Goal: Transaction & Acquisition: Register for event/course

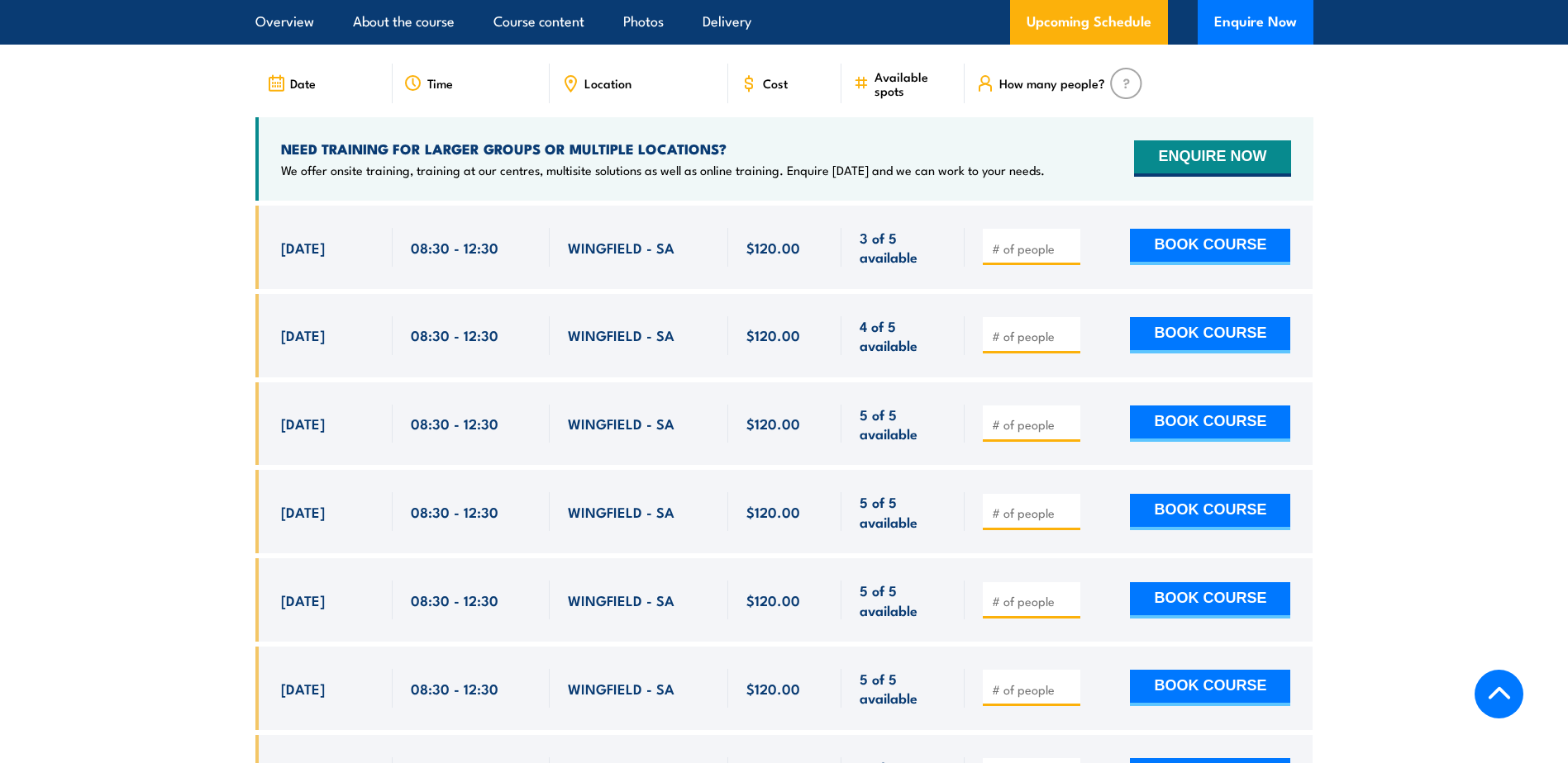
click at [1027, 433] on input "number" at bounding box center [1034, 425] width 83 height 17
type input "1"
click at [1068, 433] on input "1" at bounding box center [1034, 425] width 83 height 17
click at [1179, 442] on button "BOOK COURSE" at bounding box center [1210, 424] width 160 height 37
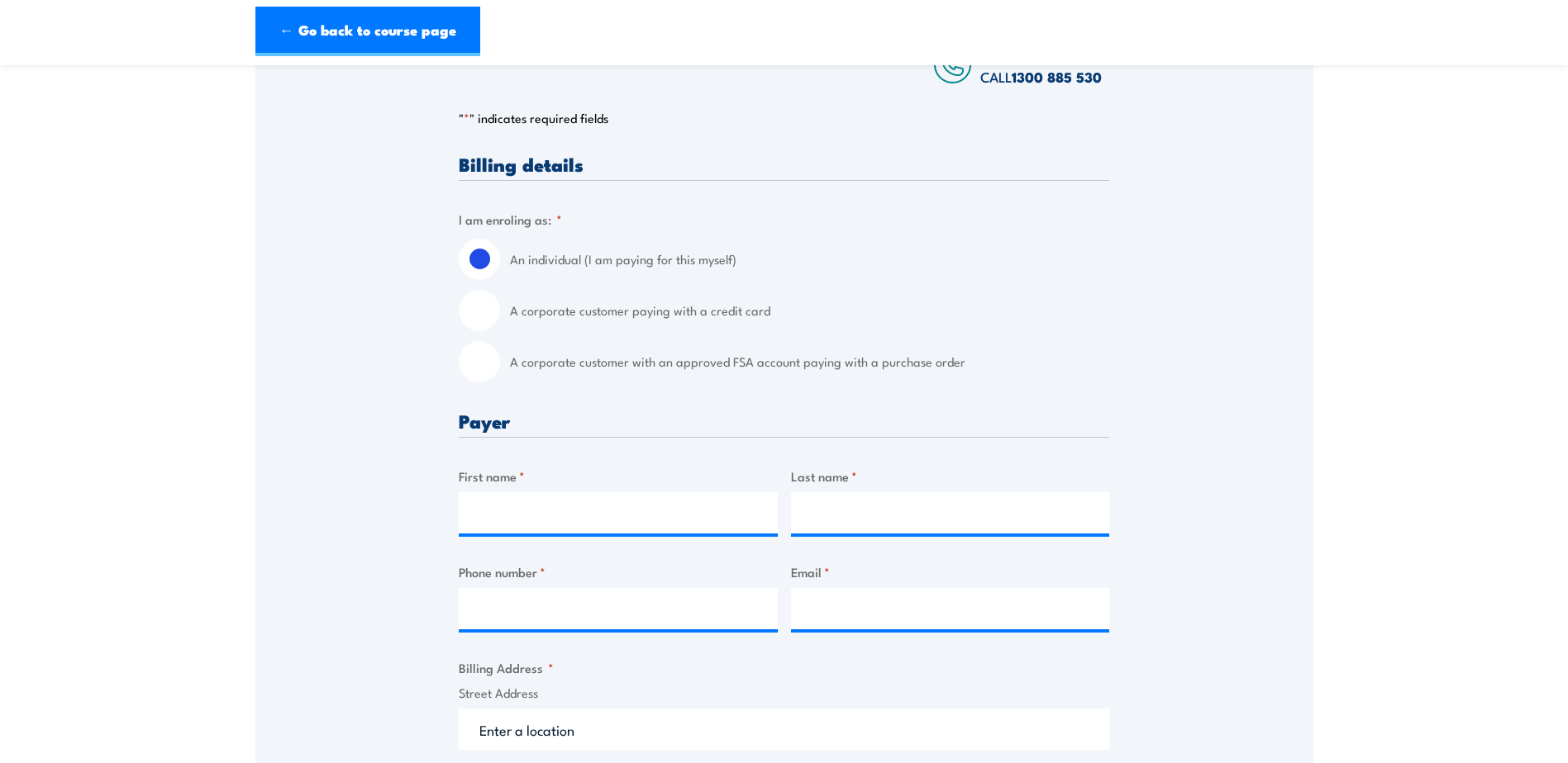
scroll to position [331, 0]
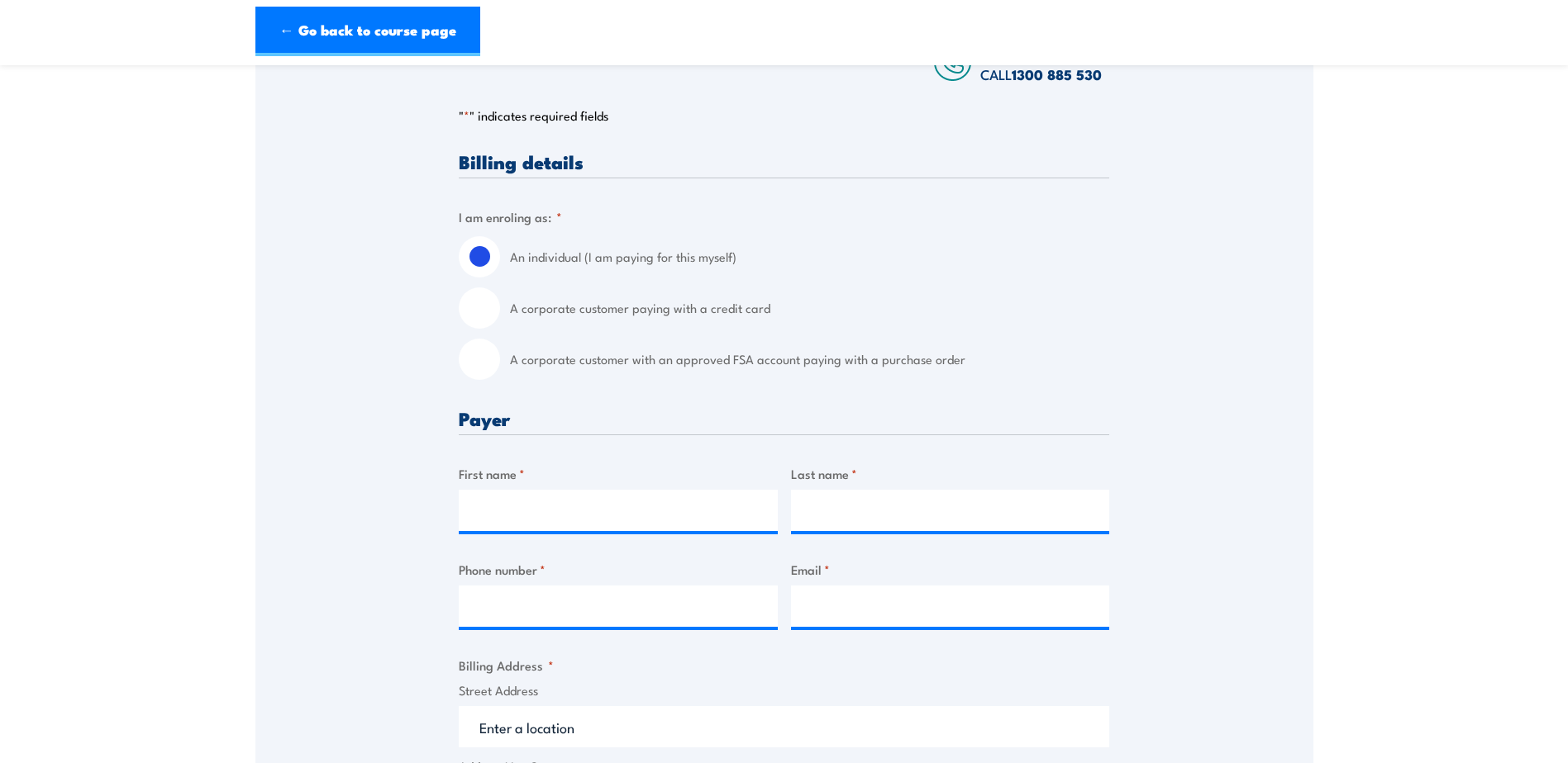
drag, startPoint x: 474, startPoint y: 362, endPoint x: 523, endPoint y: 526, distance: 171.2
click at [475, 362] on input "A corporate customer with an approved FSA account paying with a purchase order" at bounding box center [480, 360] width 41 height 41
radio input "true"
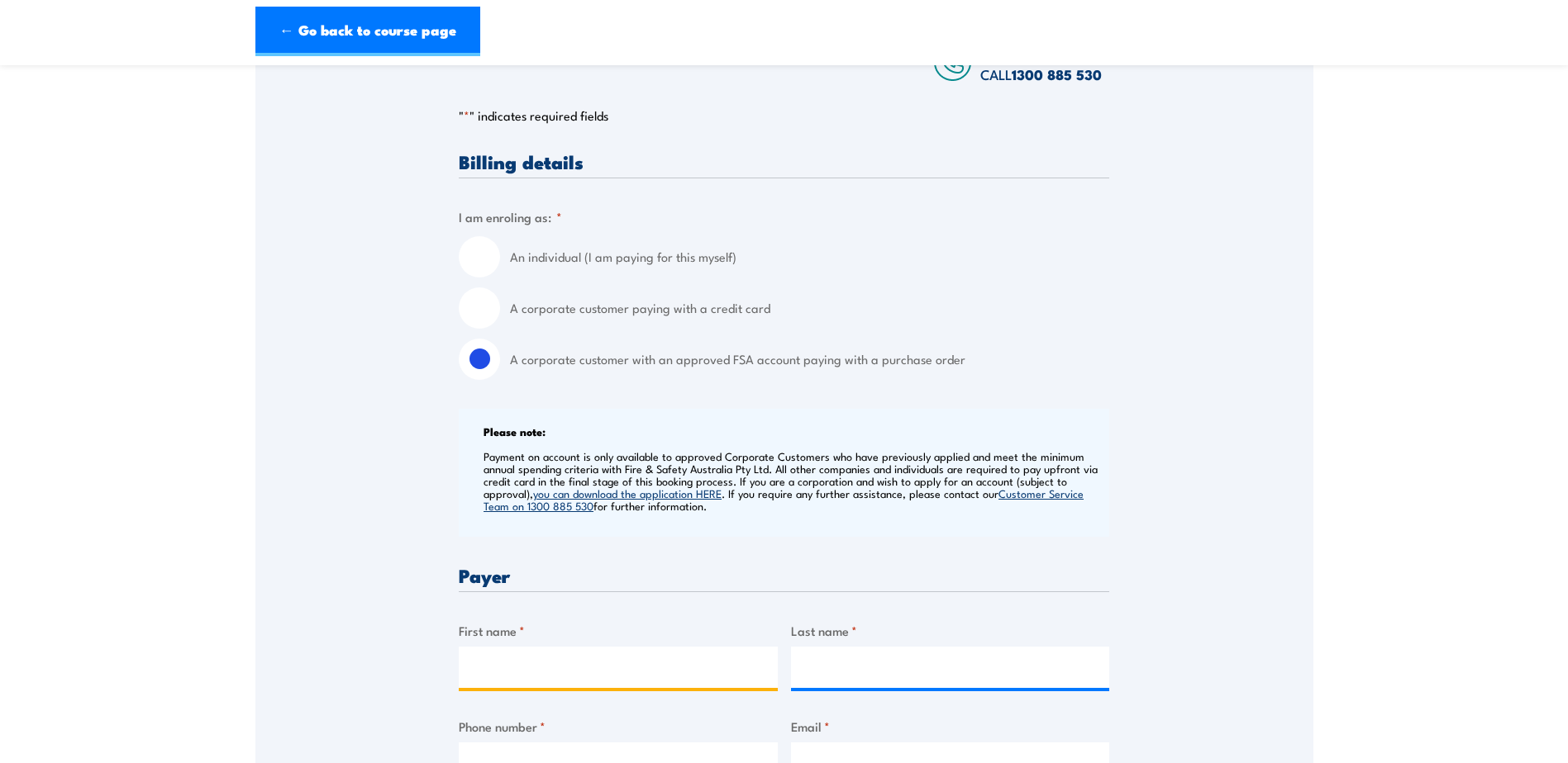
click at [511, 649] on input "First name *" at bounding box center [618, 668] width 319 height 41
type input "[PERSON_NAME]"
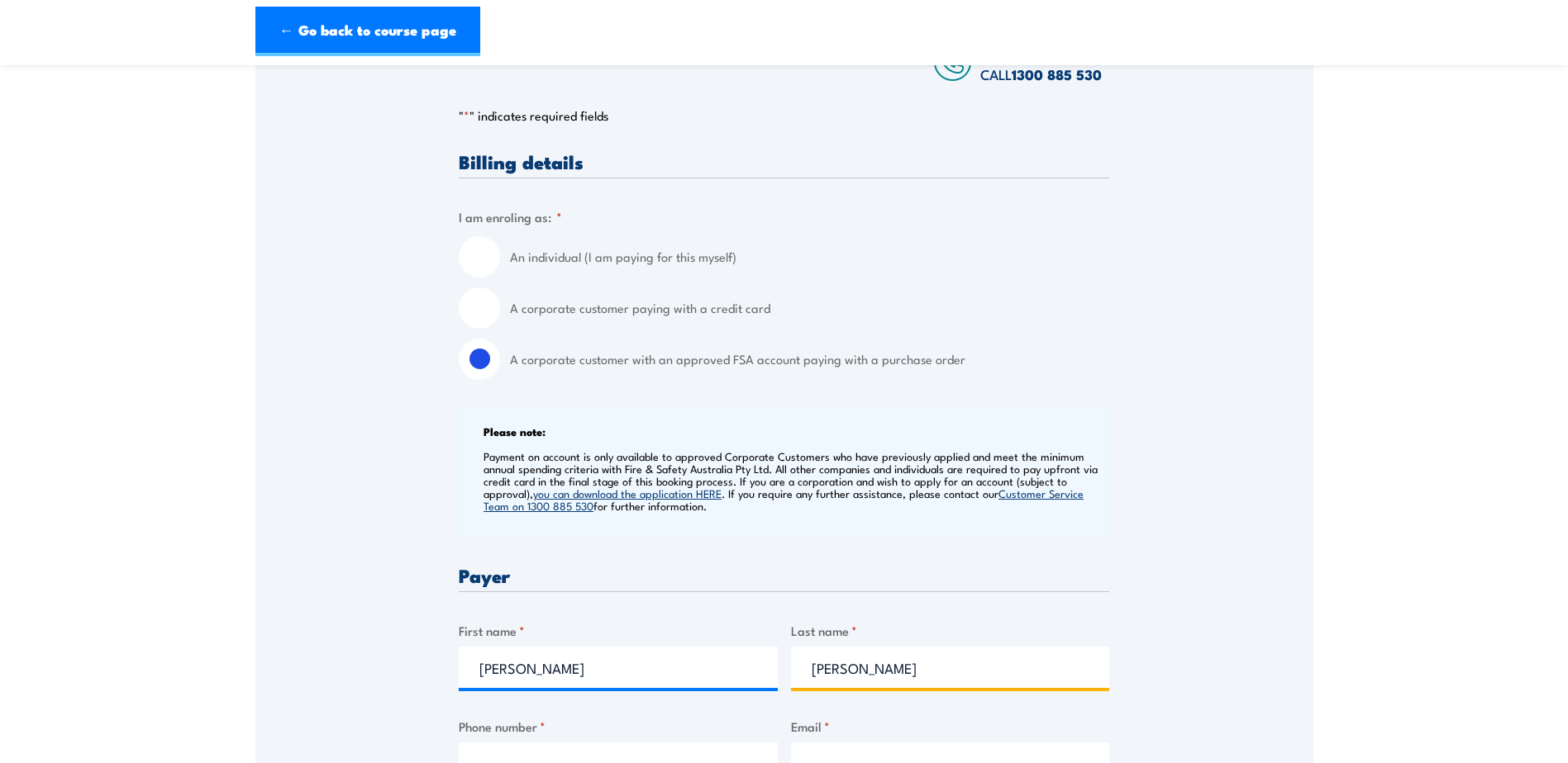
type input "0882809899"
type input "[PERSON_NAME][EMAIL_ADDRESS][PERSON_NAME][DOMAIN_NAME]"
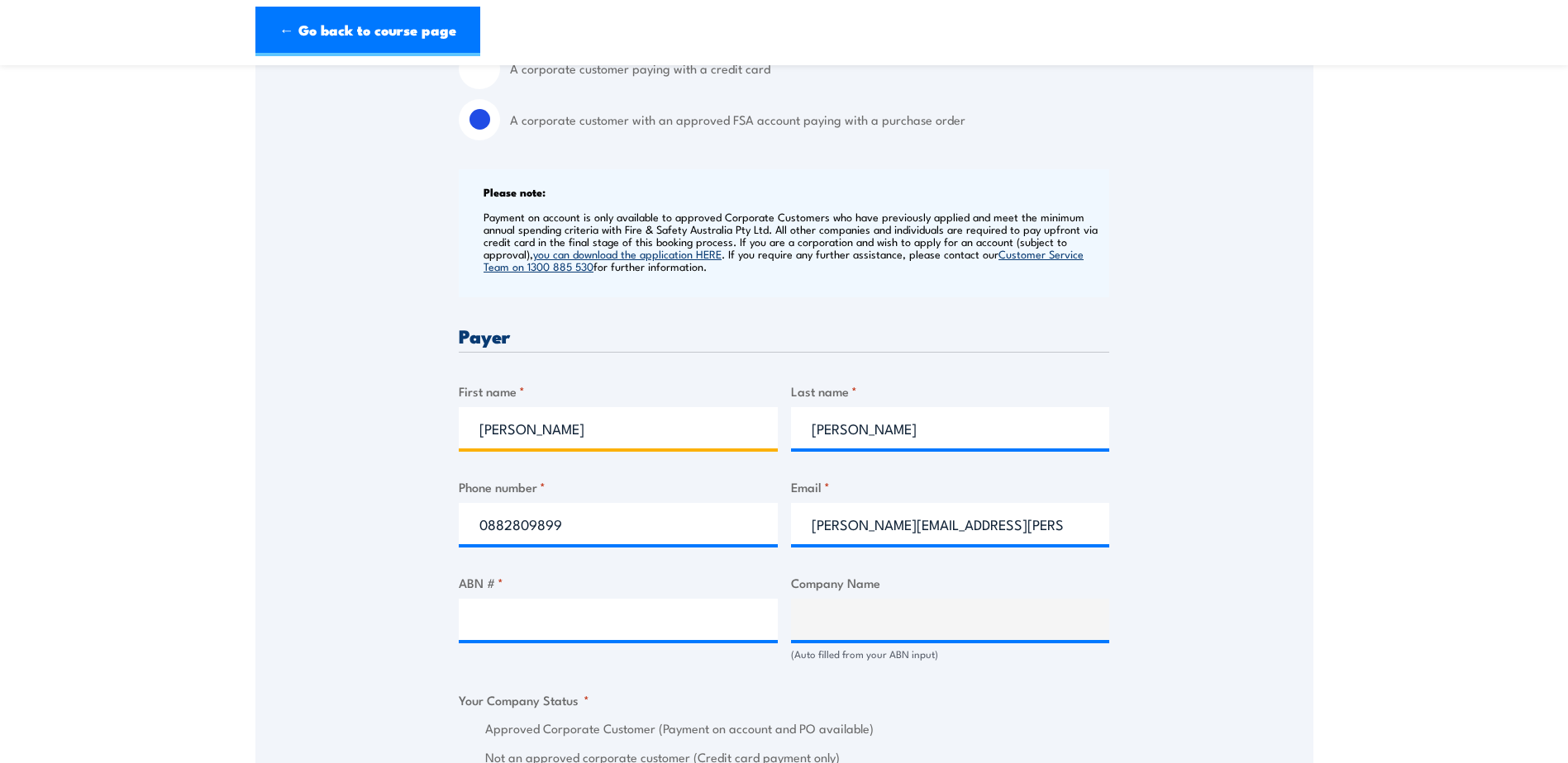
scroll to position [578, 0]
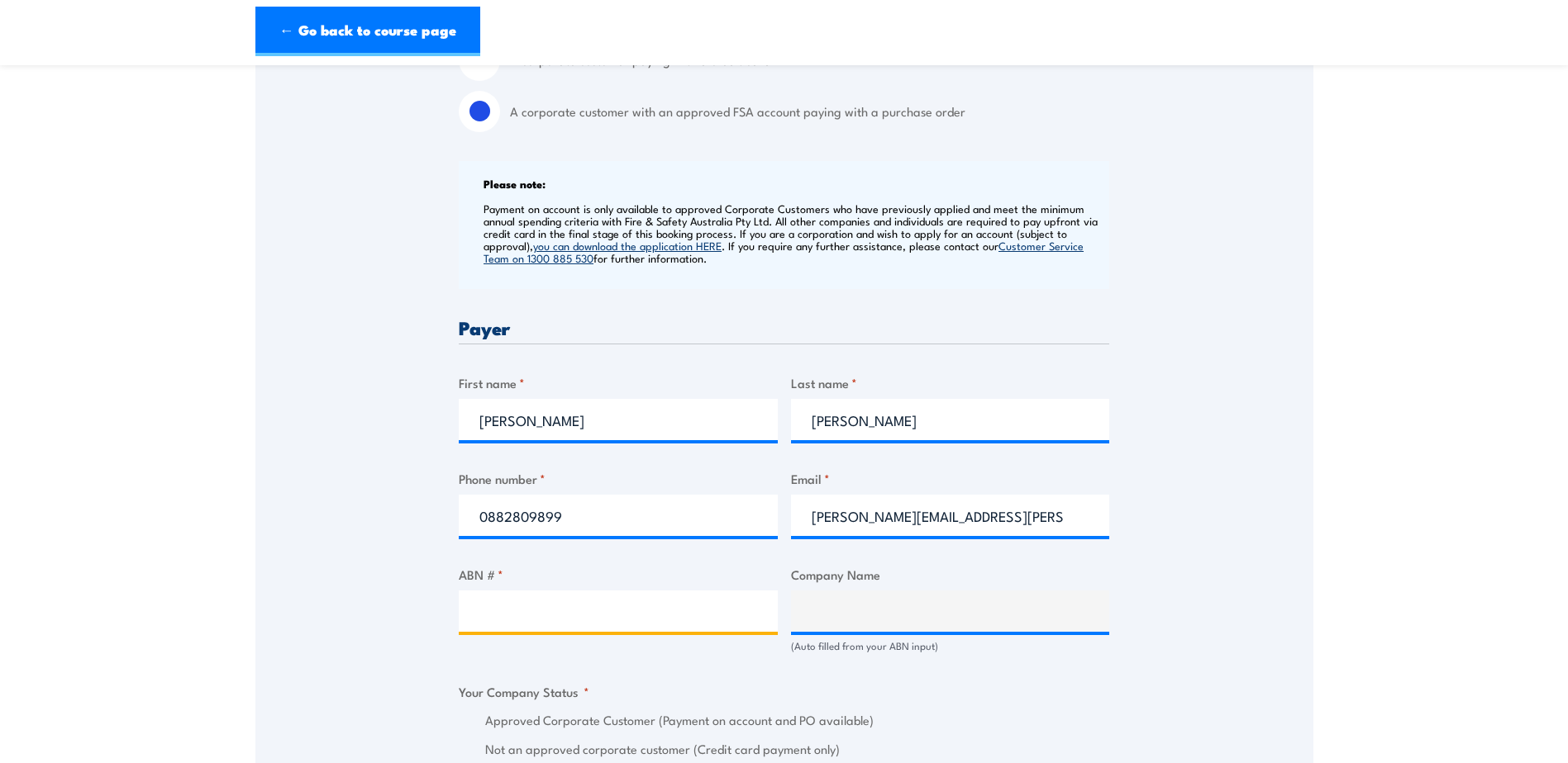
click at [602, 623] on input "ABN # *" at bounding box center [618, 611] width 319 height 41
type input "42008000664"
type input "CAPEM PTY. LIMITED"
radio input "true"
type input "42008000664"
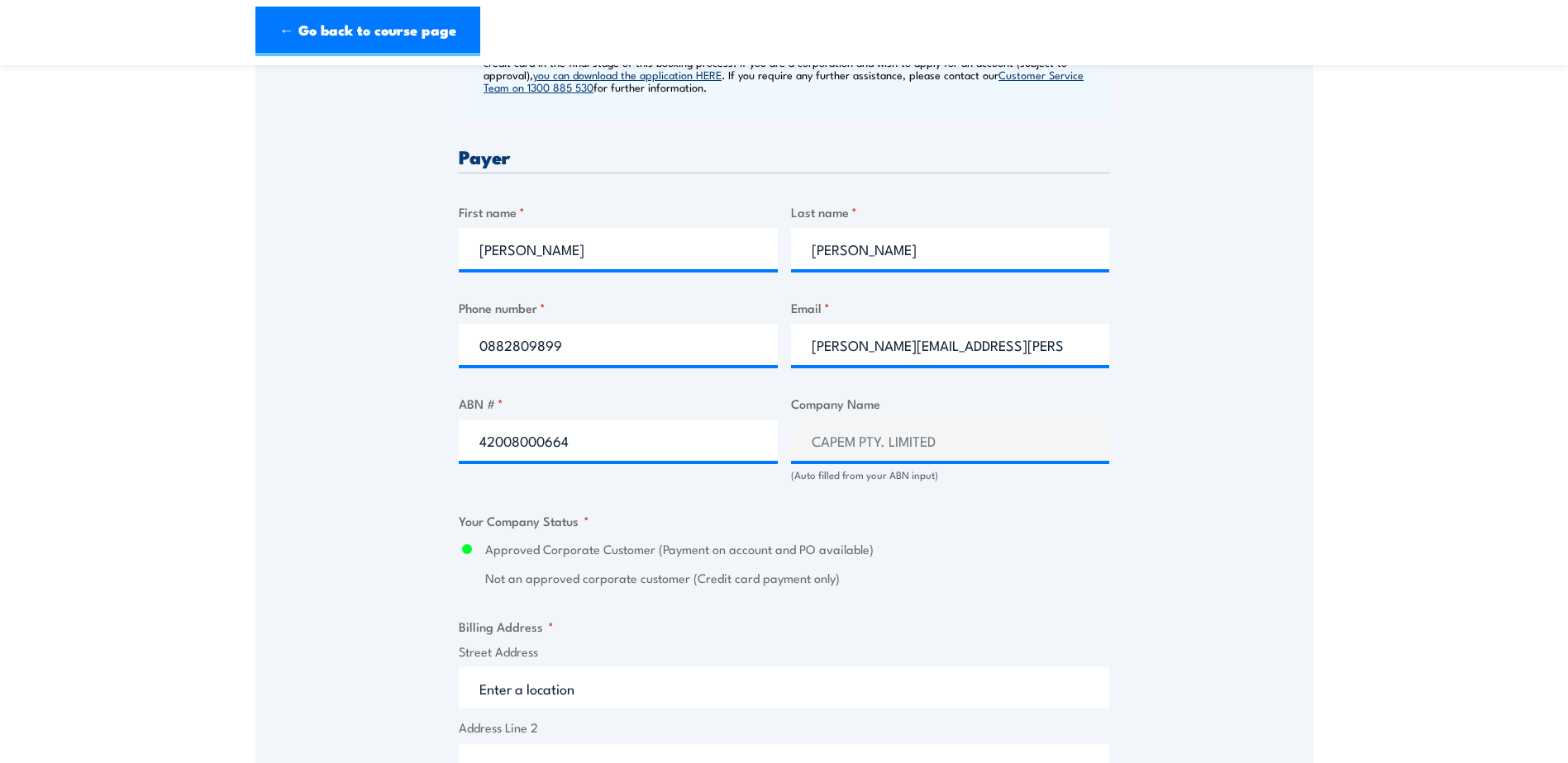
scroll to position [909, 0]
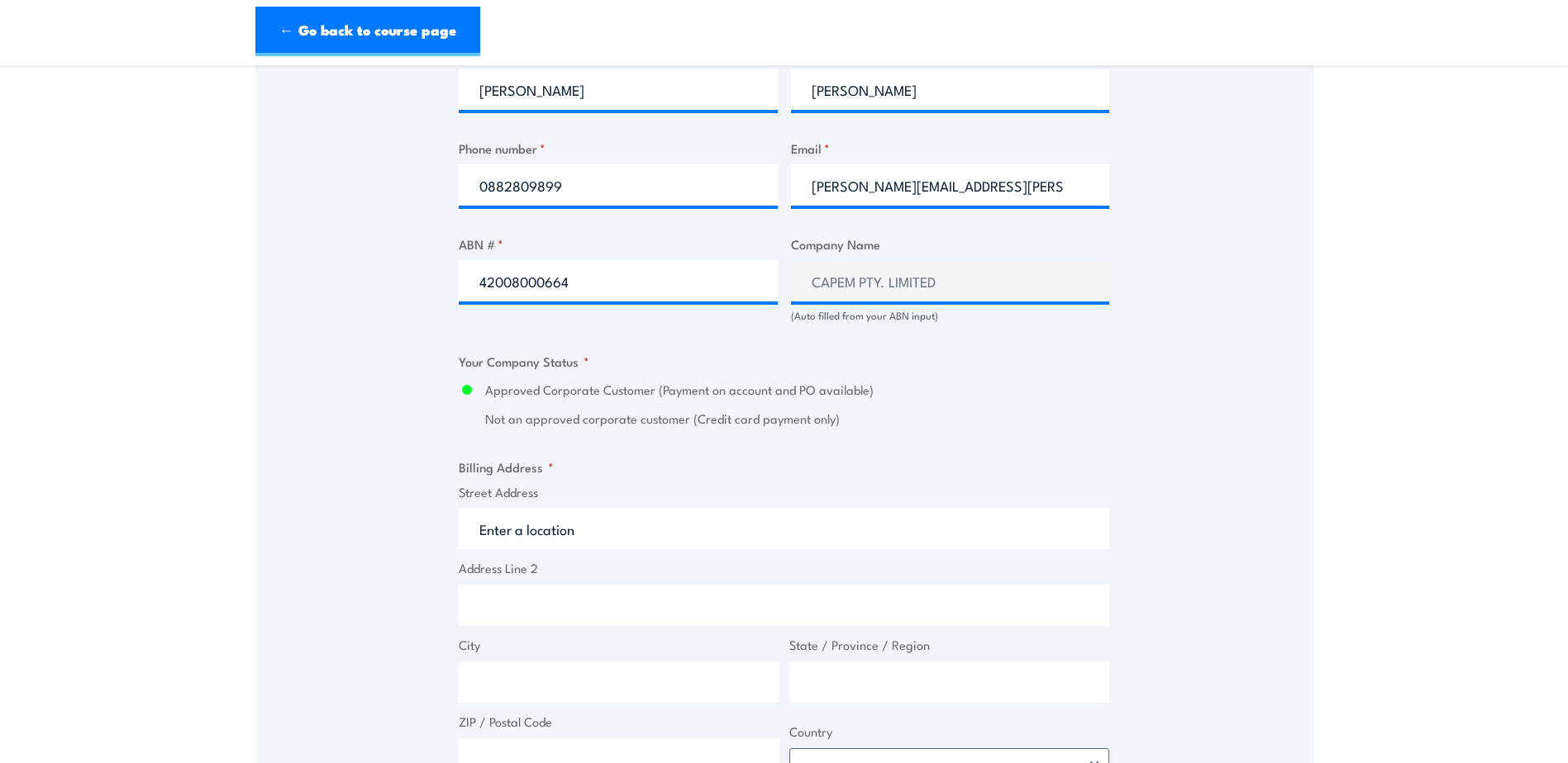
click at [534, 537] on input "Street Address" at bounding box center [784, 528] width 650 height 41
type input "[STREET_ADDRESS][PERSON_NAME]"
type input "Waterloo Corner"
type input "[GEOGRAPHIC_DATA]"
type input "5110"
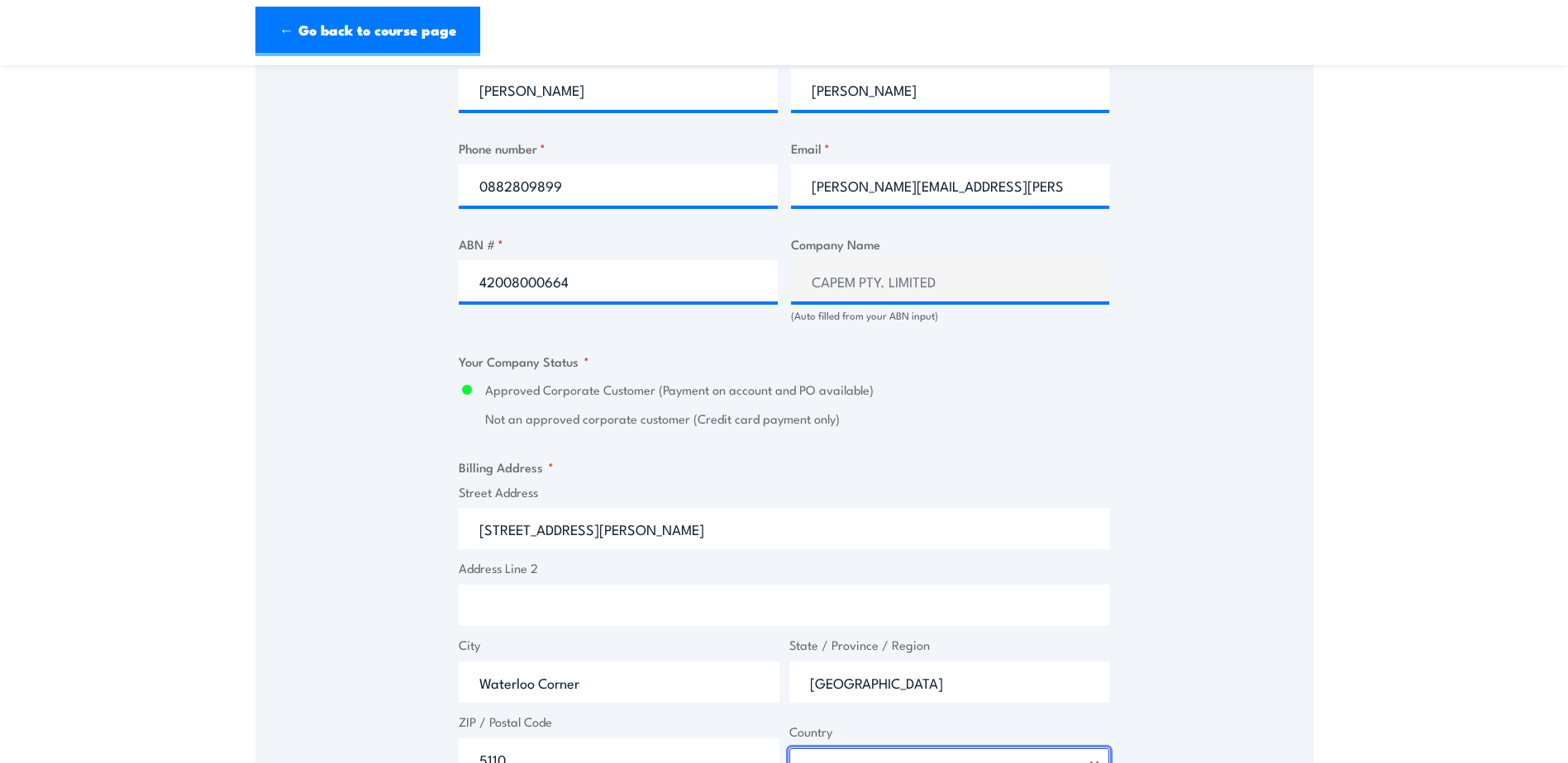
select select "[GEOGRAPHIC_DATA]"
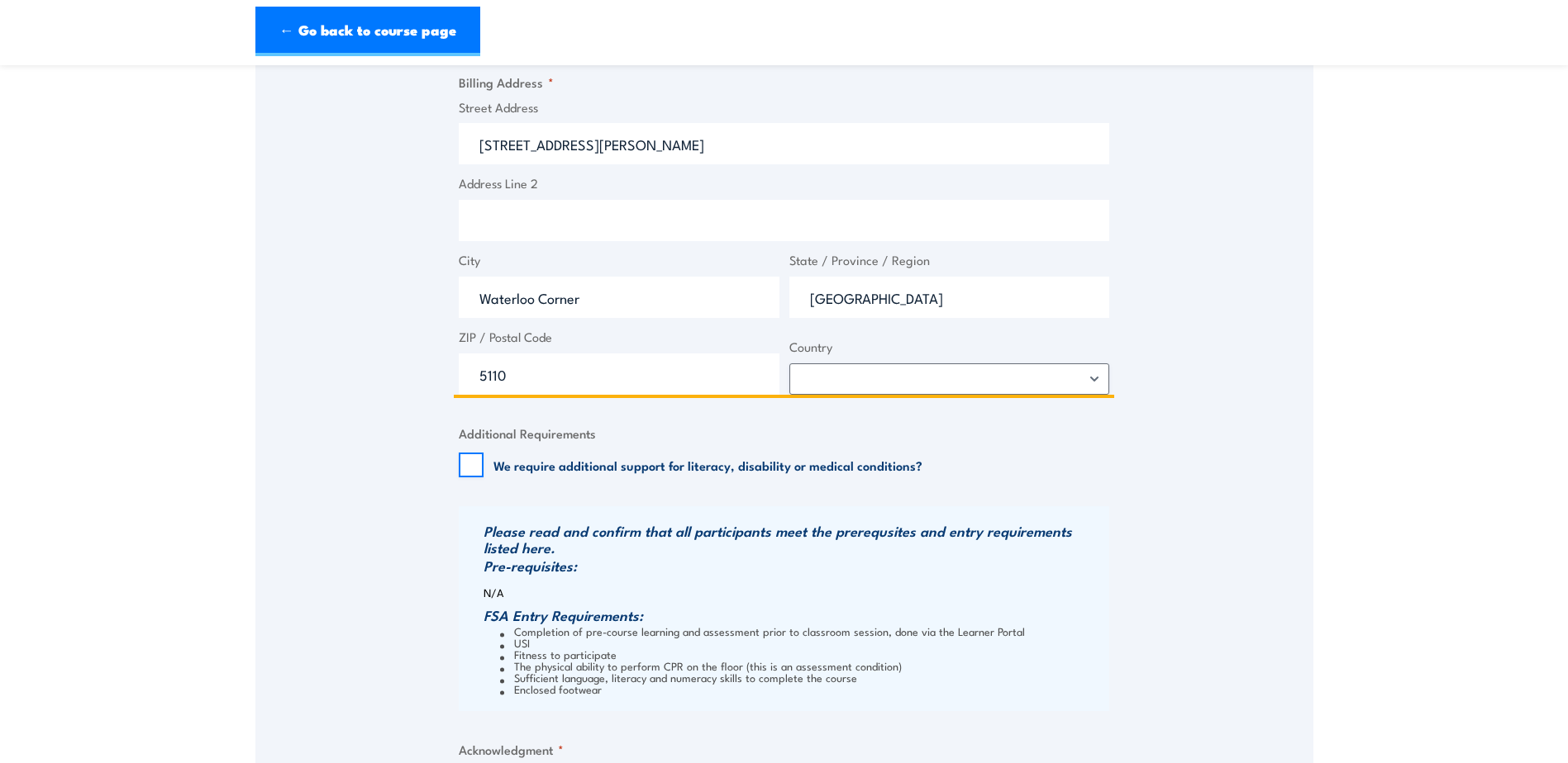
scroll to position [1487, 0]
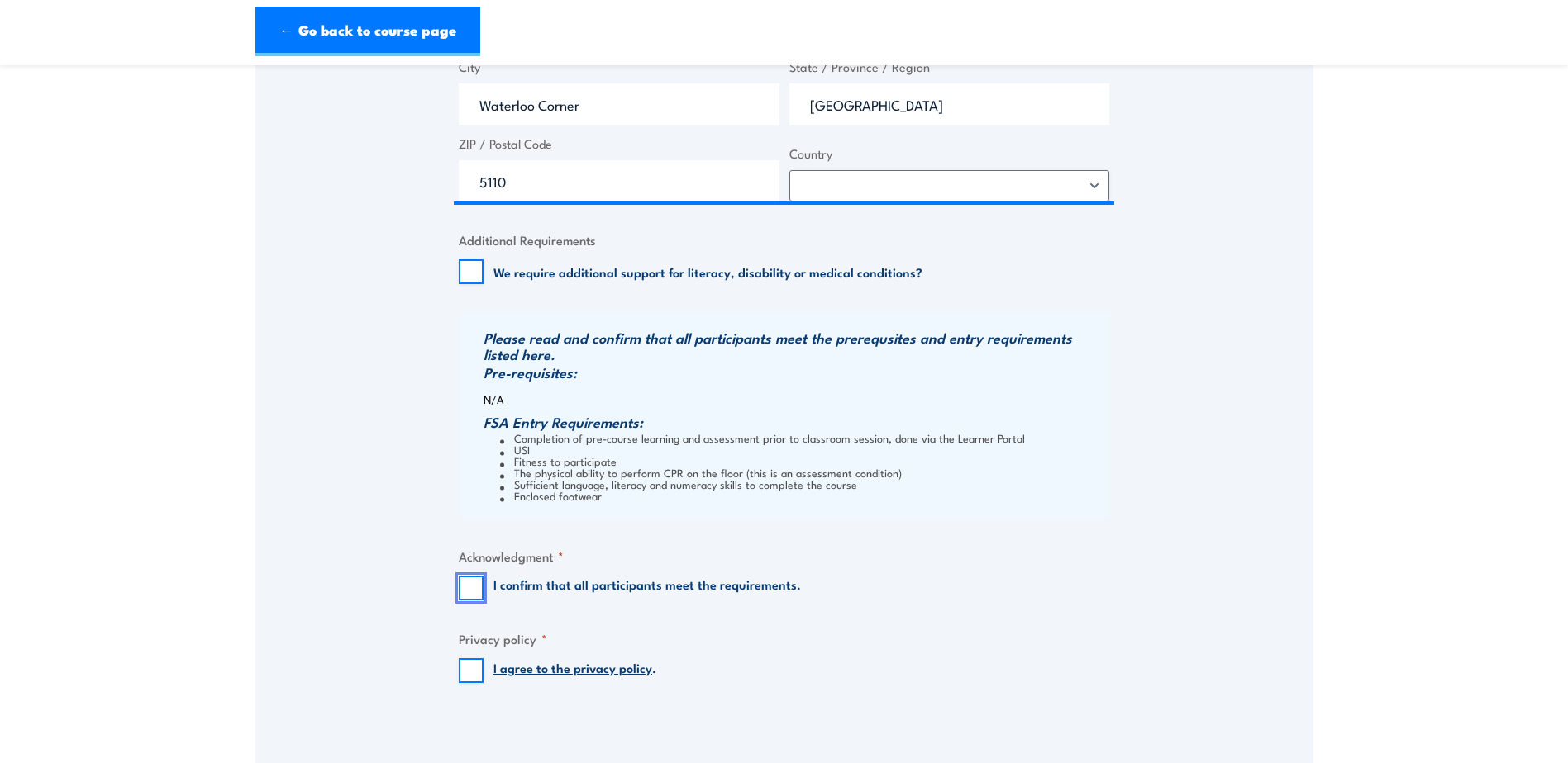
click at [469, 582] on input "I confirm that all participants meet the requirements." at bounding box center [471, 588] width 24 height 24
checkbox input "true"
drag, startPoint x: 468, startPoint y: 667, endPoint x: 823, endPoint y: 622, distance: 357.8
click at [469, 666] on input "I agree to the privacy policy ." at bounding box center [471, 671] width 24 height 24
checkbox input "true"
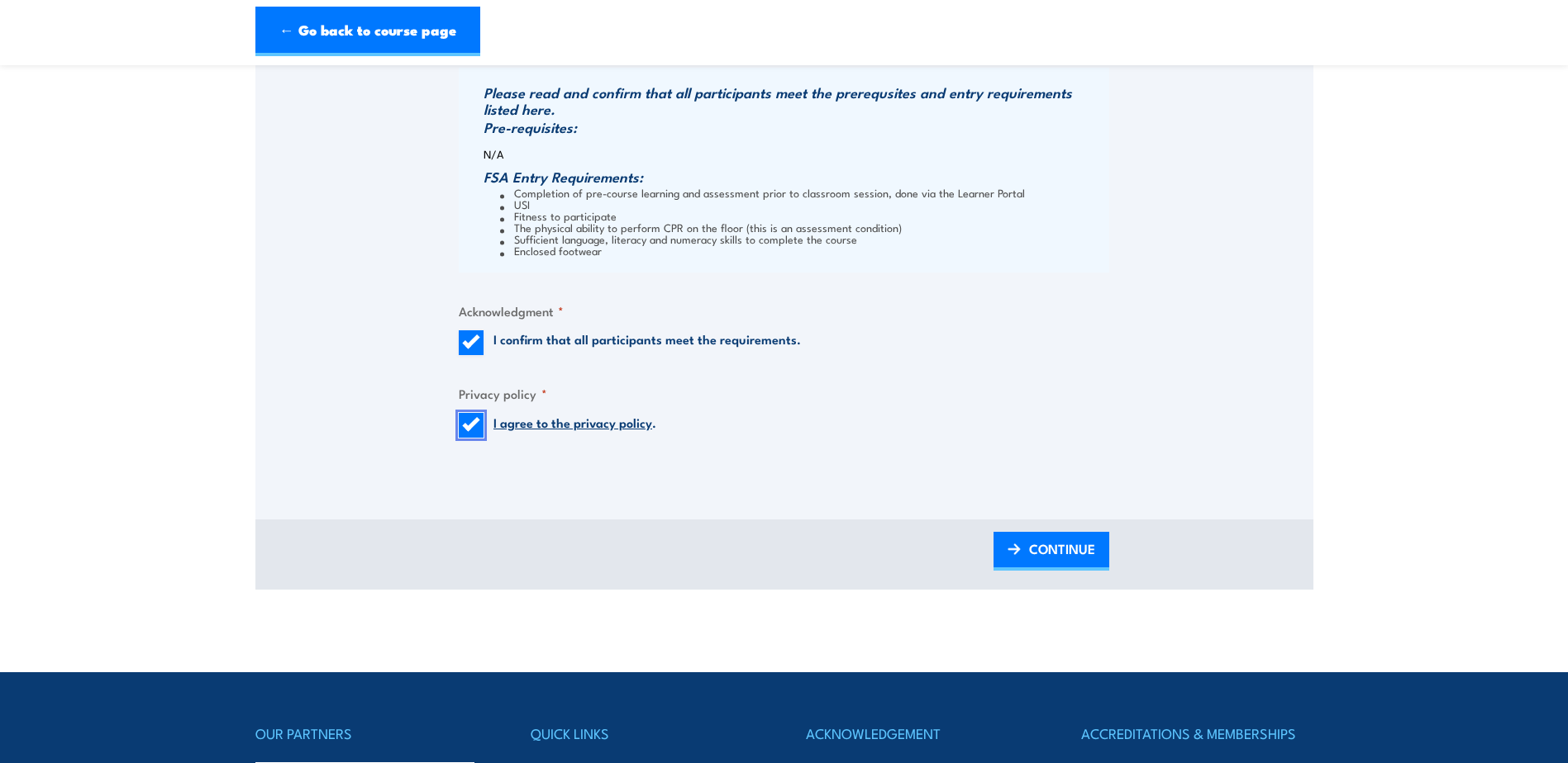
scroll to position [1735, 0]
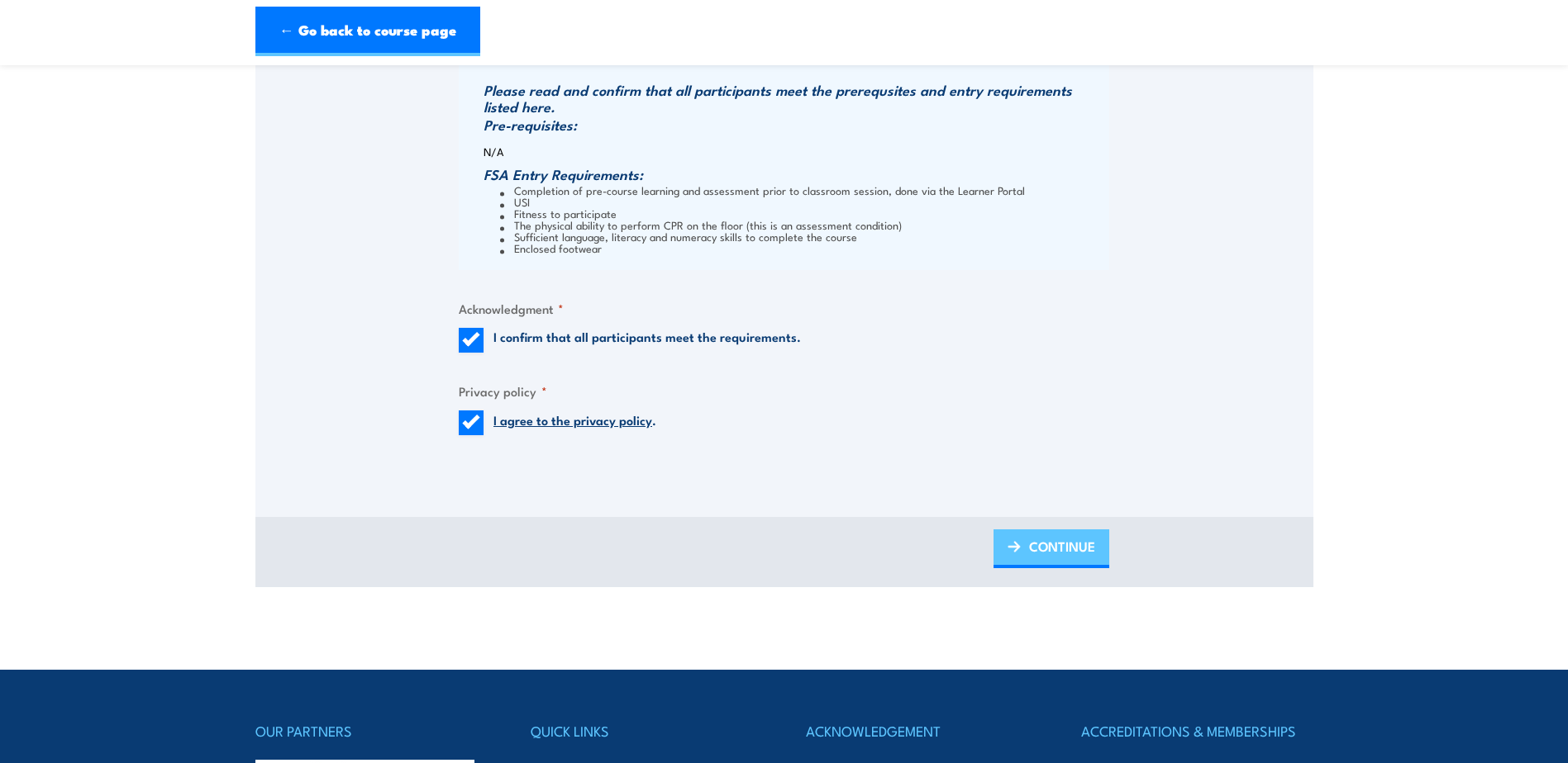
drag, startPoint x: 1071, startPoint y: 540, endPoint x: 988, endPoint y: 563, distance: 86.1
click at [1071, 540] on span "CONTINUE" at bounding box center [1062, 546] width 66 height 43
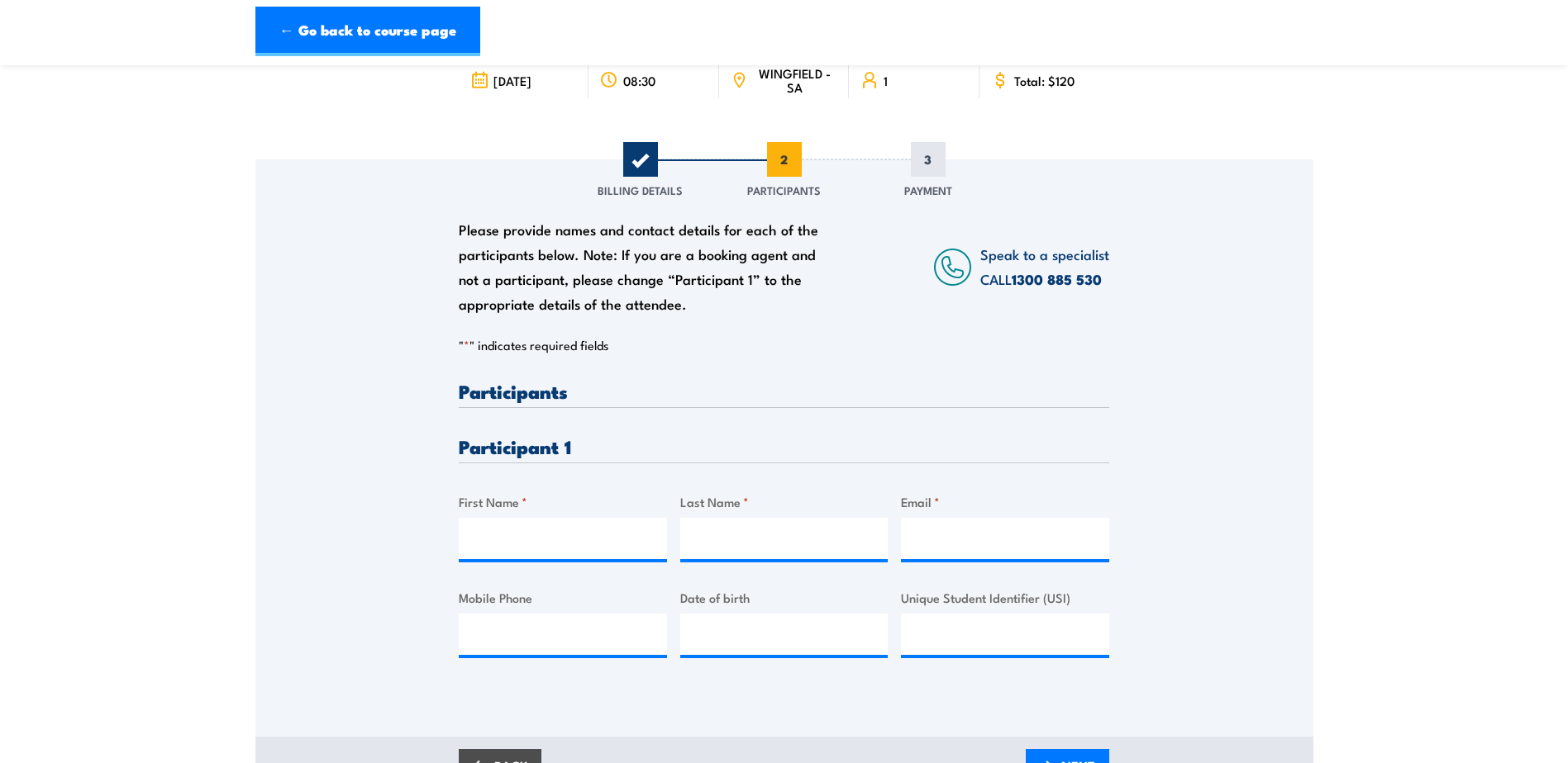
scroll to position [0, 0]
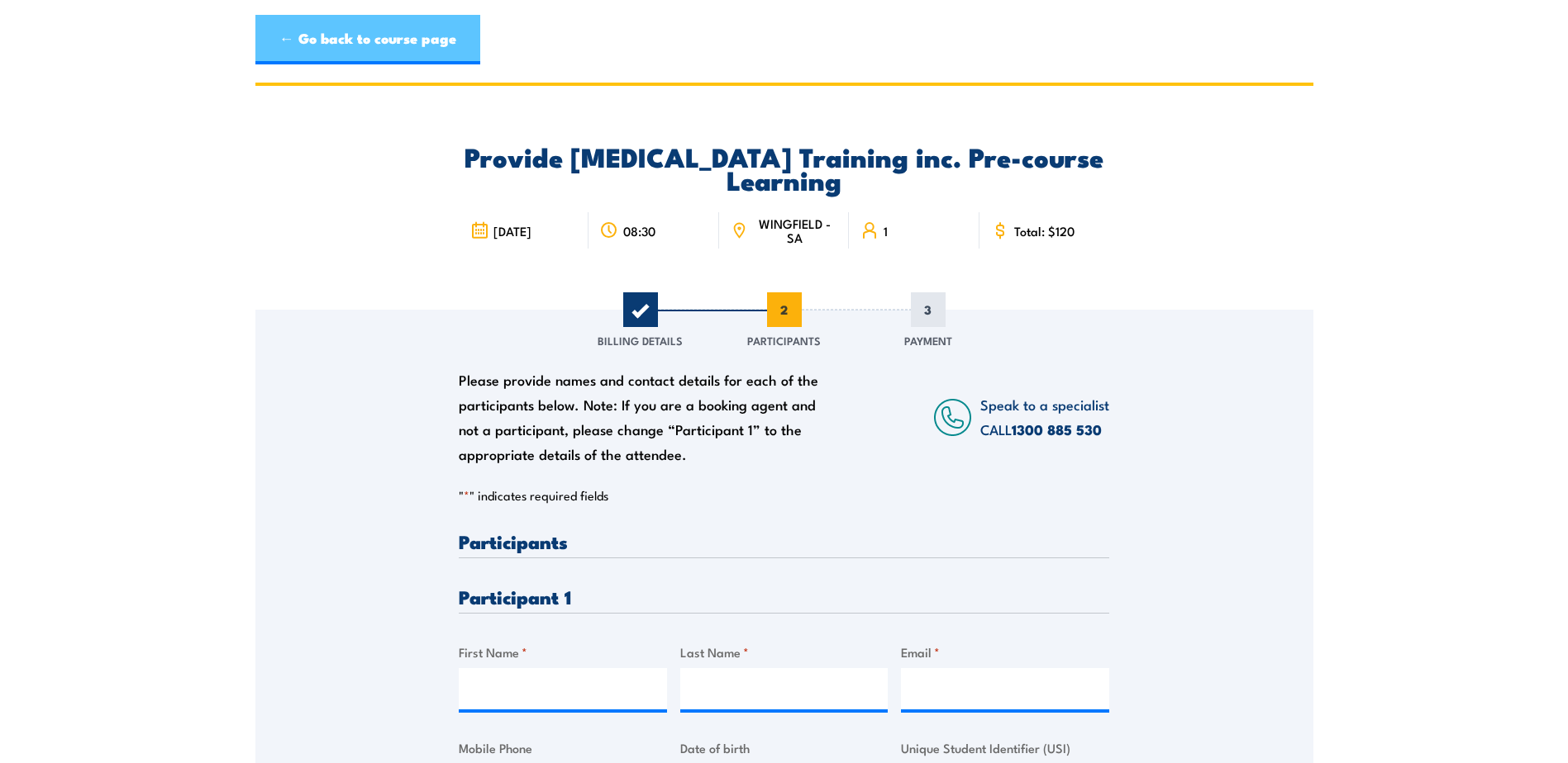
click at [366, 33] on link "← Go back to course page" at bounding box center [368, 40] width 225 height 50
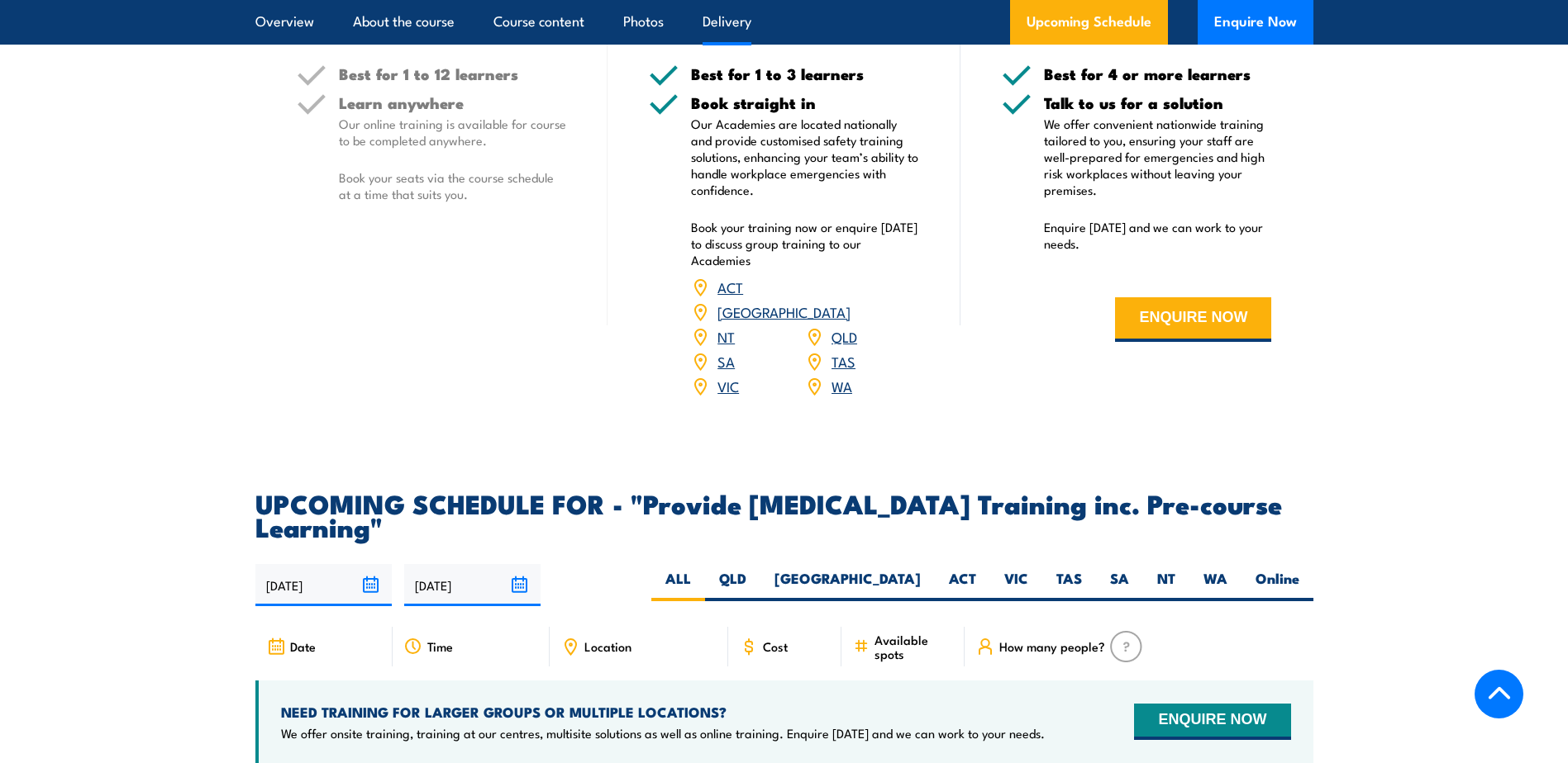
scroll to position [2448, 0]
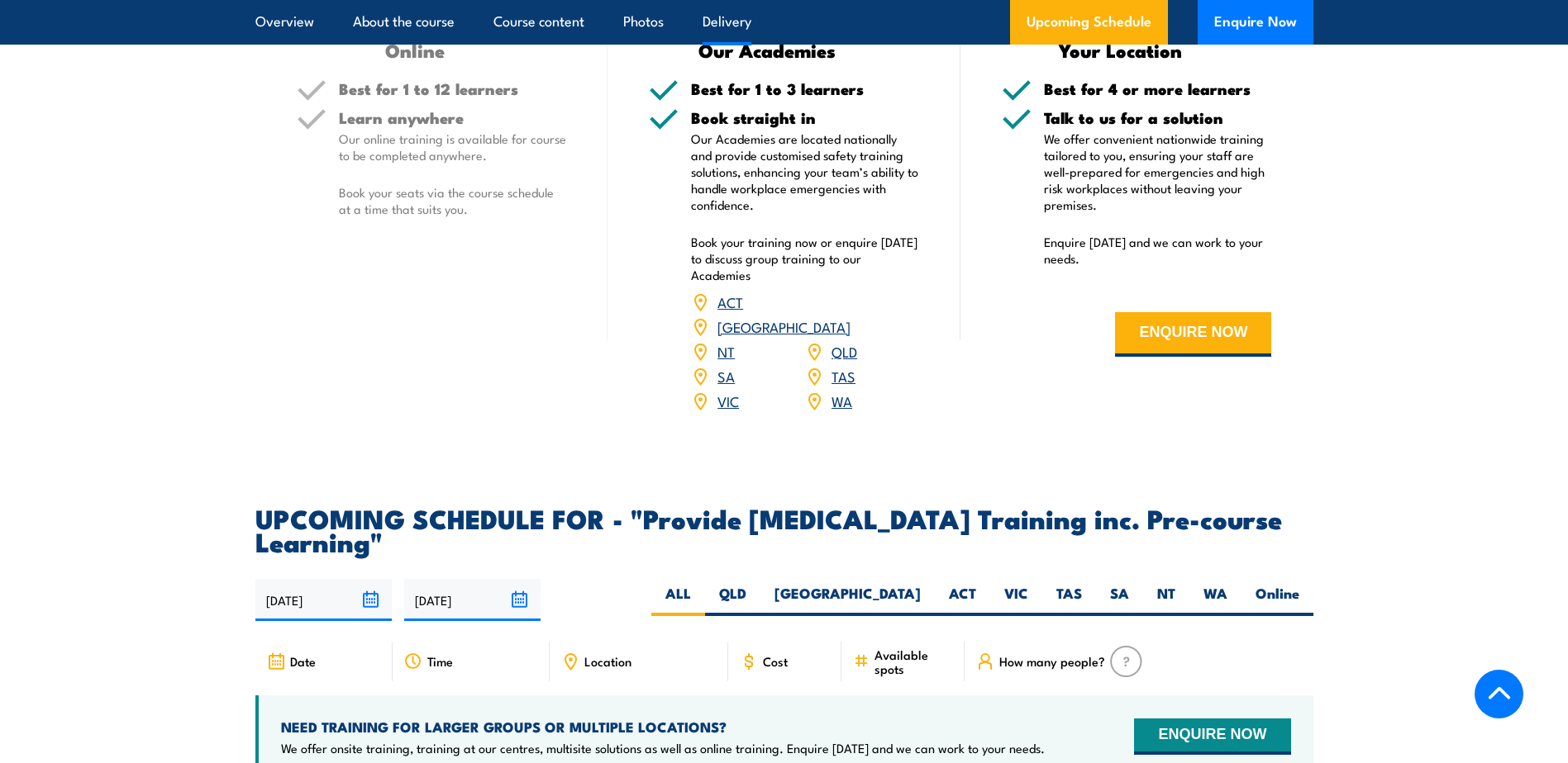
click at [728, 386] on link "SA" at bounding box center [726, 376] width 17 height 20
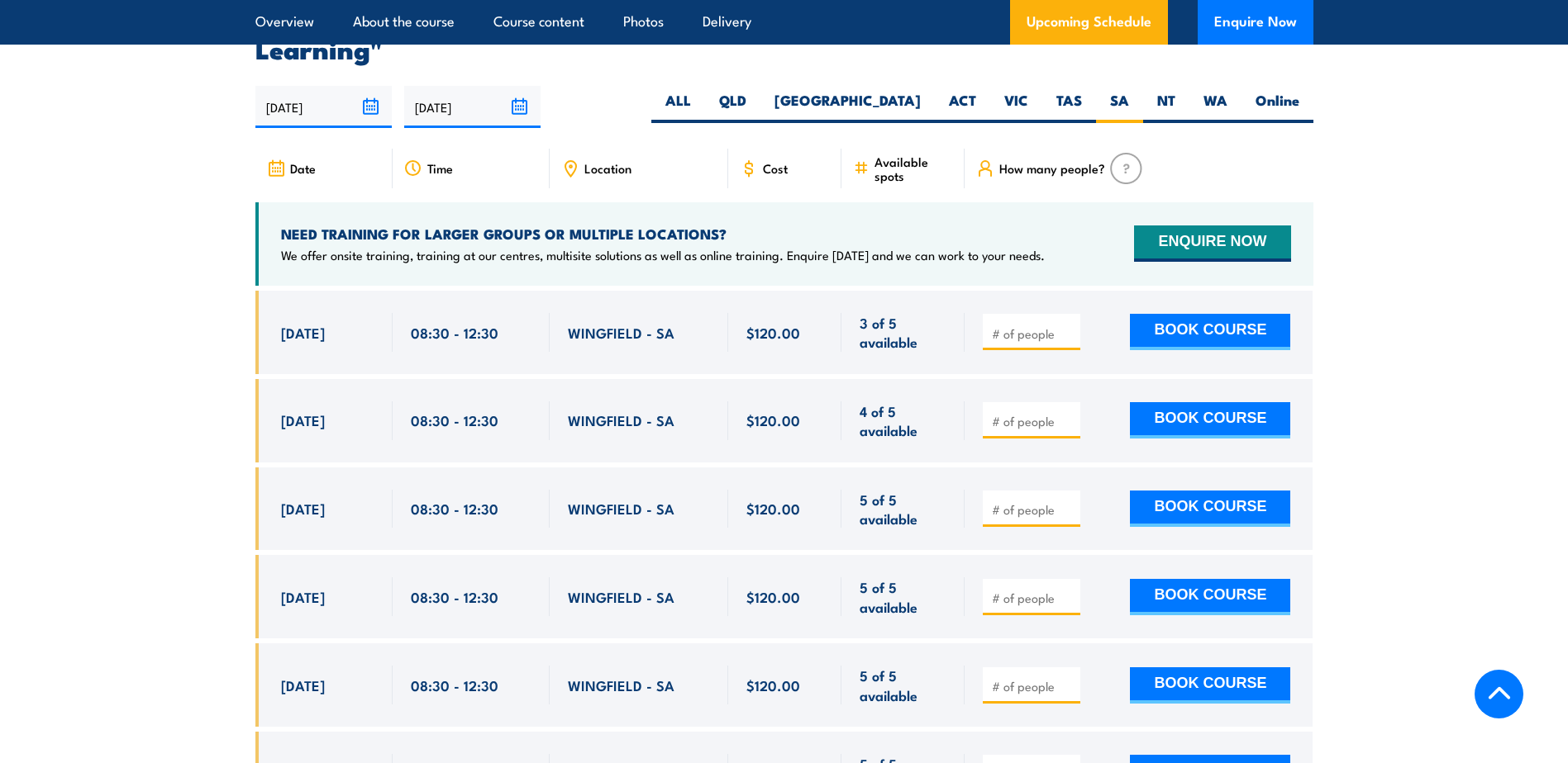
scroll to position [3027, 0]
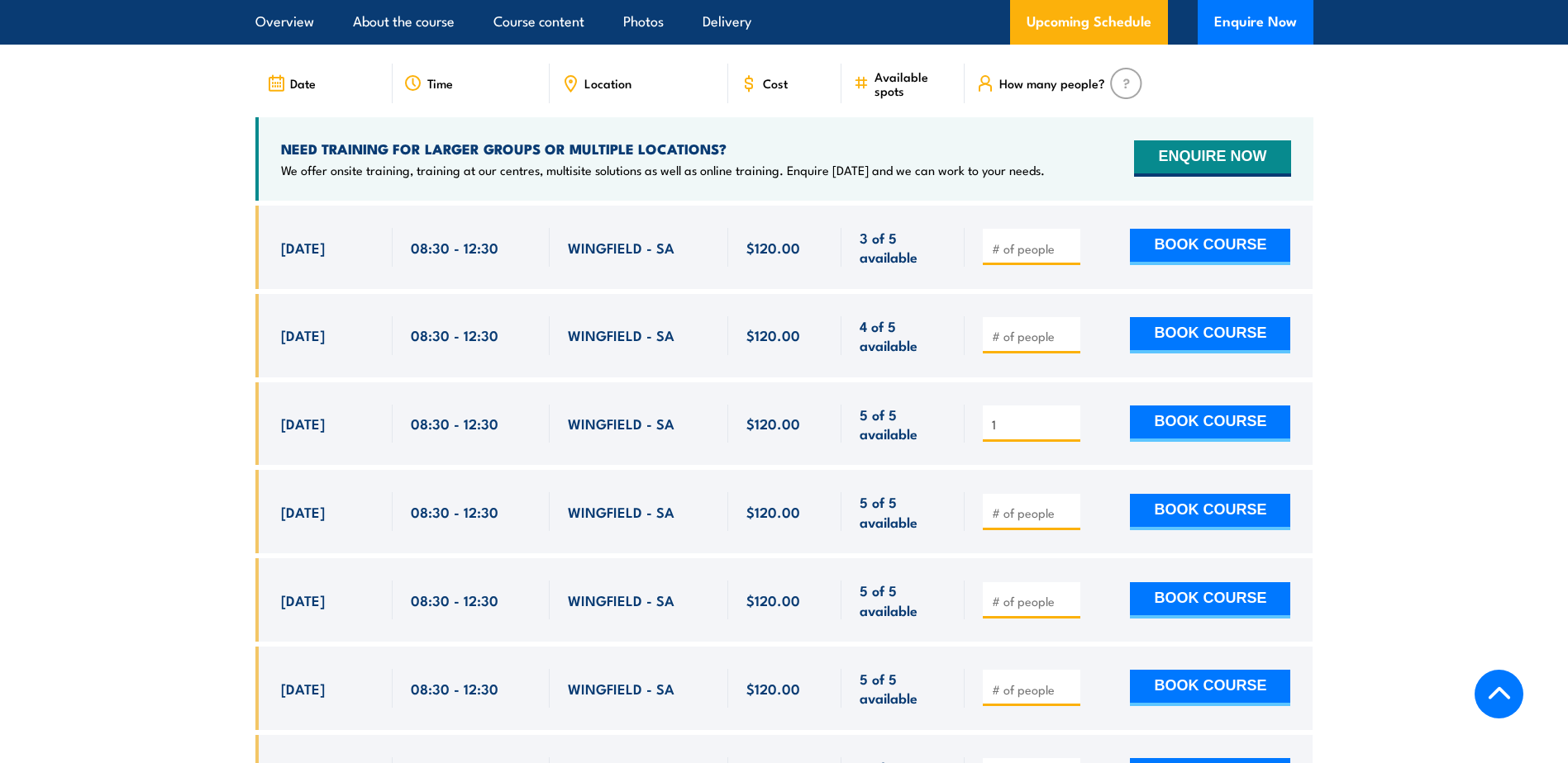
click at [1070, 433] on input "1" at bounding box center [1034, 425] width 83 height 17
type input "2"
click at [1070, 433] on input "2" at bounding box center [1034, 425] width 83 height 17
click at [1218, 442] on button "BOOK COURSE" at bounding box center [1210, 424] width 160 height 37
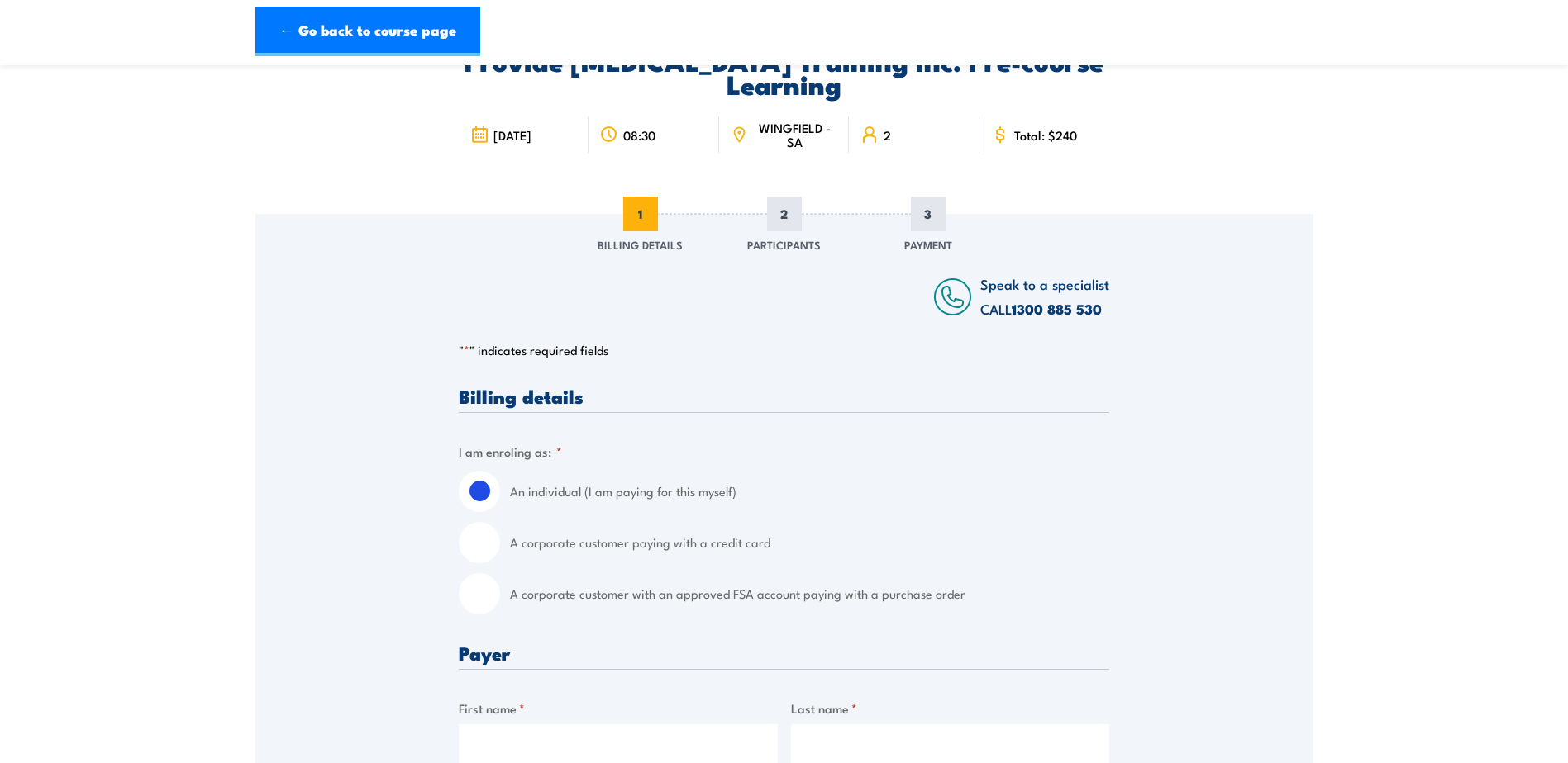
scroll to position [331, 0]
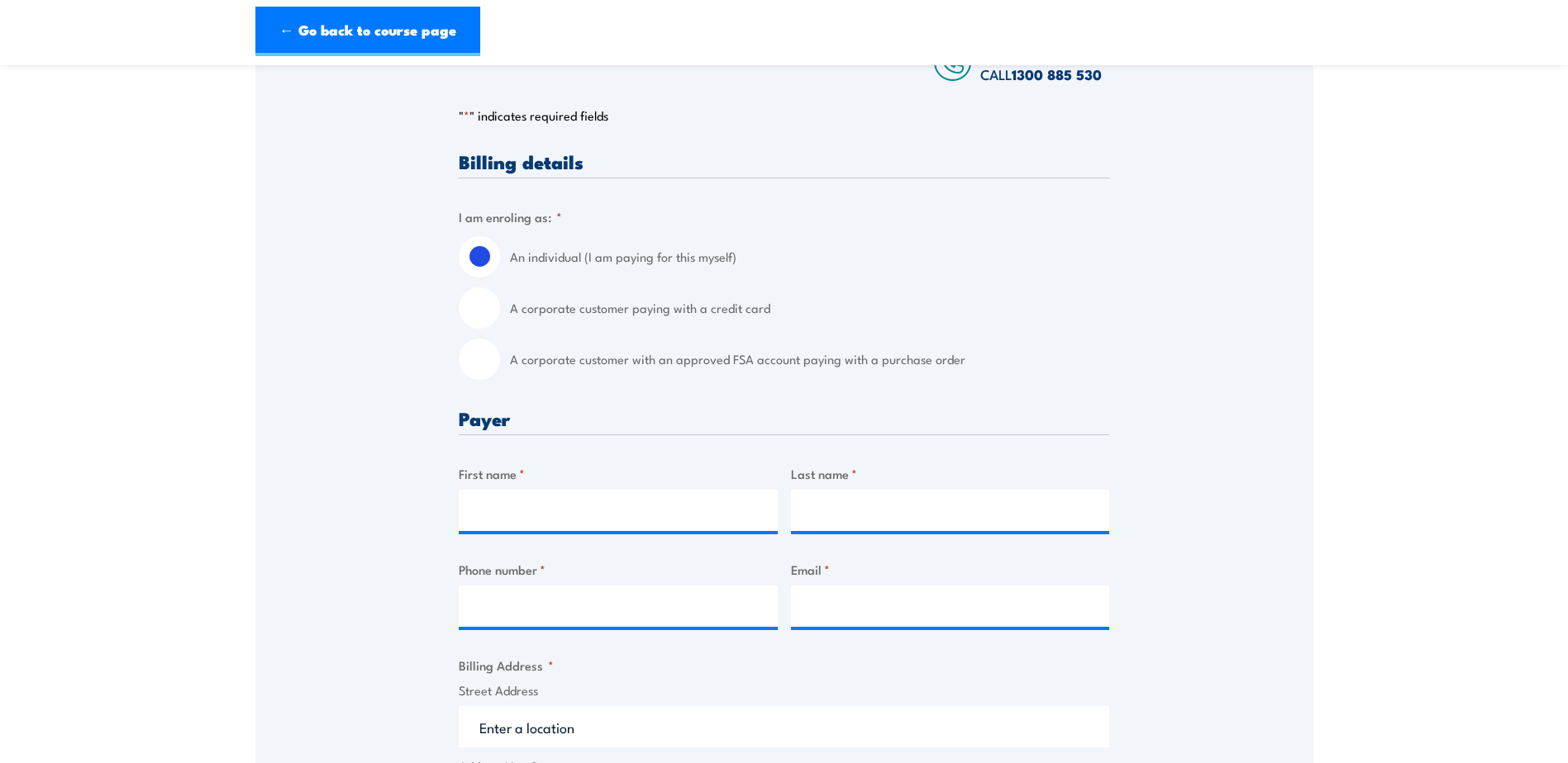
click at [477, 358] on input "A corporate customer with an approved FSA account paying with a purchase order" at bounding box center [480, 360] width 41 height 41
radio input "true"
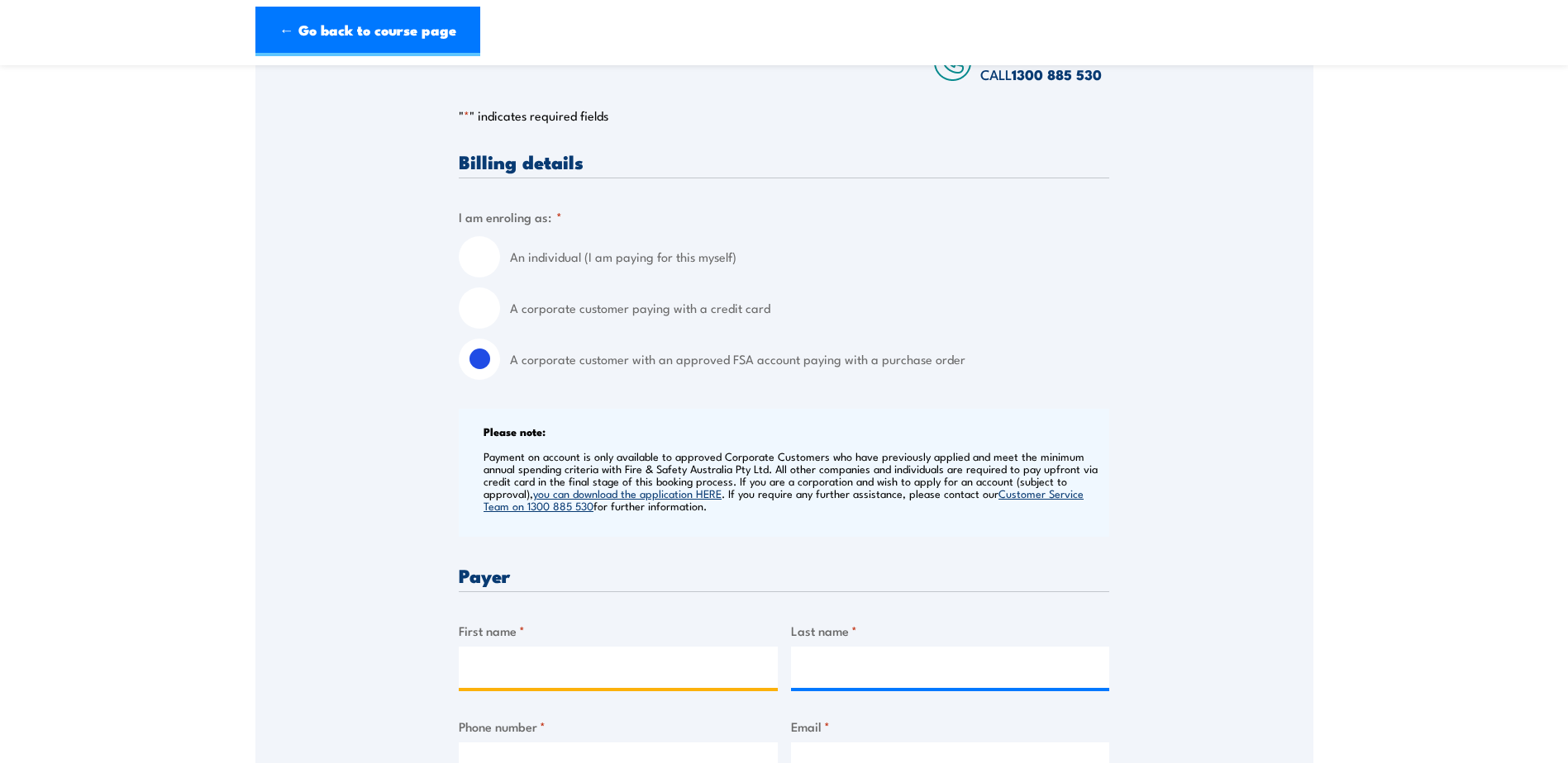
click at [546, 662] on input "First name *" at bounding box center [618, 668] width 319 height 41
type input "[PERSON_NAME]"
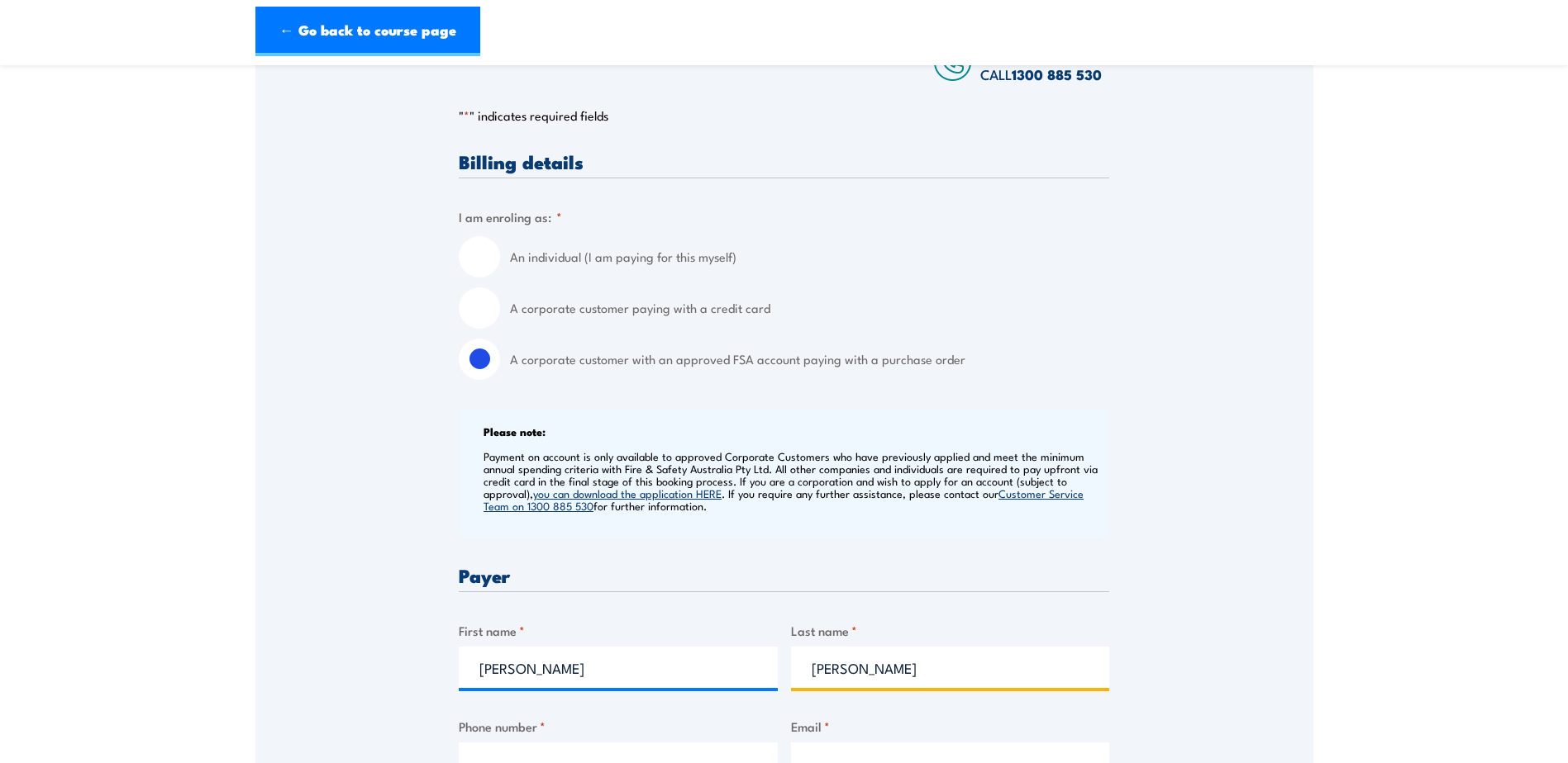
type input "0882809899"
type input "[PERSON_NAME][EMAIL_ADDRESS][PERSON_NAME][DOMAIN_NAME]"
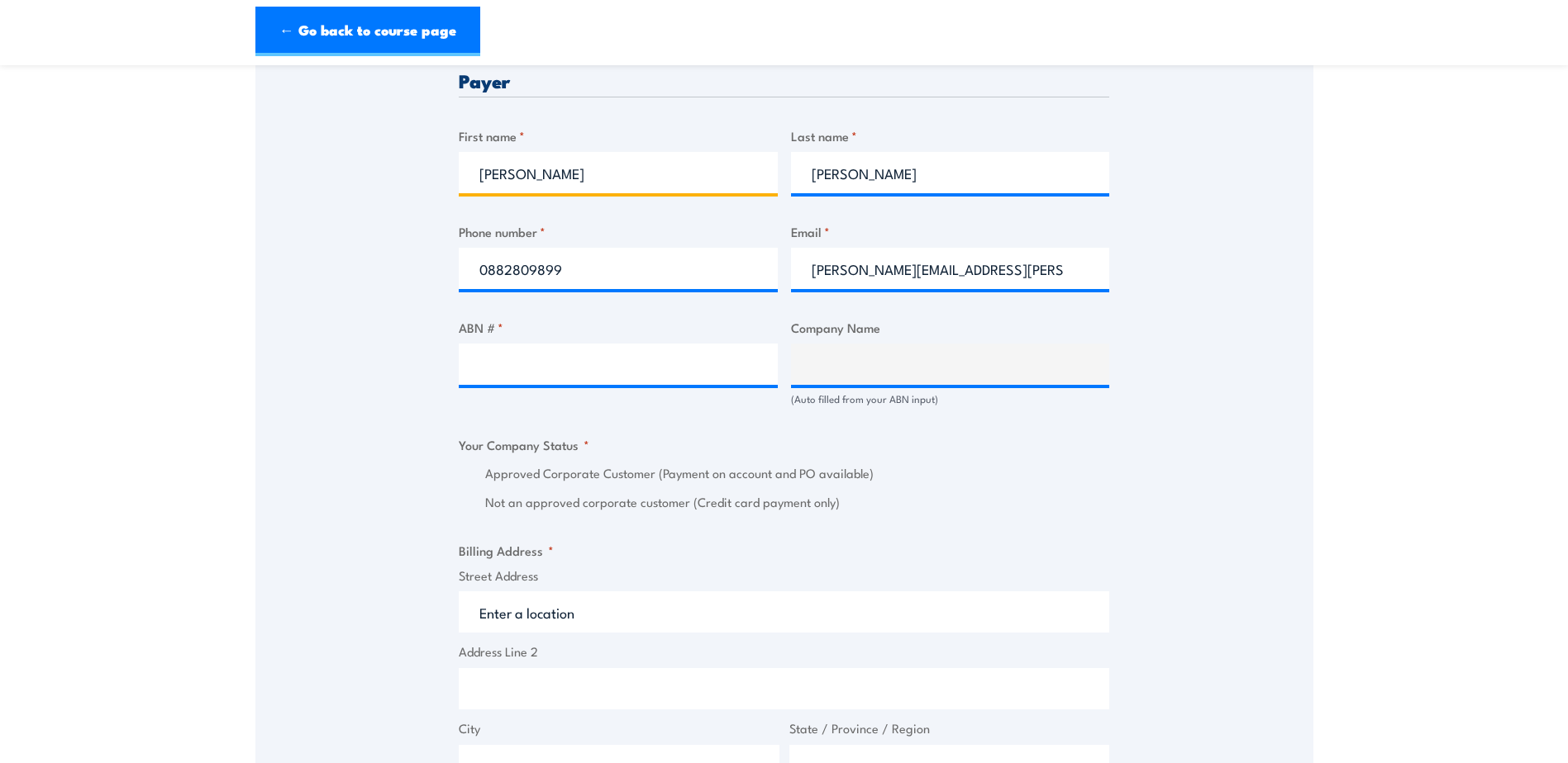
scroll to position [826, 0]
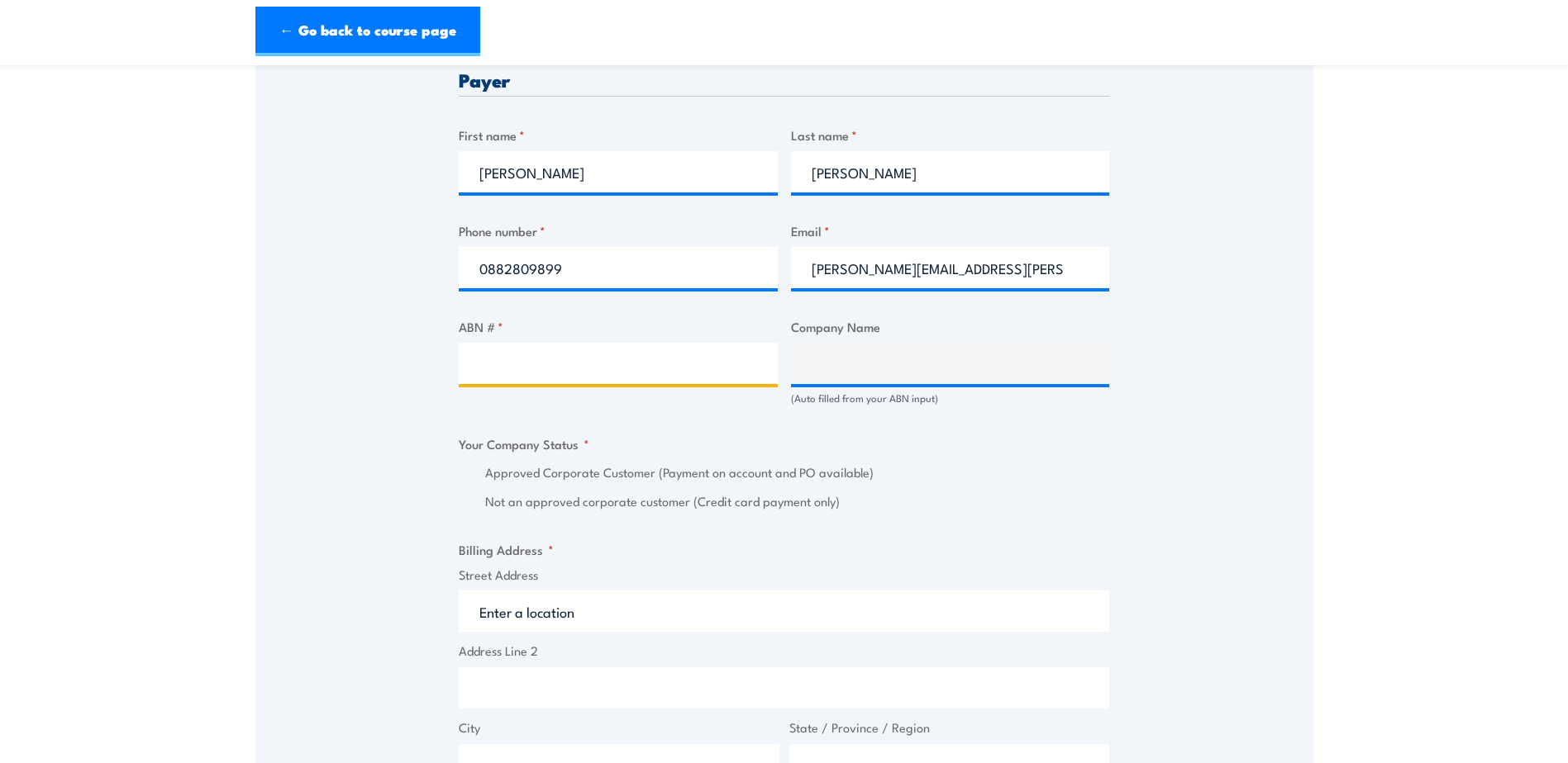
click at [514, 368] on input "ABN # *" at bounding box center [618, 364] width 319 height 41
type input "42008000664"
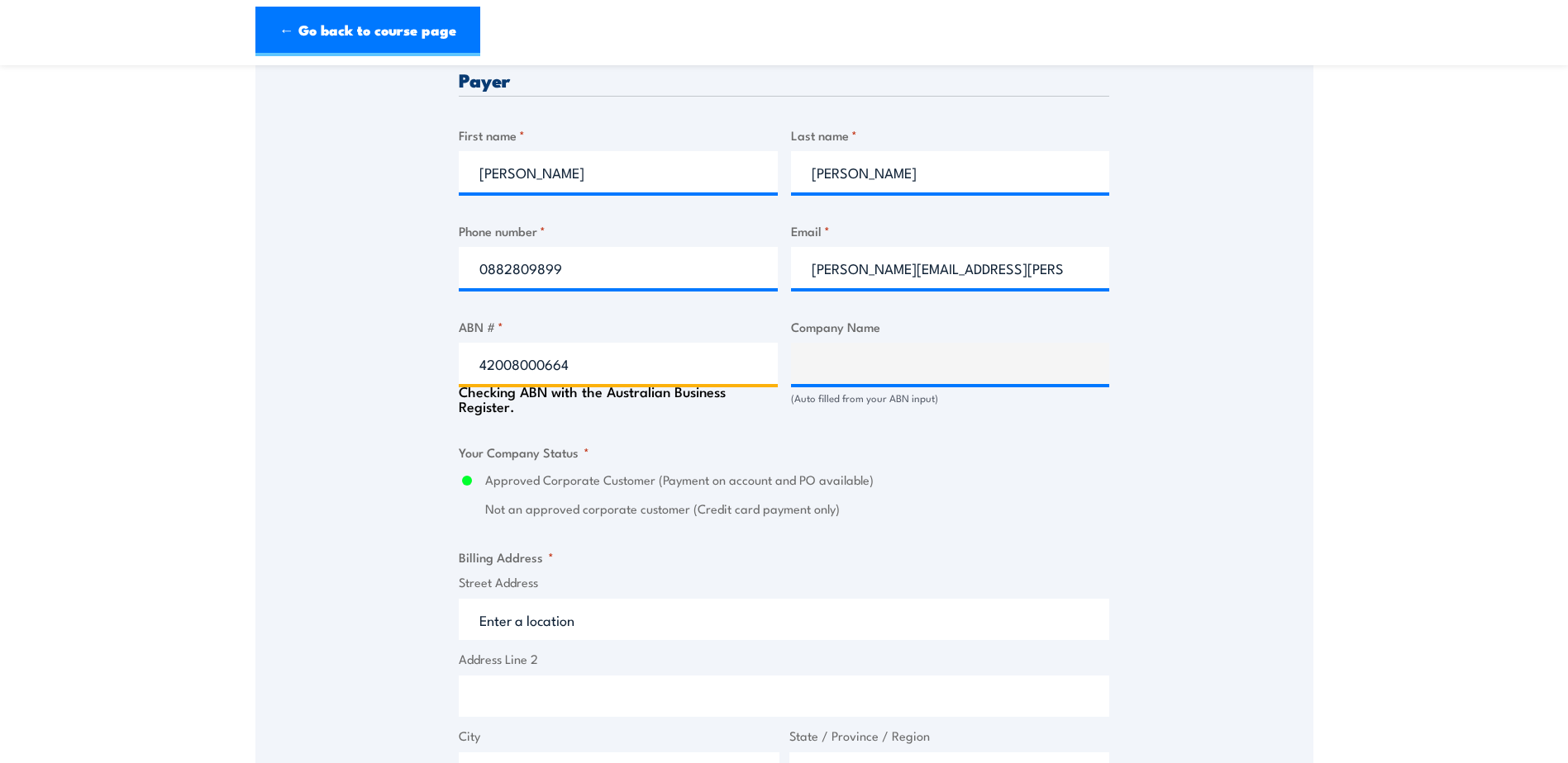
type input "CAPEM PTY. LIMITED"
radio input "true"
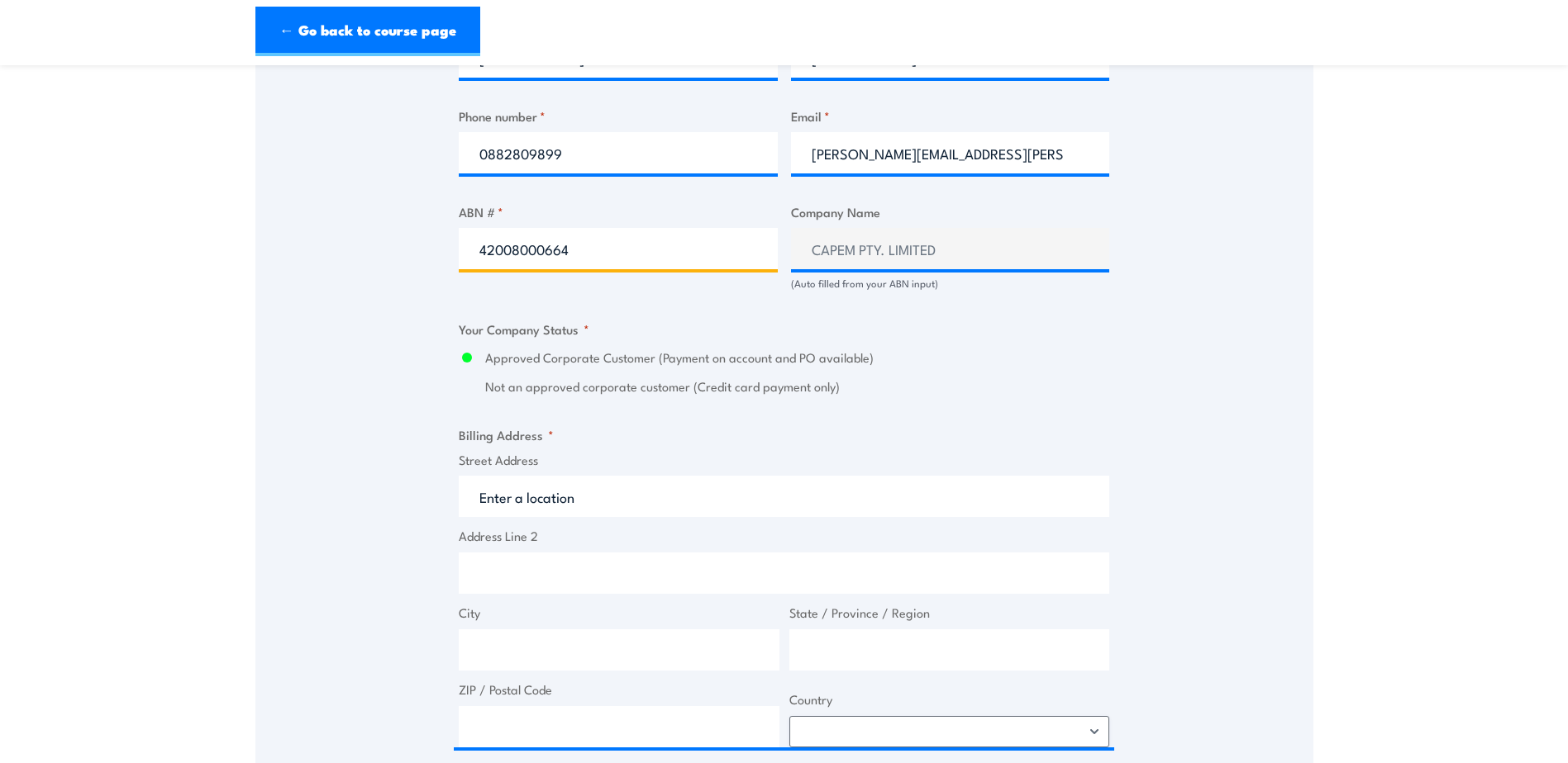
scroll to position [1074, 0]
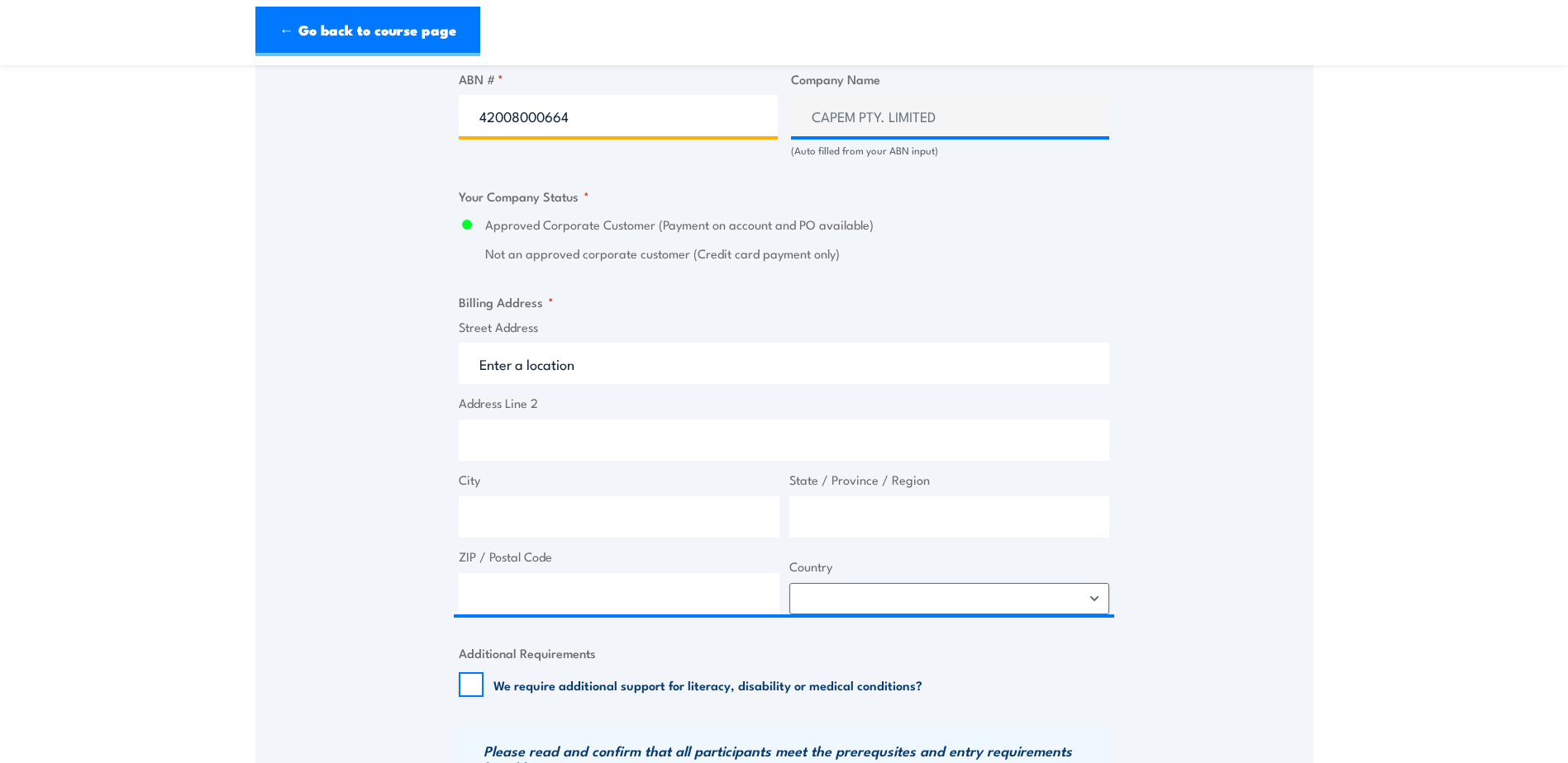
type input "42008000664"
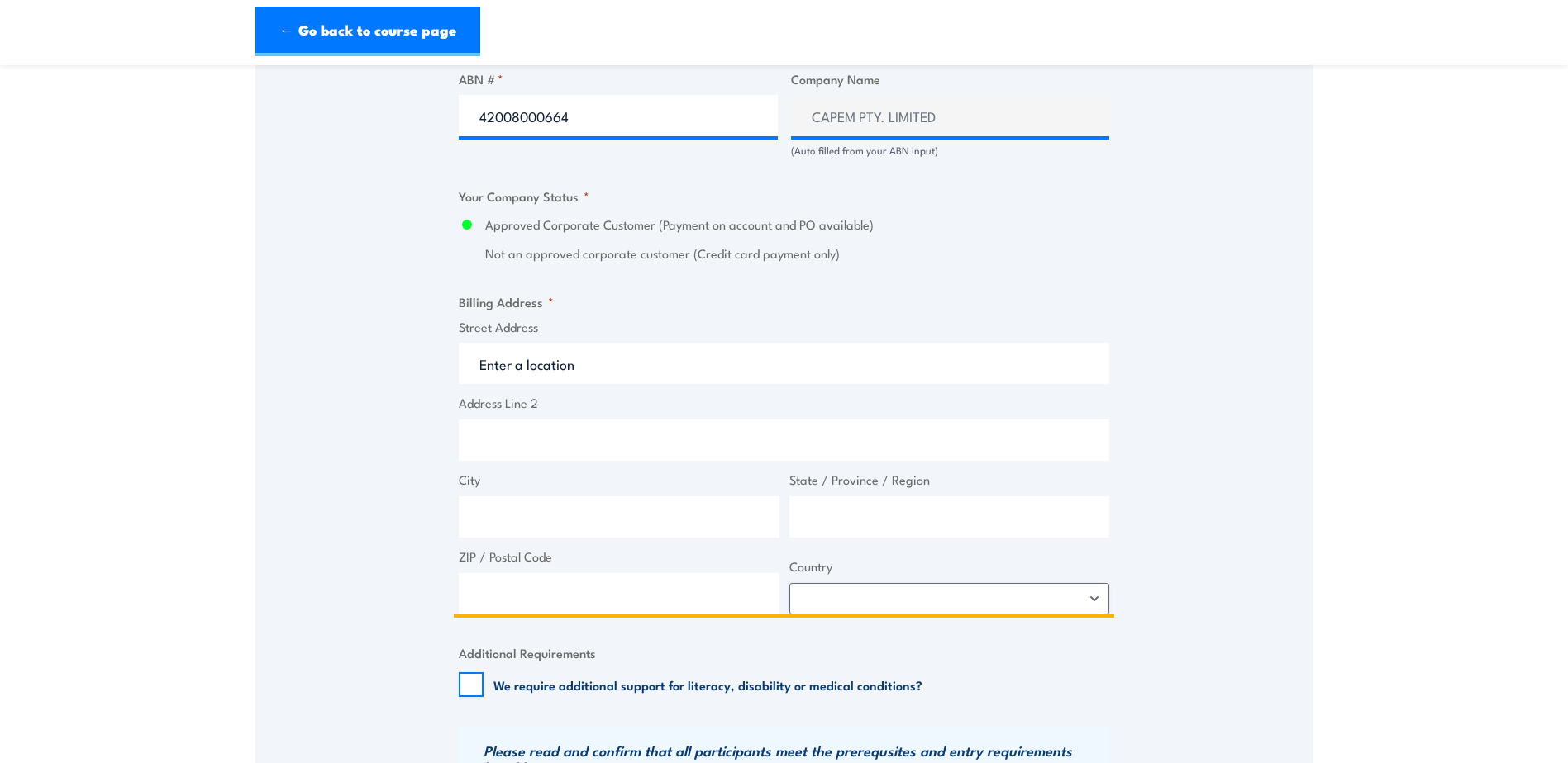
click at [506, 366] on input "Street Address" at bounding box center [784, 364] width 650 height 41
type input "[STREET_ADDRESS][PERSON_NAME]"
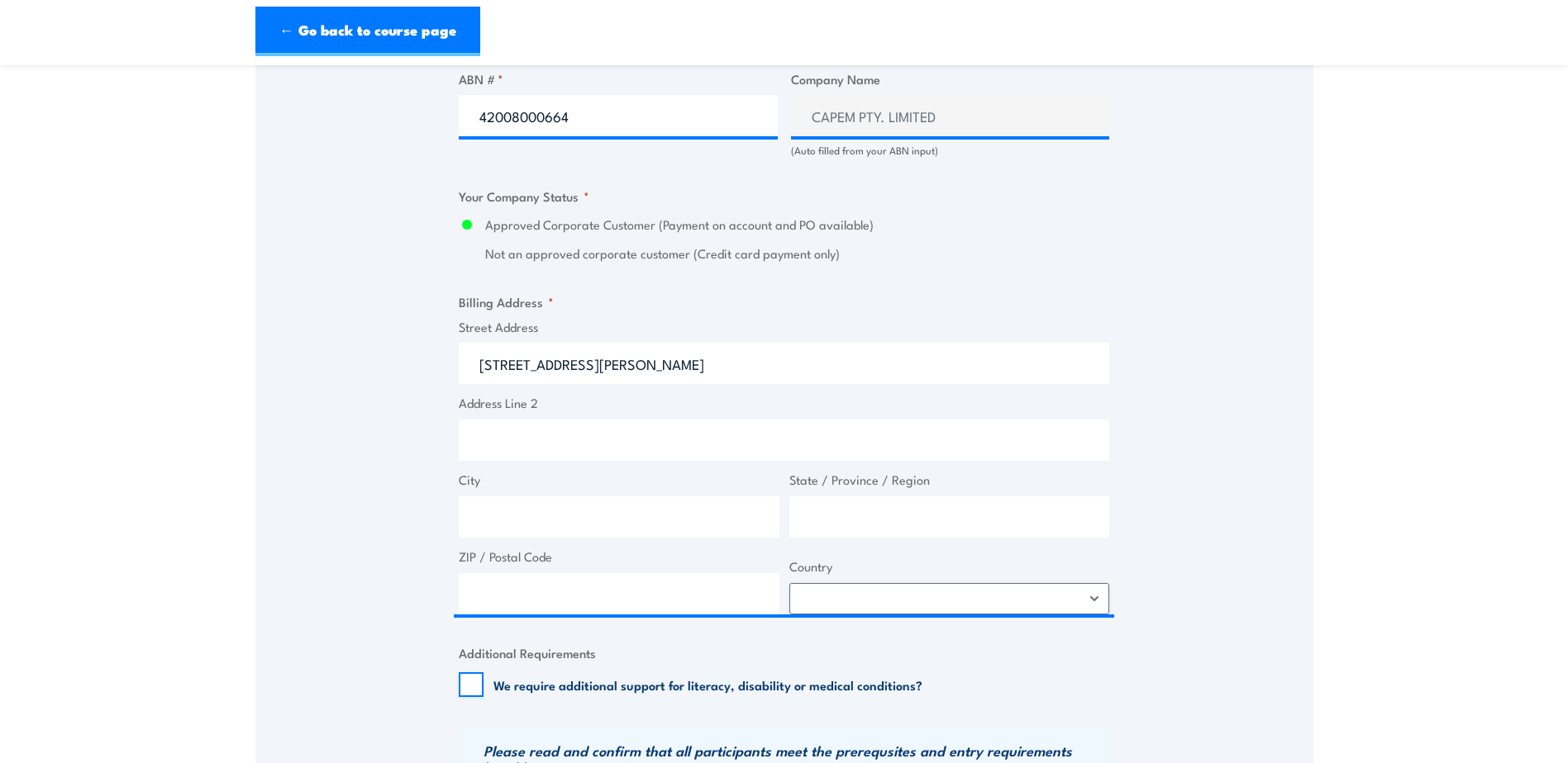
type input "Waterloo Corner"
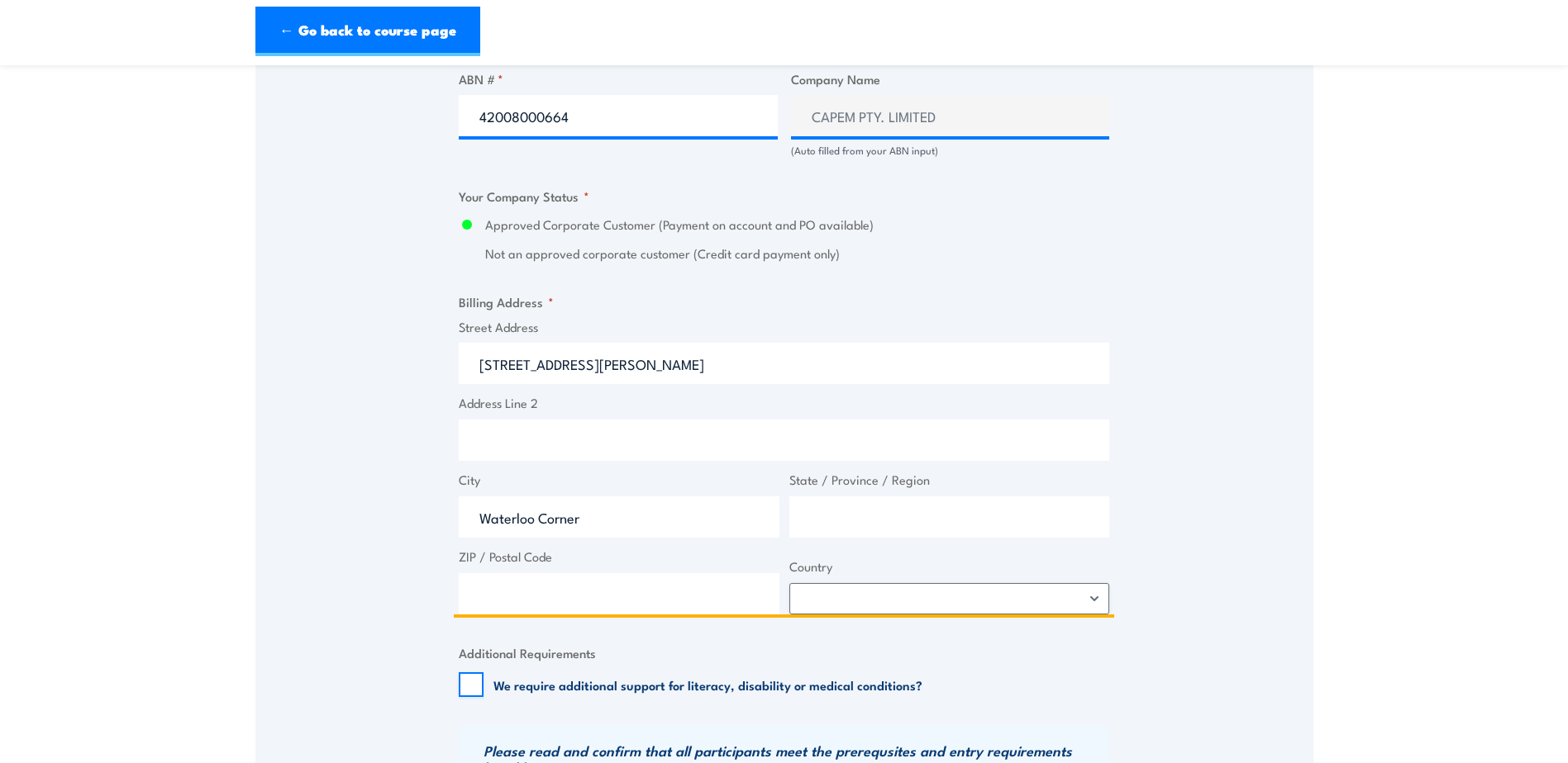
type input "[GEOGRAPHIC_DATA]"
type input "5110"
select select "[GEOGRAPHIC_DATA]"
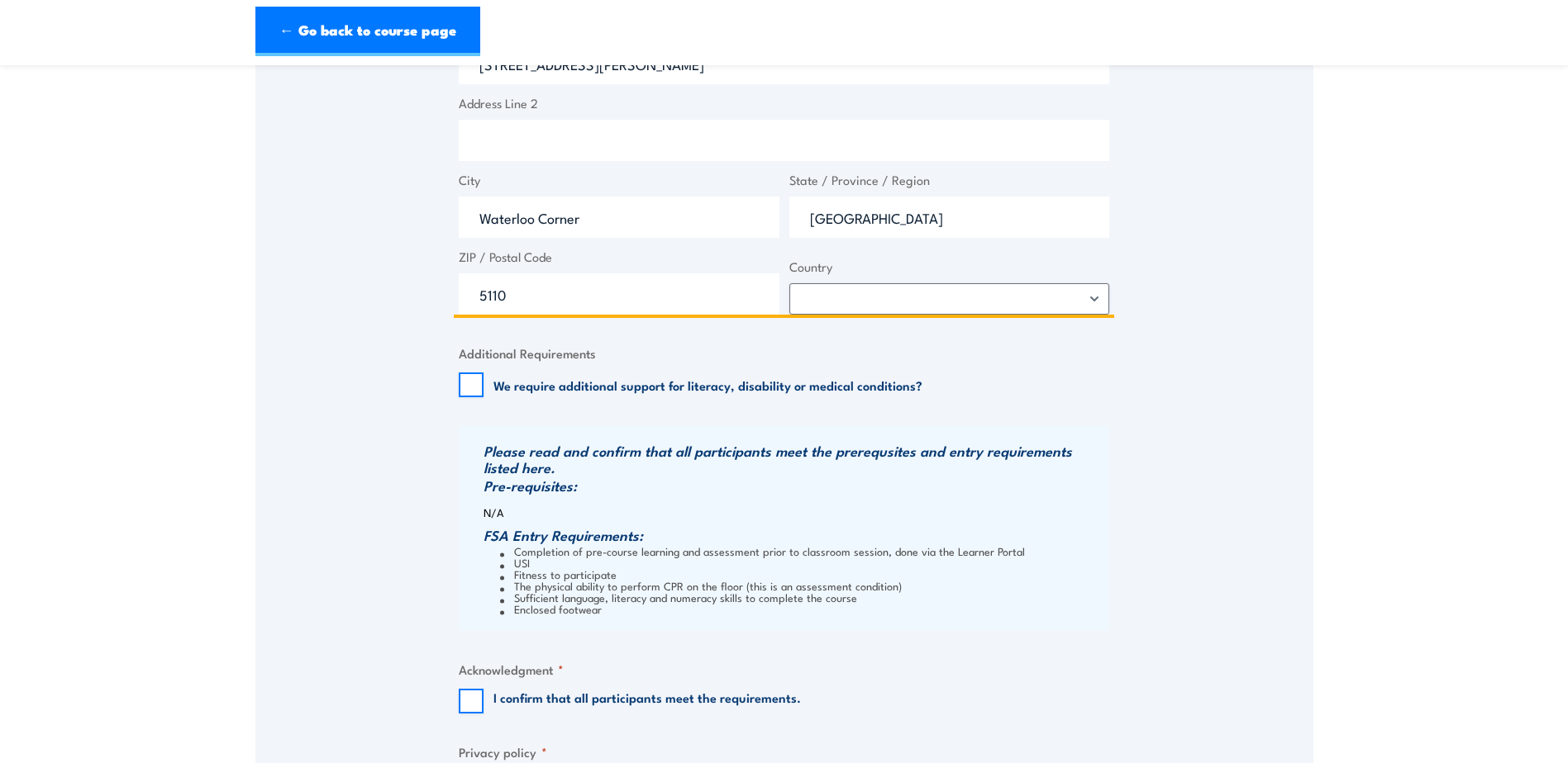
scroll to position [1570, 0]
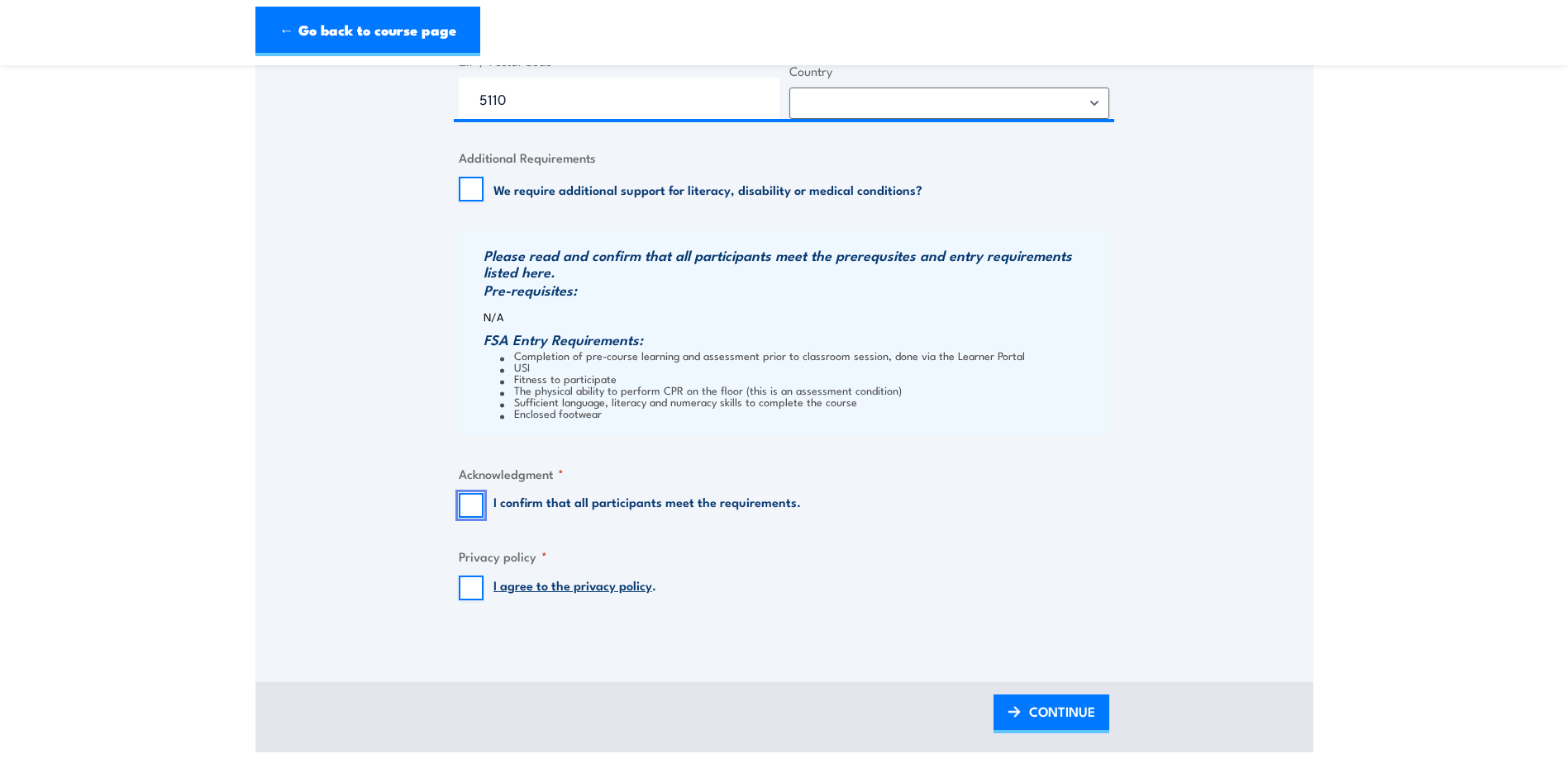
drag, startPoint x: 474, startPoint y: 495, endPoint x: 470, endPoint y: 562, distance: 67.1
click at [474, 496] on input "I confirm that all participants meet the requirements." at bounding box center [471, 506] width 24 height 24
checkbox input "true"
click at [468, 586] on input "I agree to the privacy policy ." at bounding box center [471, 588] width 24 height 24
checkbox input "true"
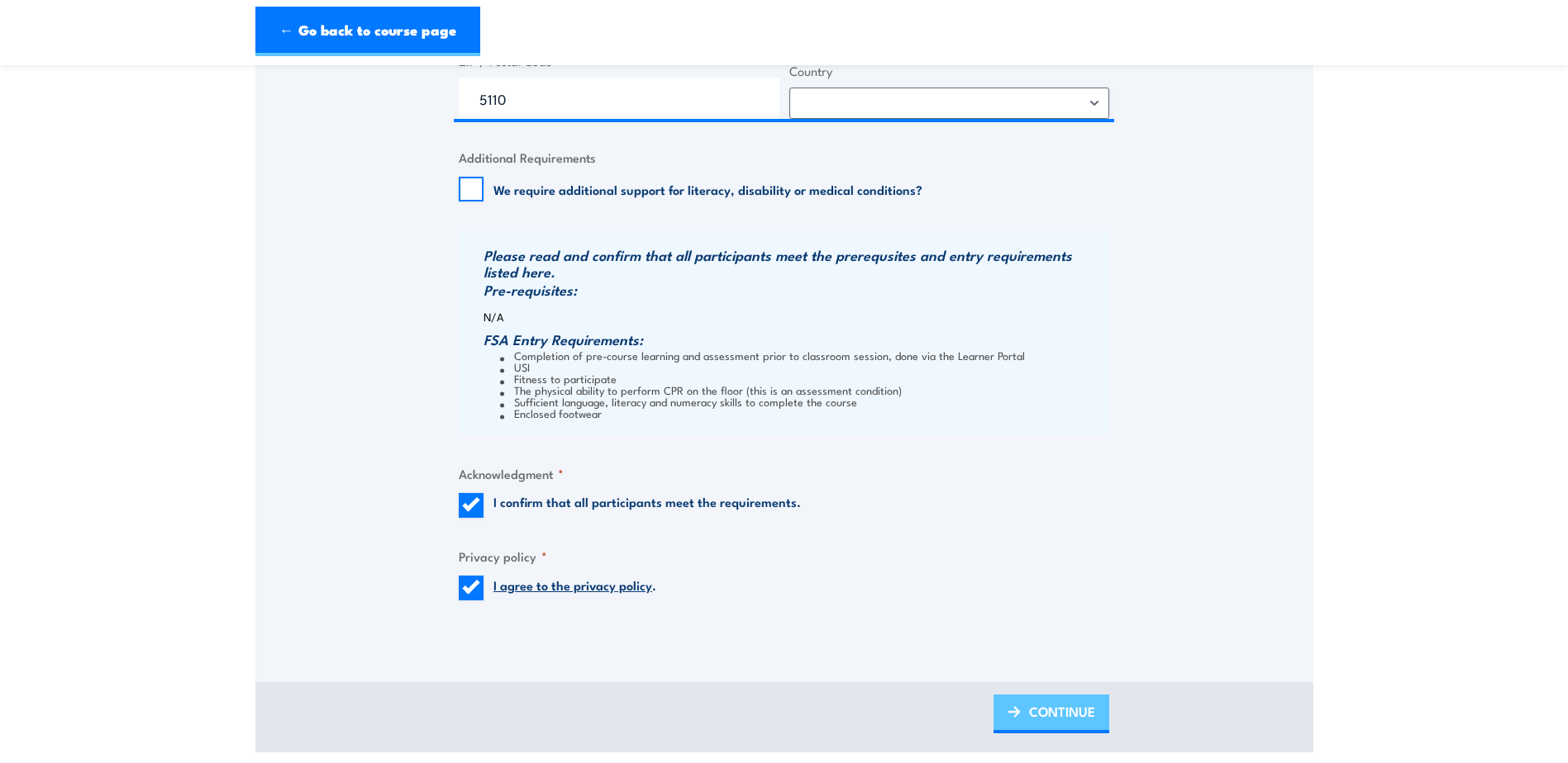
drag, startPoint x: 1062, startPoint y: 708, endPoint x: 1037, endPoint y: 706, distance: 25.1
click at [1062, 708] on span "CONTINUE" at bounding box center [1062, 711] width 66 height 43
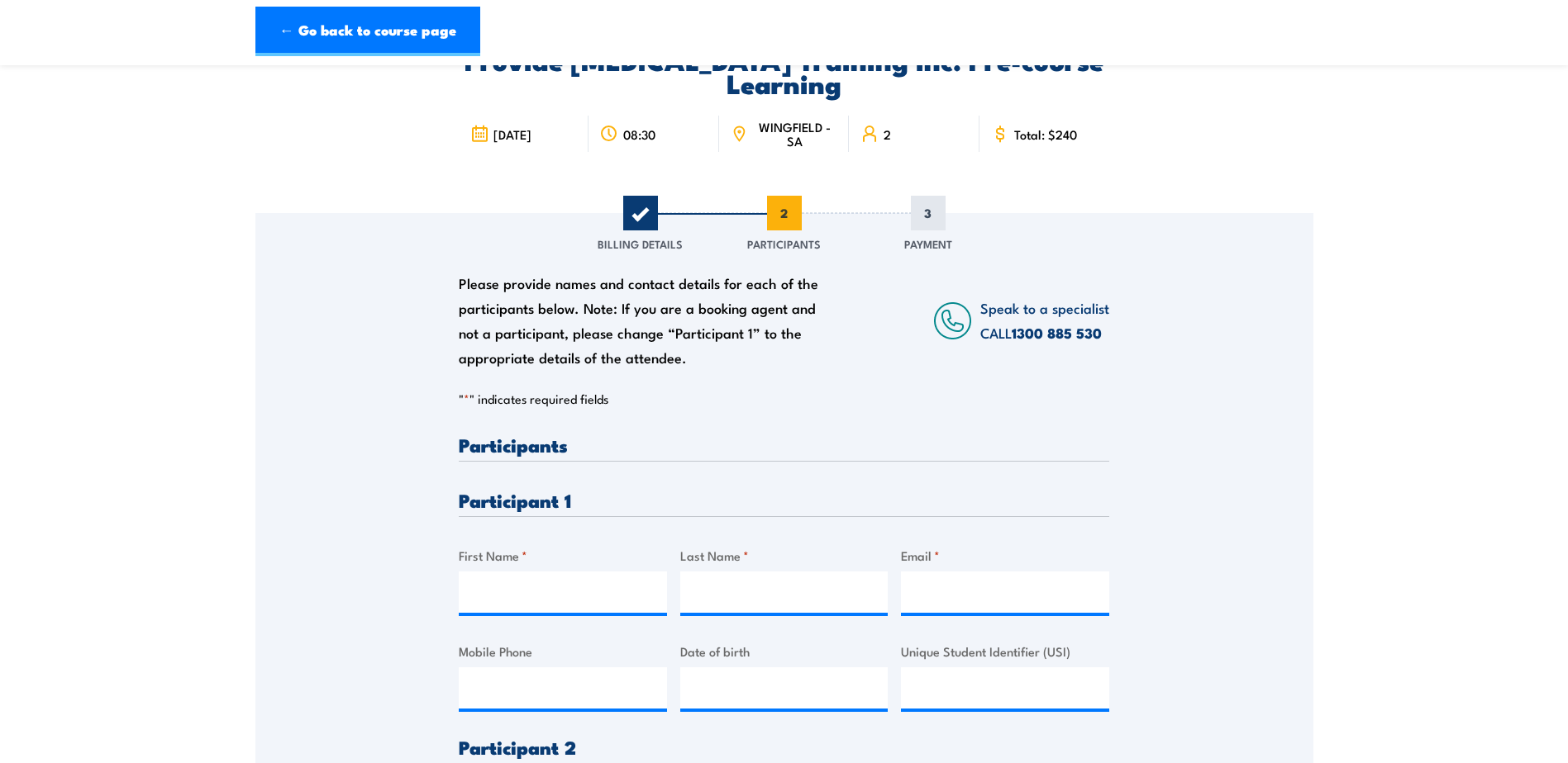
scroll to position [248, 0]
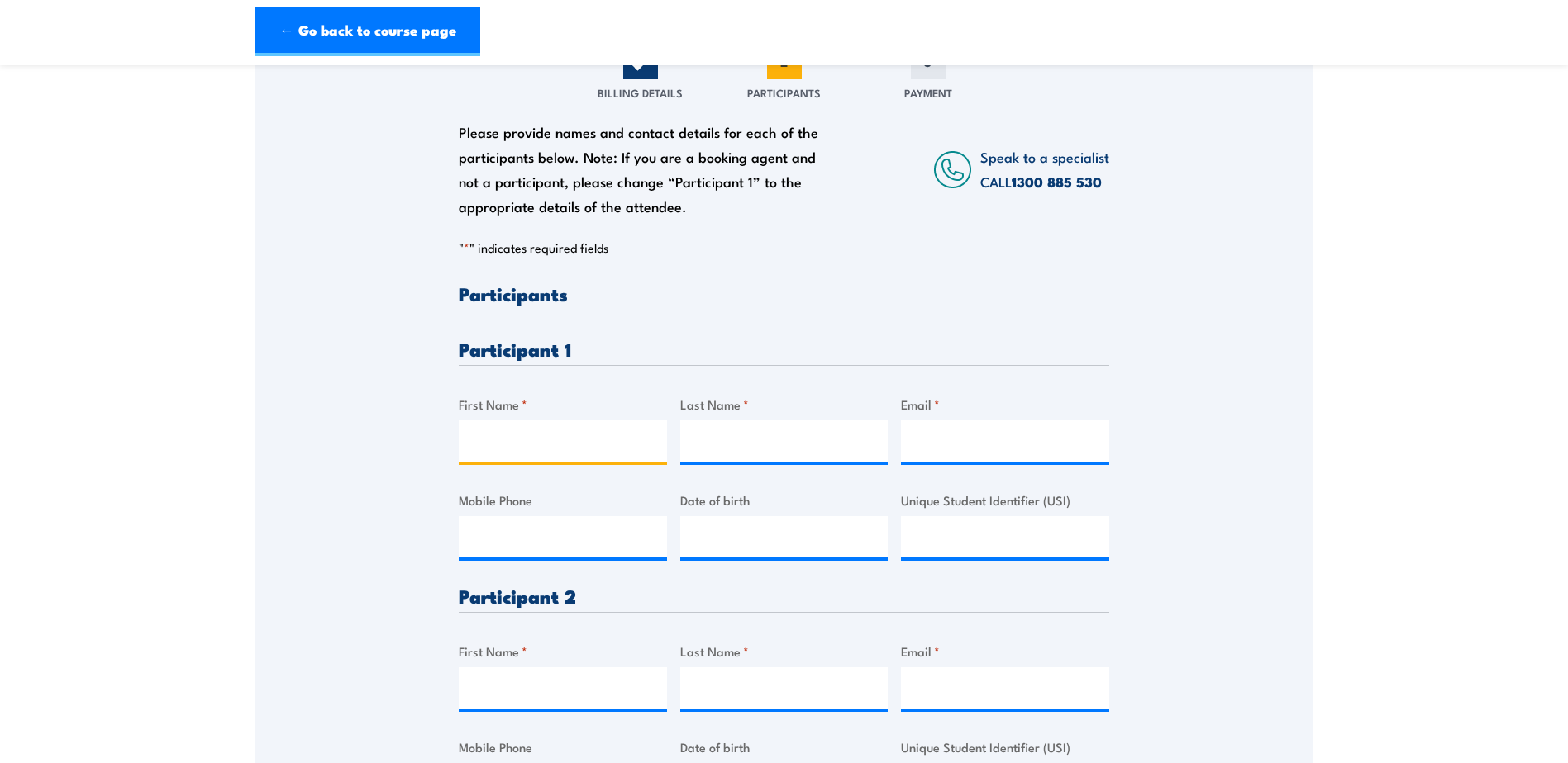
click at [542, 442] on input "First Name *" at bounding box center [563, 441] width 208 height 41
type input "[PERSON_NAME]"
paste input "[PERSON_NAME][EMAIL_ADDRESS][PERSON_NAME][DOMAIN_NAME]"
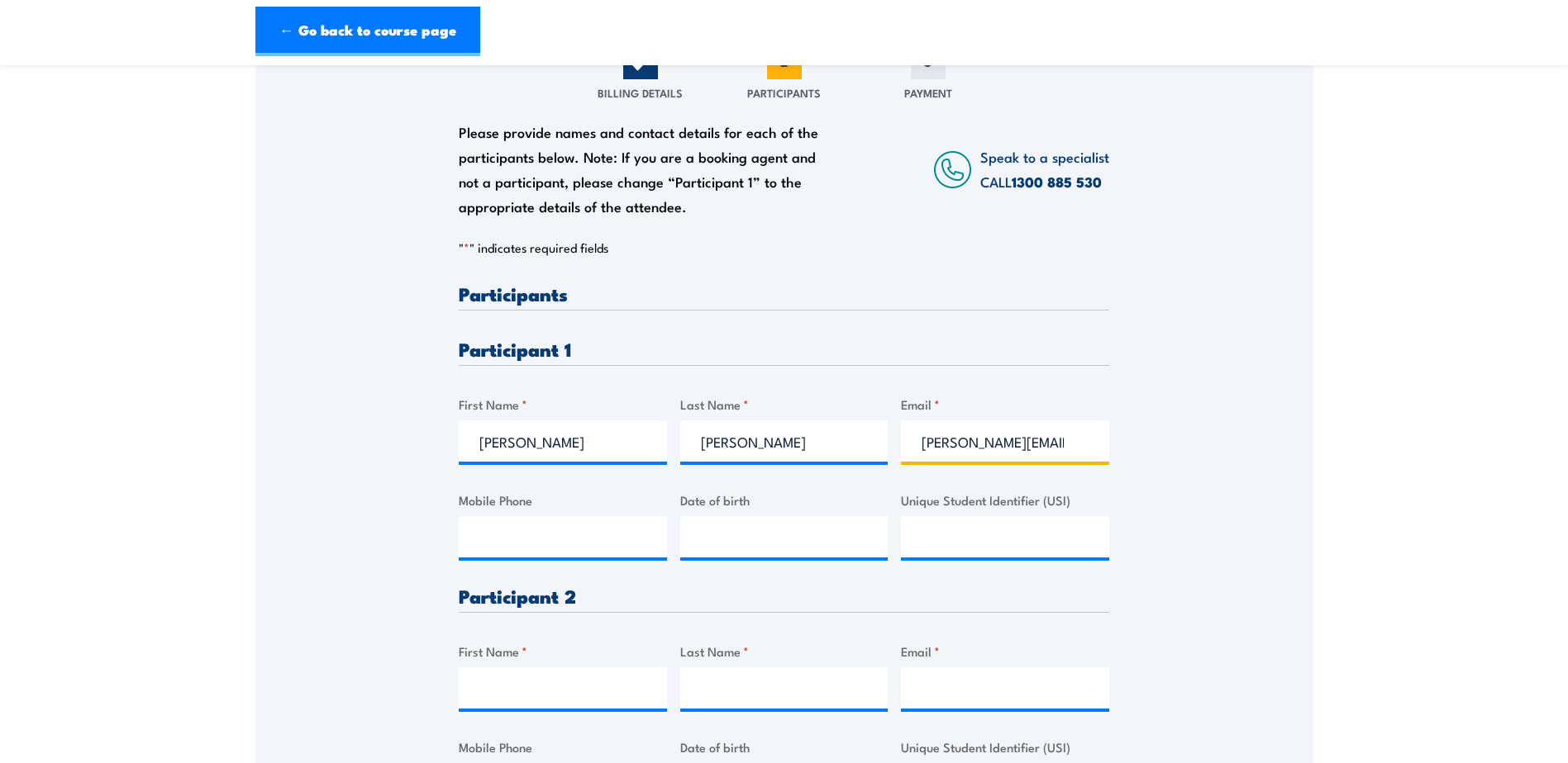
scroll to position [0, 95]
type input "[PERSON_NAME][EMAIL_ADDRESS][PERSON_NAME][DOMAIN_NAME]"
click at [499, 686] on input "First Name *" at bounding box center [563, 689] width 208 height 41
type input "[PERSON_NAME]"
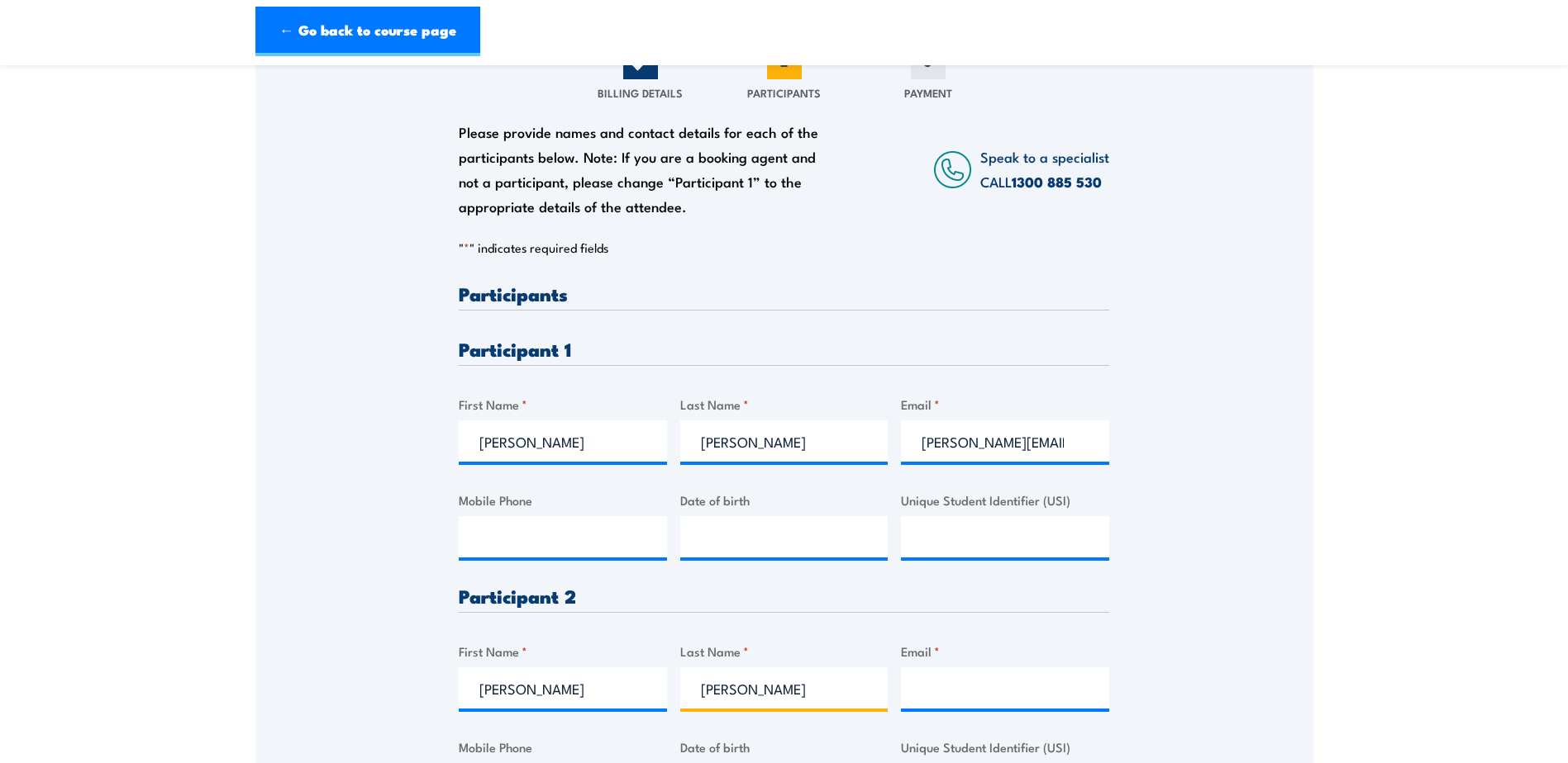
type input "[PERSON_NAME]"
paste input "[PERSON_NAME][EMAIL_ADDRESS][PERSON_NAME][DOMAIN_NAME]"
drag, startPoint x: 1008, startPoint y: 688, endPoint x: 915, endPoint y: 696, distance: 93.3
click at [915, 696] on input "[PERSON_NAME][EMAIL_ADDRESS][PERSON_NAME][DOMAIN_NAME]" at bounding box center [1004, 689] width 208 height 41
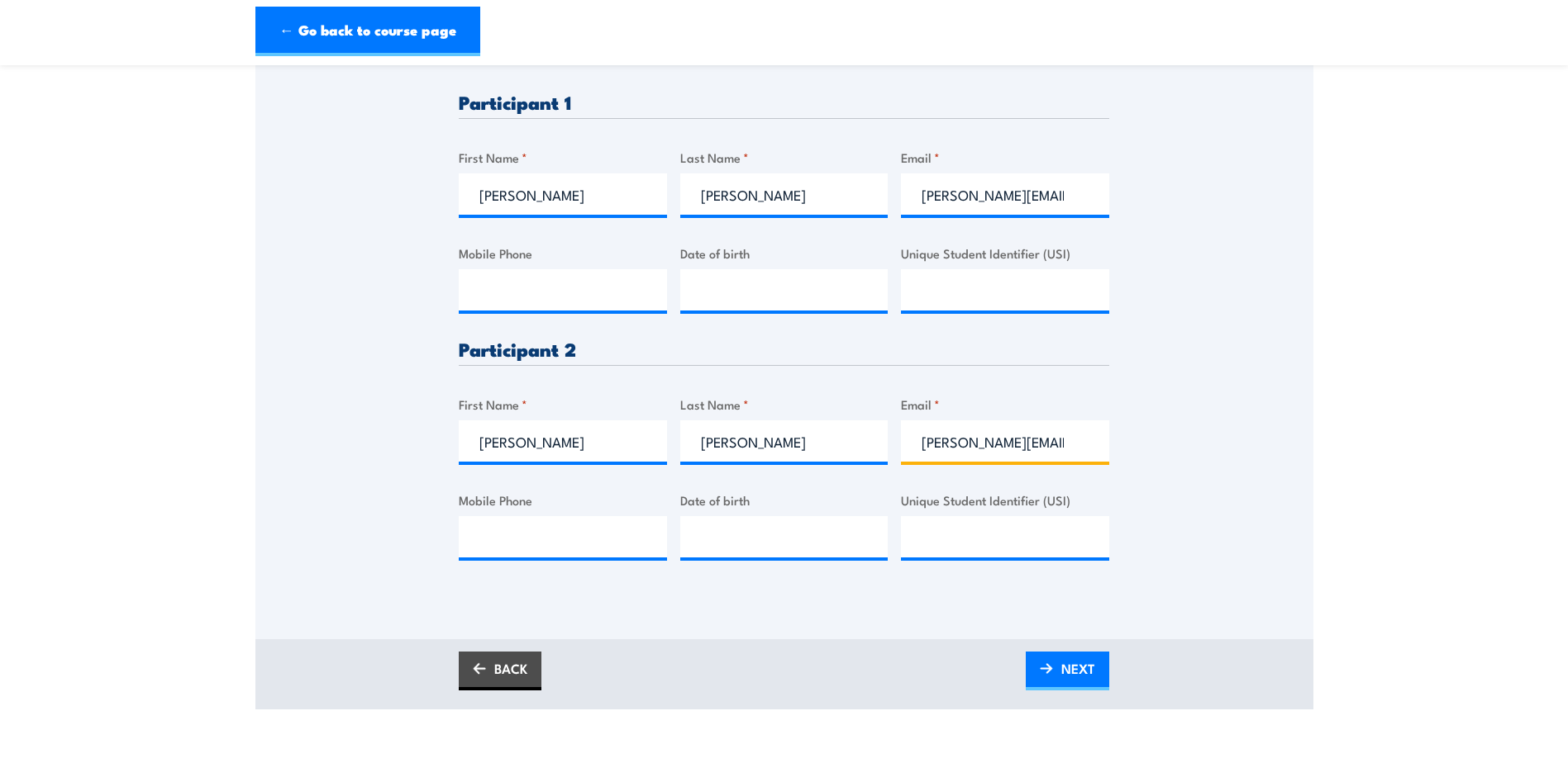
scroll to position [495, 0]
type input "[PERSON_NAME][EMAIL_ADDRESS][DOMAIN_NAME]"
click at [737, 546] on input "__/__/____" at bounding box center [784, 536] width 208 height 41
type input "[DATE]"
click at [1004, 531] on input "Unique Student Identifier (USI)" at bounding box center [1004, 536] width 208 height 41
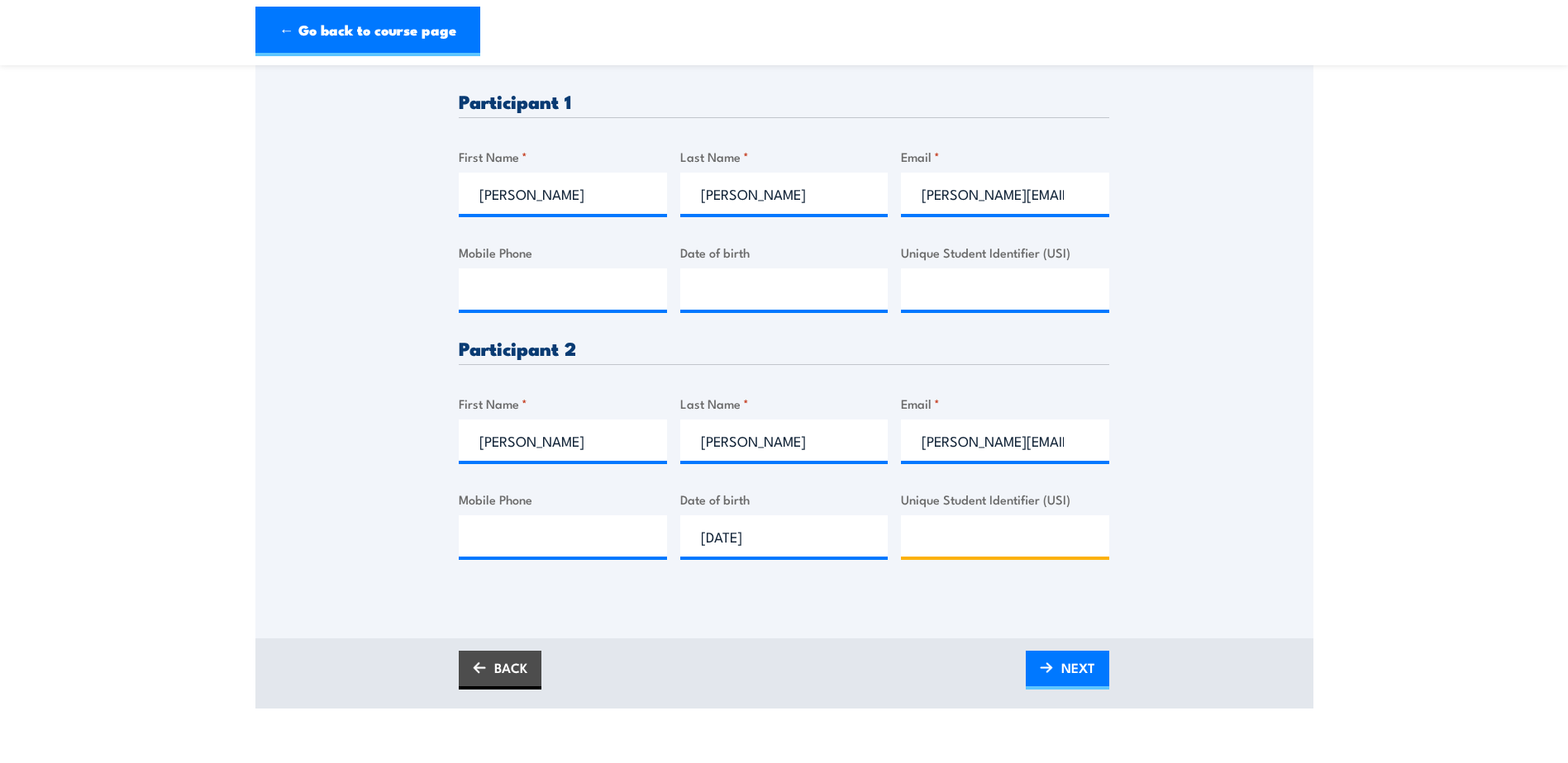
paste input "42S8KD2TX5"
type input "42S8KD2TX5"
click at [487, 542] on input "Mobile Phone" at bounding box center [563, 536] width 208 height 41
click at [507, 534] on input "Mobile Phone" at bounding box center [563, 536] width 208 height 41
paste input "0447 831 024"
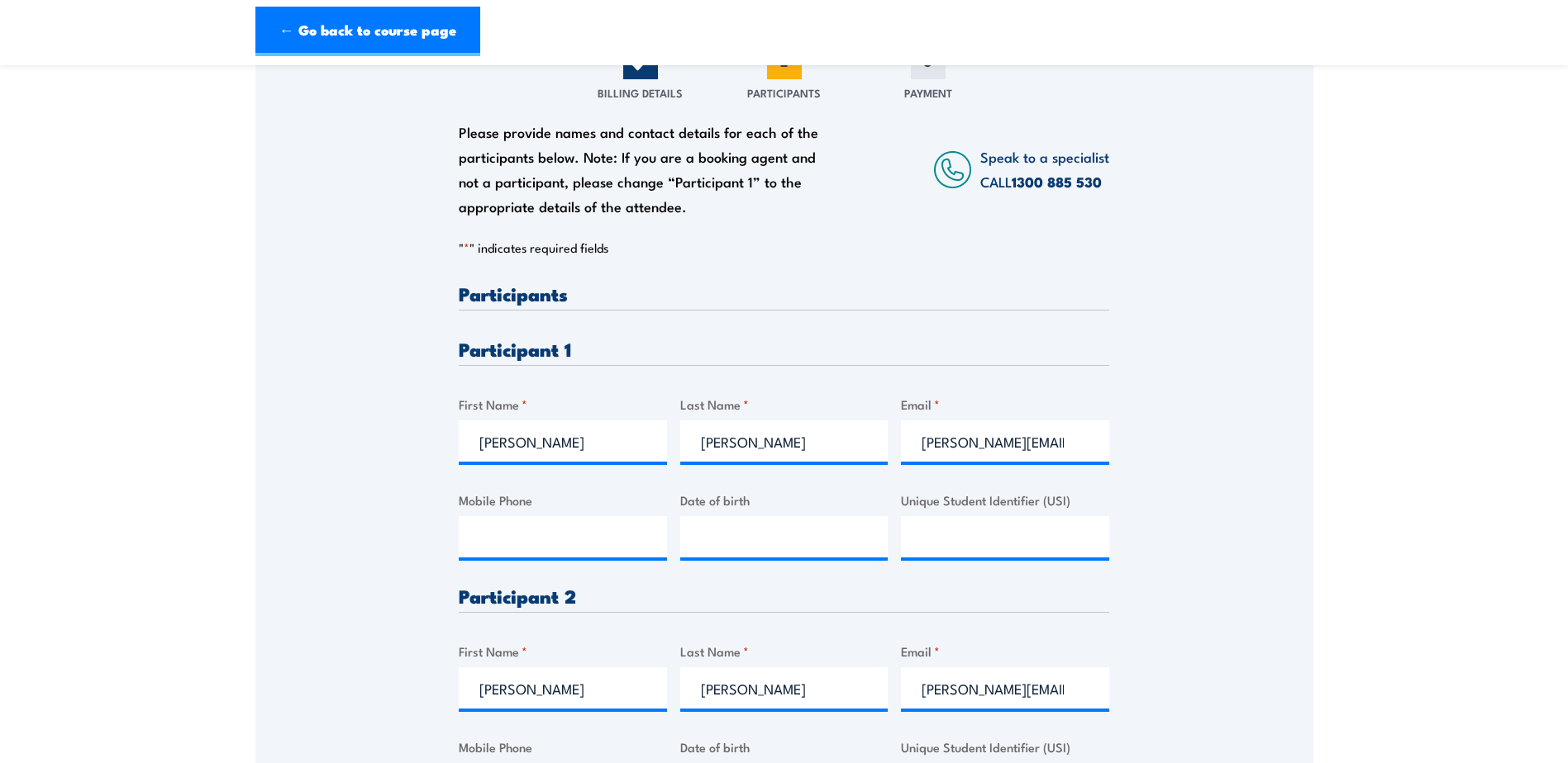
scroll to position [414, 0]
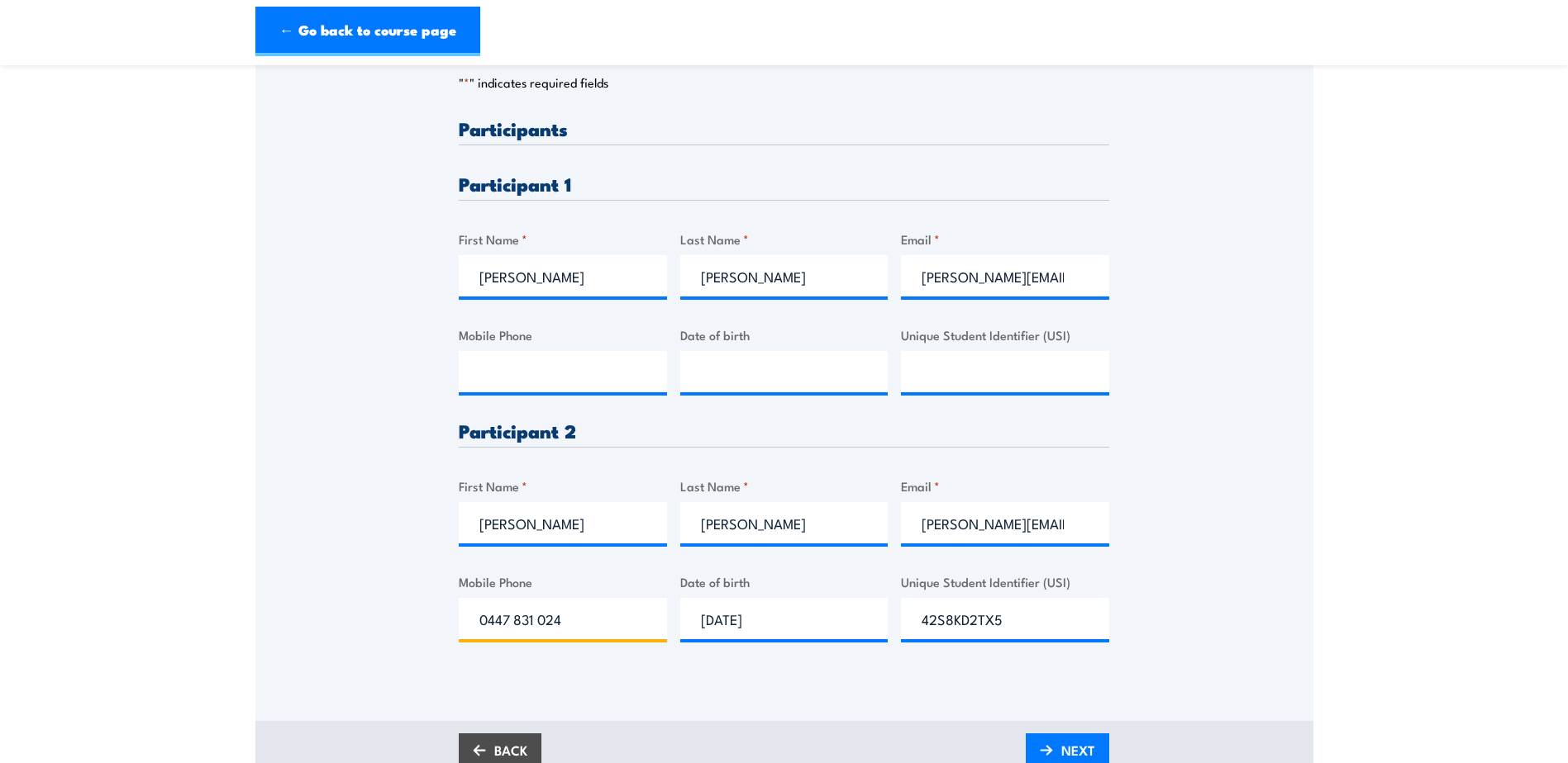
type input "0447 831 024"
click at [495, 370] on input "Mobile Phone" at bounding box center [563, 372] width 208 height 41
drag, startPoint x: 1269, startPoint y: 603, endPoint x: 1083, endPoint y: 689, distance: 204.9
click at [1269, 603] on div "Please provide names and contact details for each of the participants below. No…" at bounding box center [784, 285] width 1058 height 778
click at [972, 375] on input "Unique Student Identifier (USI)" at bounding box center [1004, 372] width 208 height 41
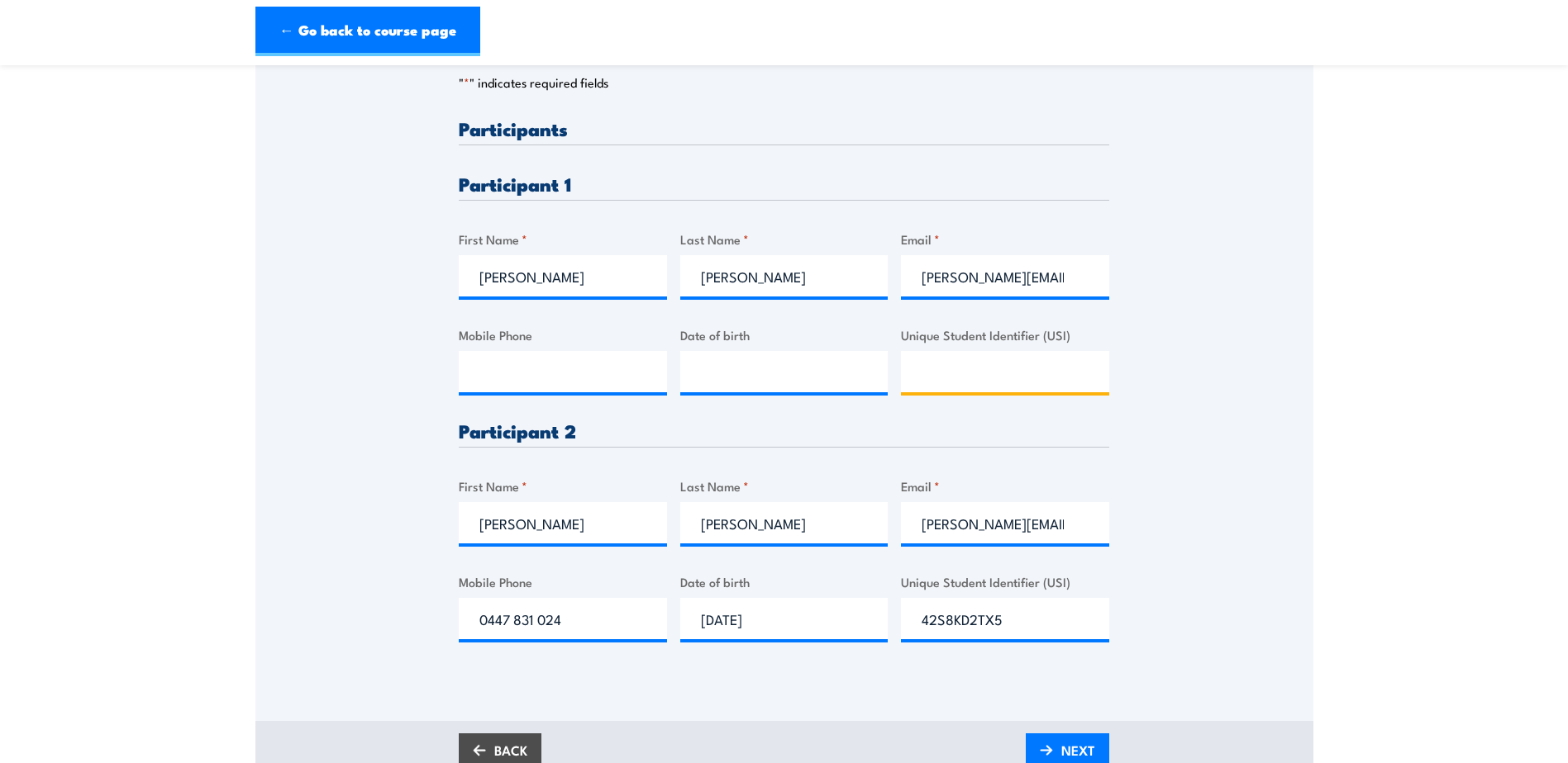
paste input "OSWTGULQ5B"
type input "OSWTGULQ5B"
click at [491, 380] on input "Mobile Phone" at bounding box center [563, 372] width 208 height 41
click at [724, 368] on input "__/__/____" at bounding box center [784, 372] width 208 height 41
drag, startPoint x: 769, startPoint y: 376, endPoint x: 660, endPoint y: 381, distance: 109.1
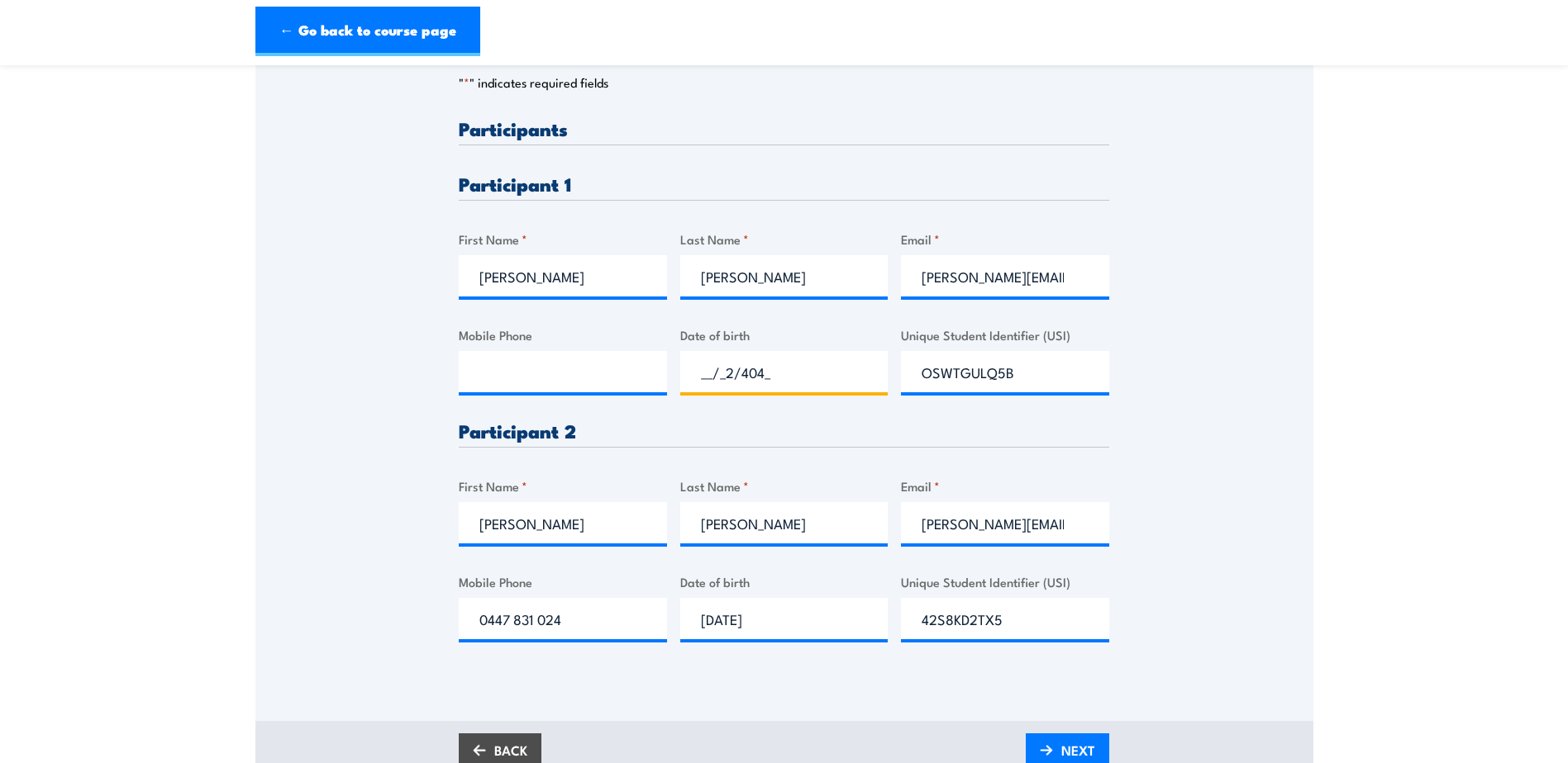
click at [660, 381] on div "Please provide names and contact details for each of the participants below. No…" at bounding box center [784, 393] width 650 height 549
type input "24/04/____"
type input "[DATE]"
click at [582, 372] on input "Mobile Phone" at bounding box center [563, 372] width 208 height 41
click at [522, 378] on input "Mobile Phone" at bounding box center [563, 372] width 208 height 41
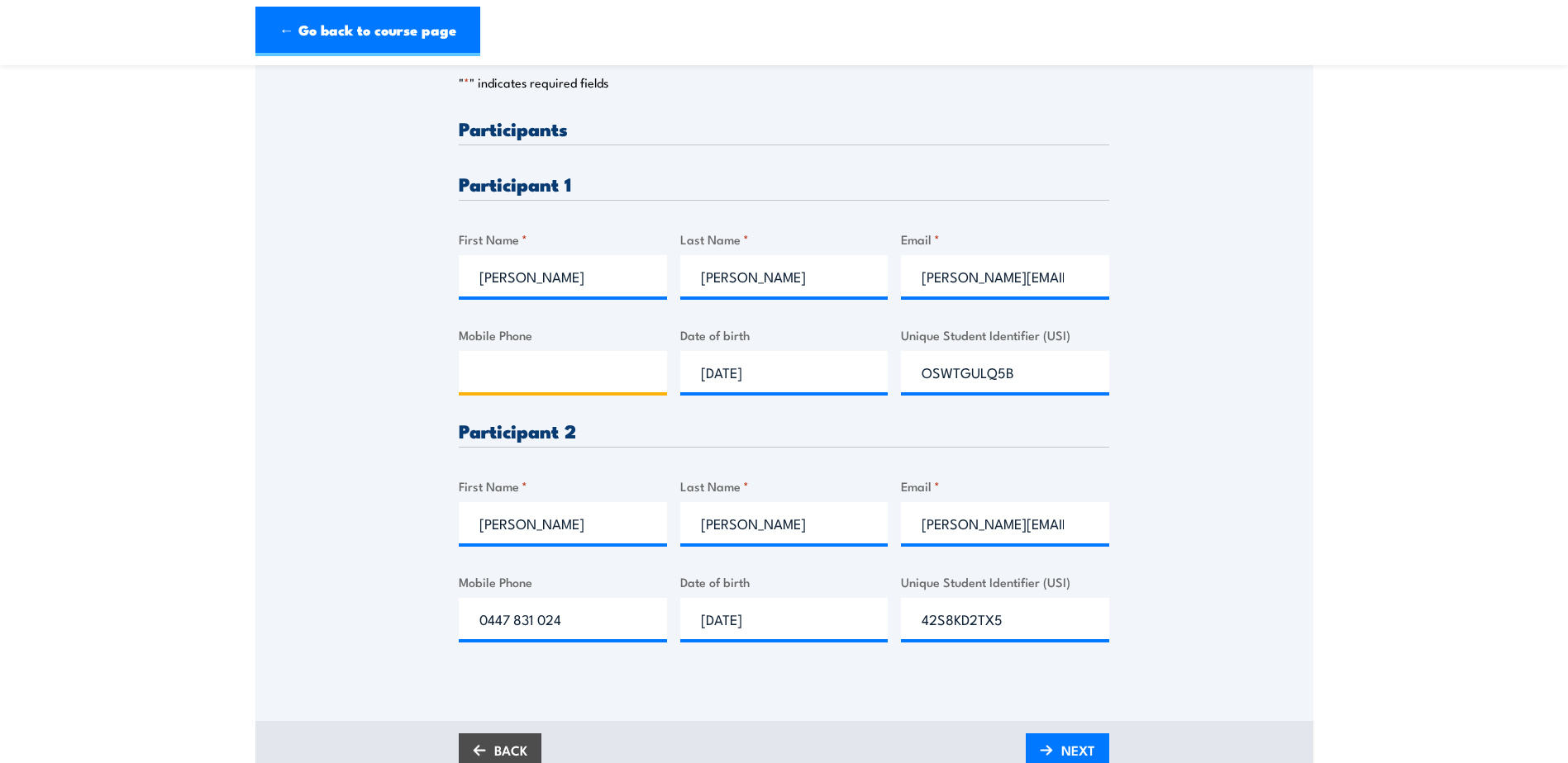
paste input "0478 826 694"
type input "0478 826 694"
click at [1235, 635] on div "Please provide names and contact details for each of the participants below. No…" at bounding box center [784, 285] width 1058 height 778
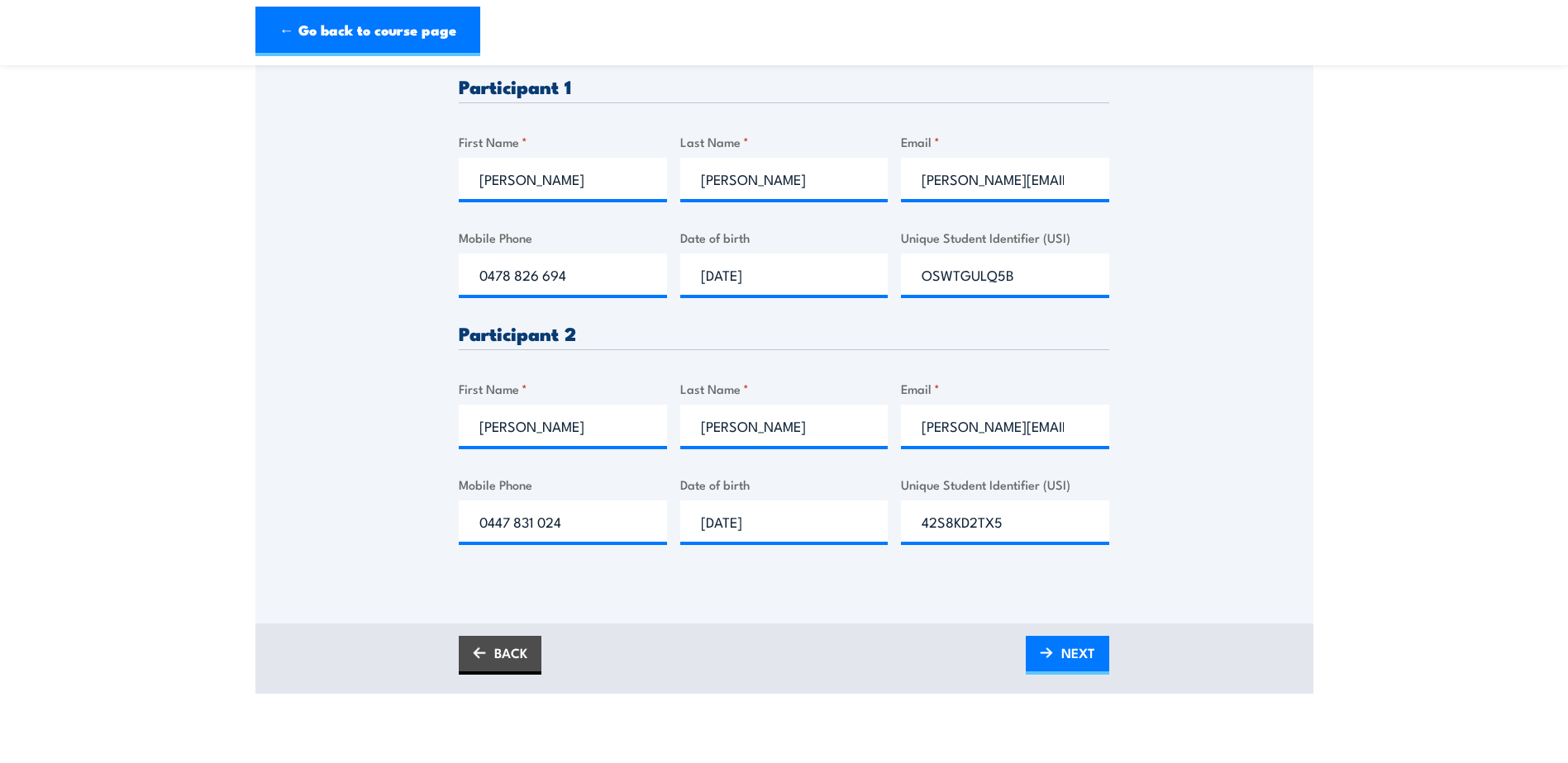
scroll to position [661, 0]
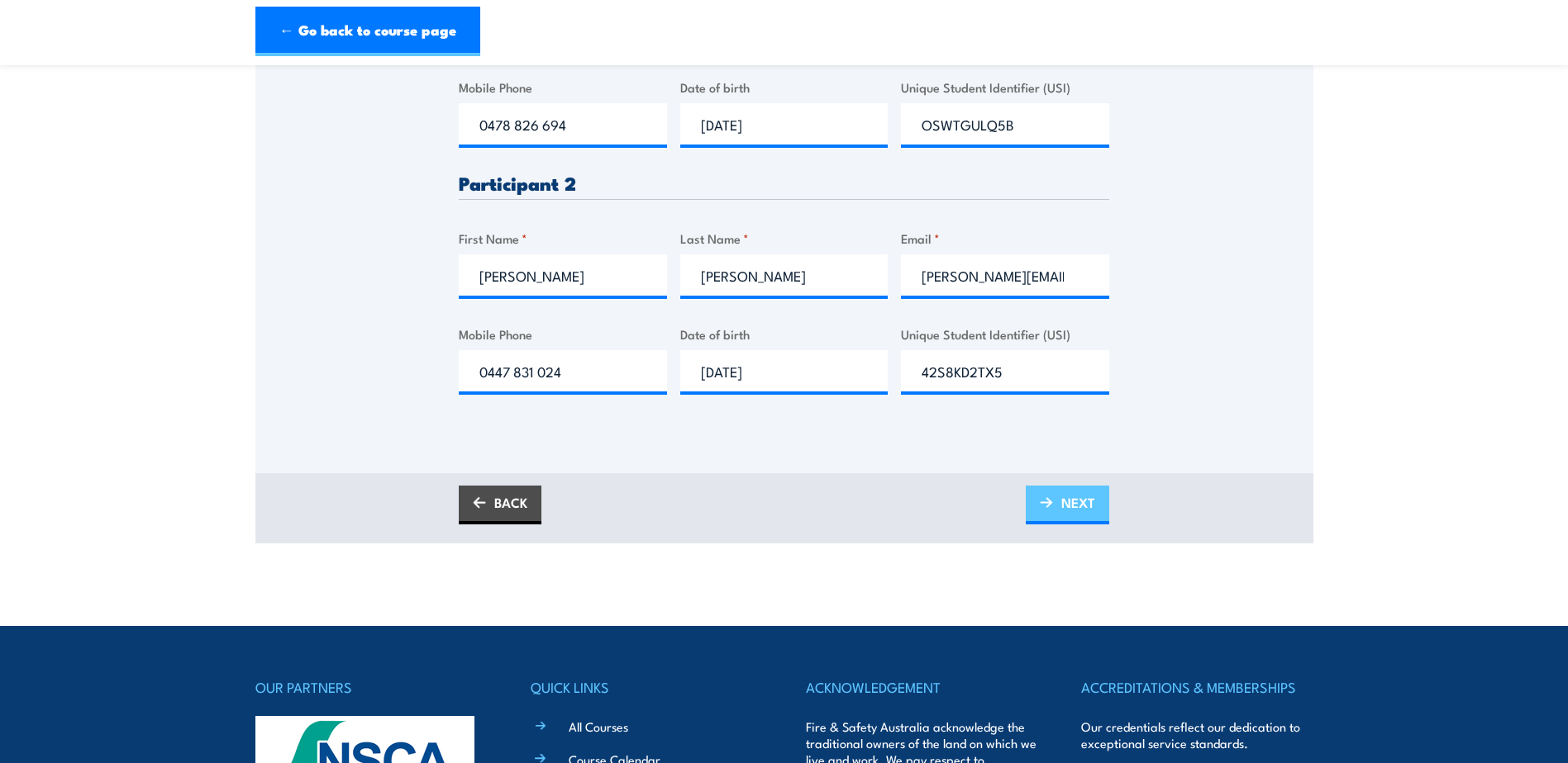
click at [1067, 496] on span "NEXT" at bounding box center [1078, 503] width 34 height 43
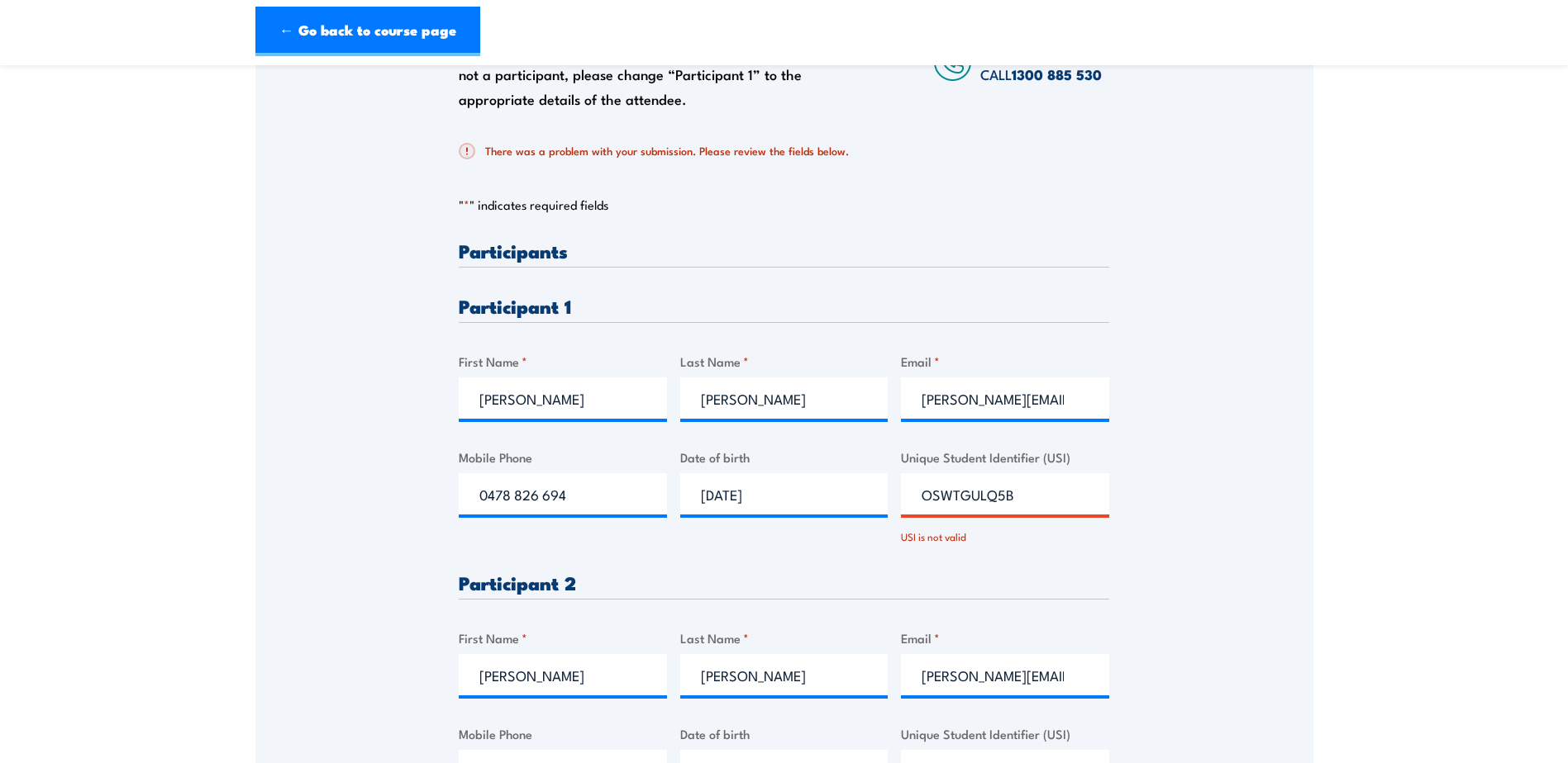
scroll to position [373, 0]
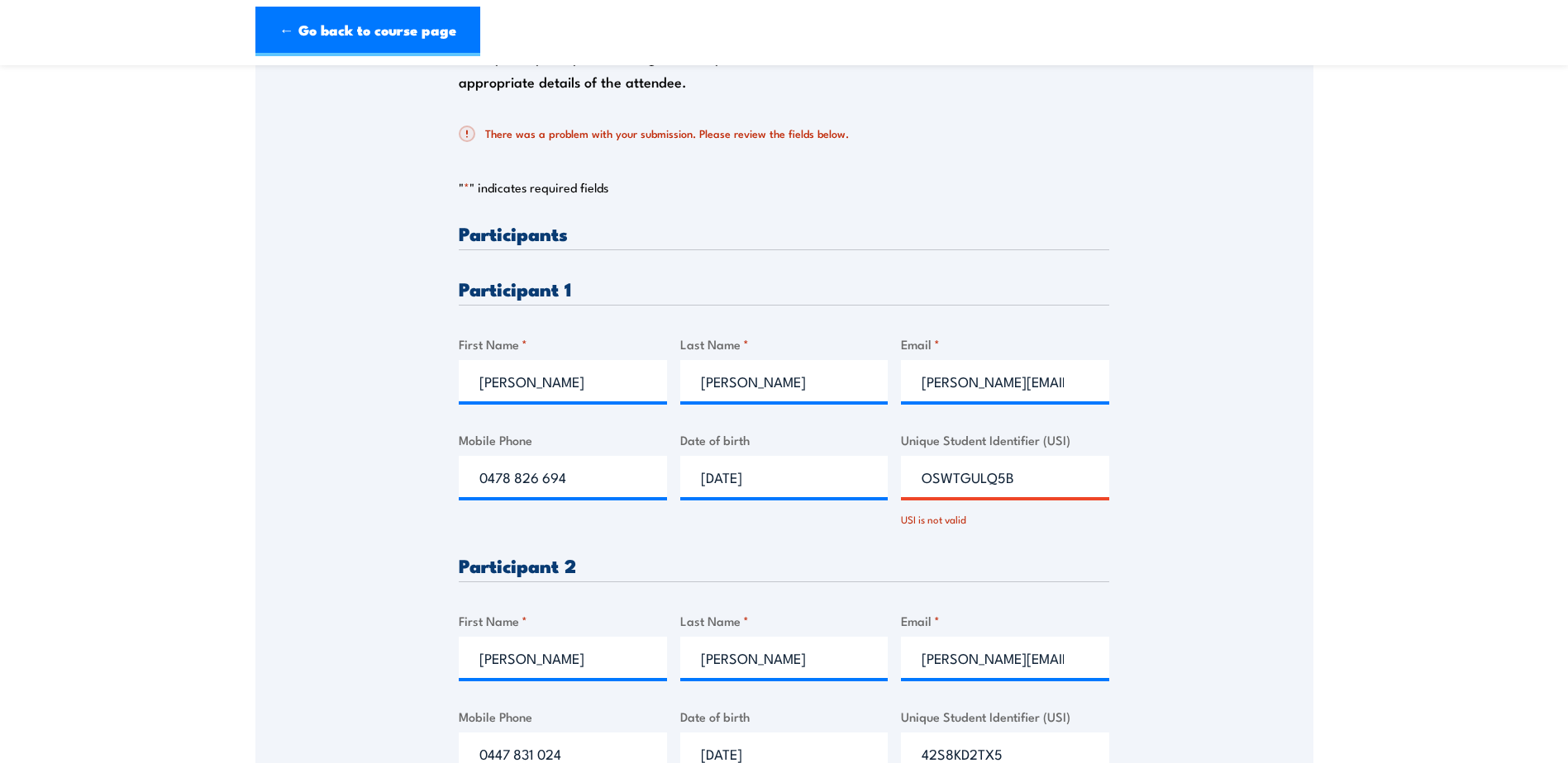
click at [932, 476] on input "OSWTGULQ5B" at bounding box center [1004, 477] width 208 height 41
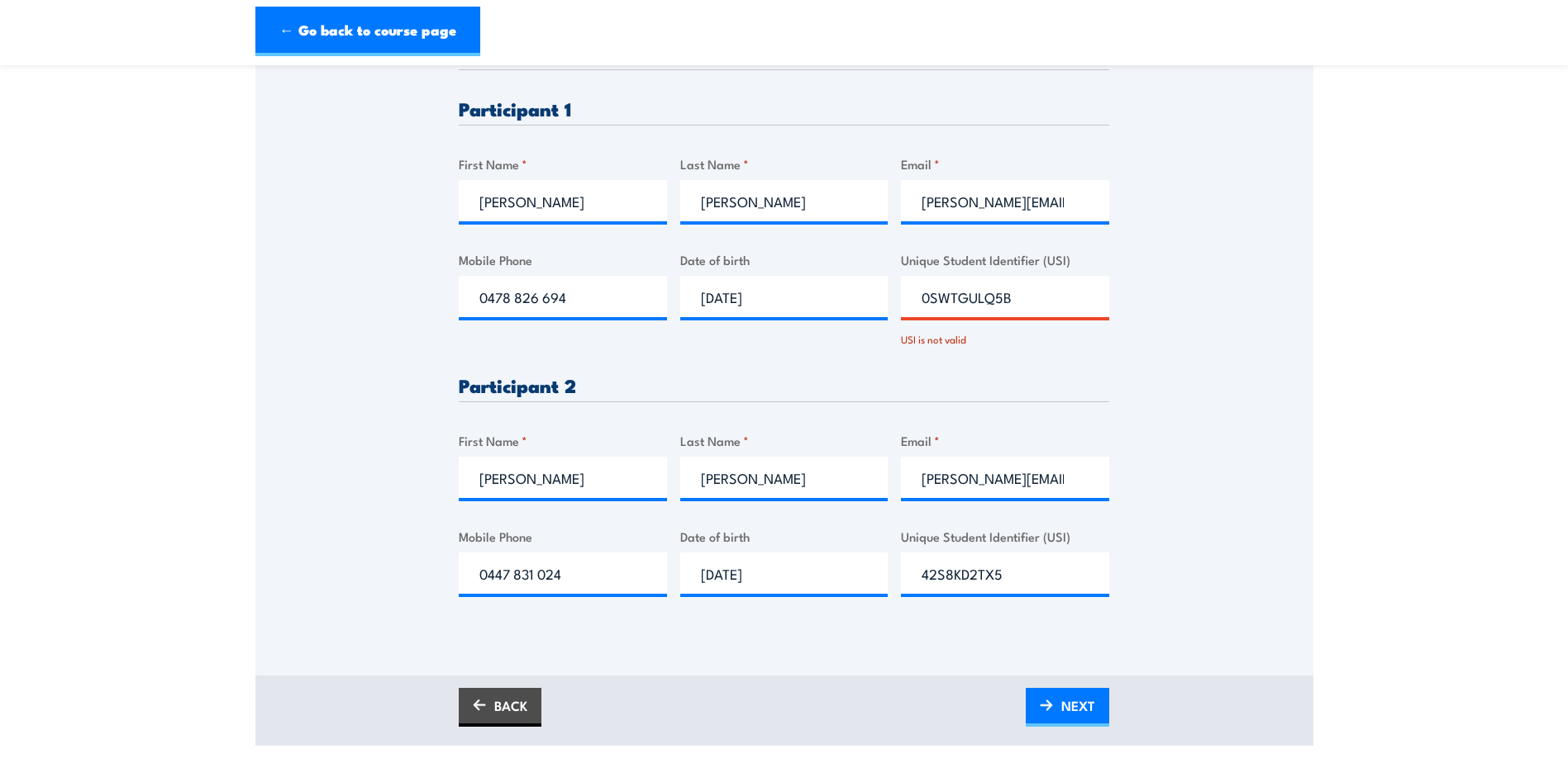
scroll to position [786, 0]
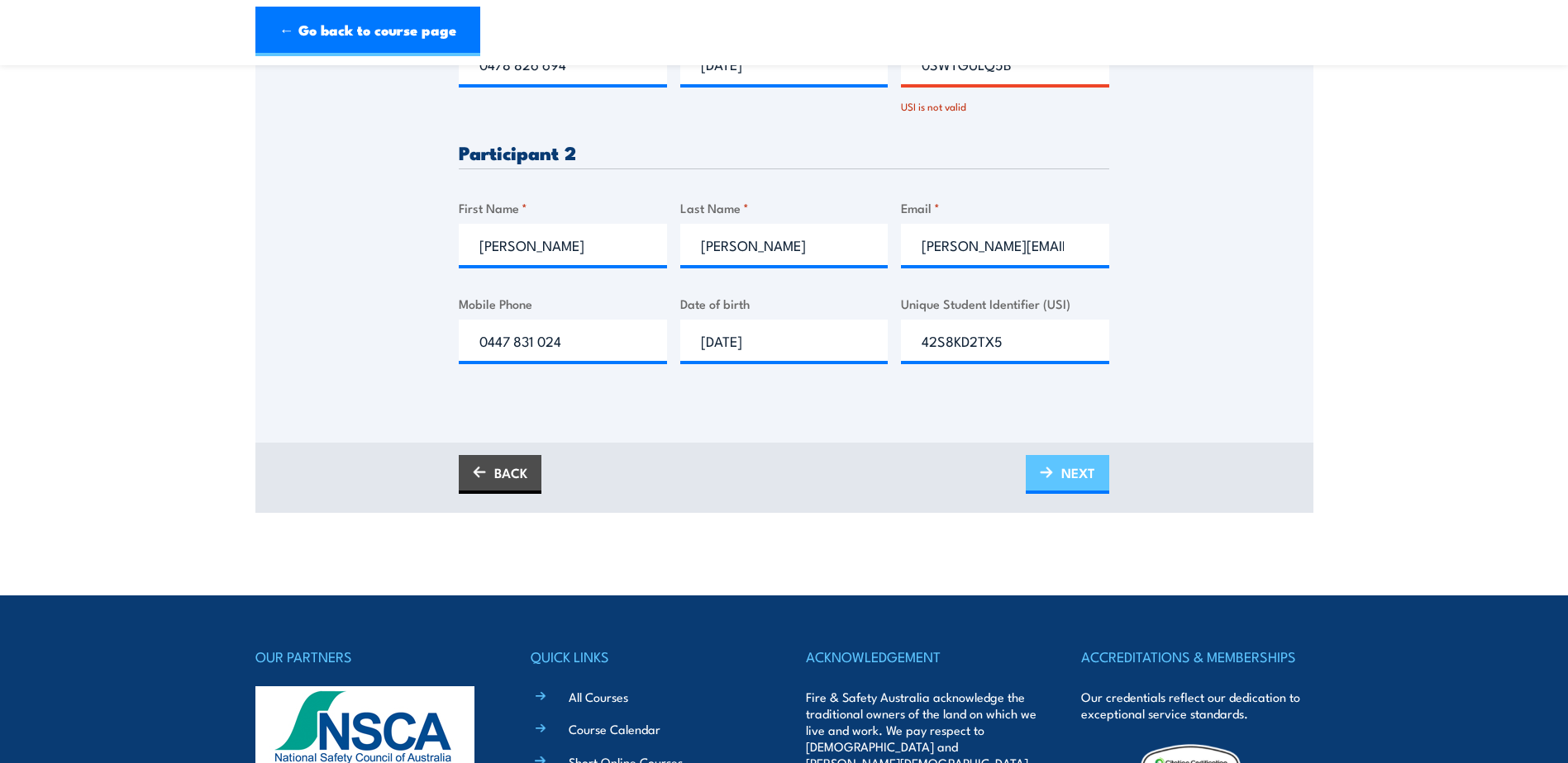
type input "0SWTGULQ5B"
click at [1061, 470] on span "NEXT" at bounding box center [1078, 473] width 34 height 43
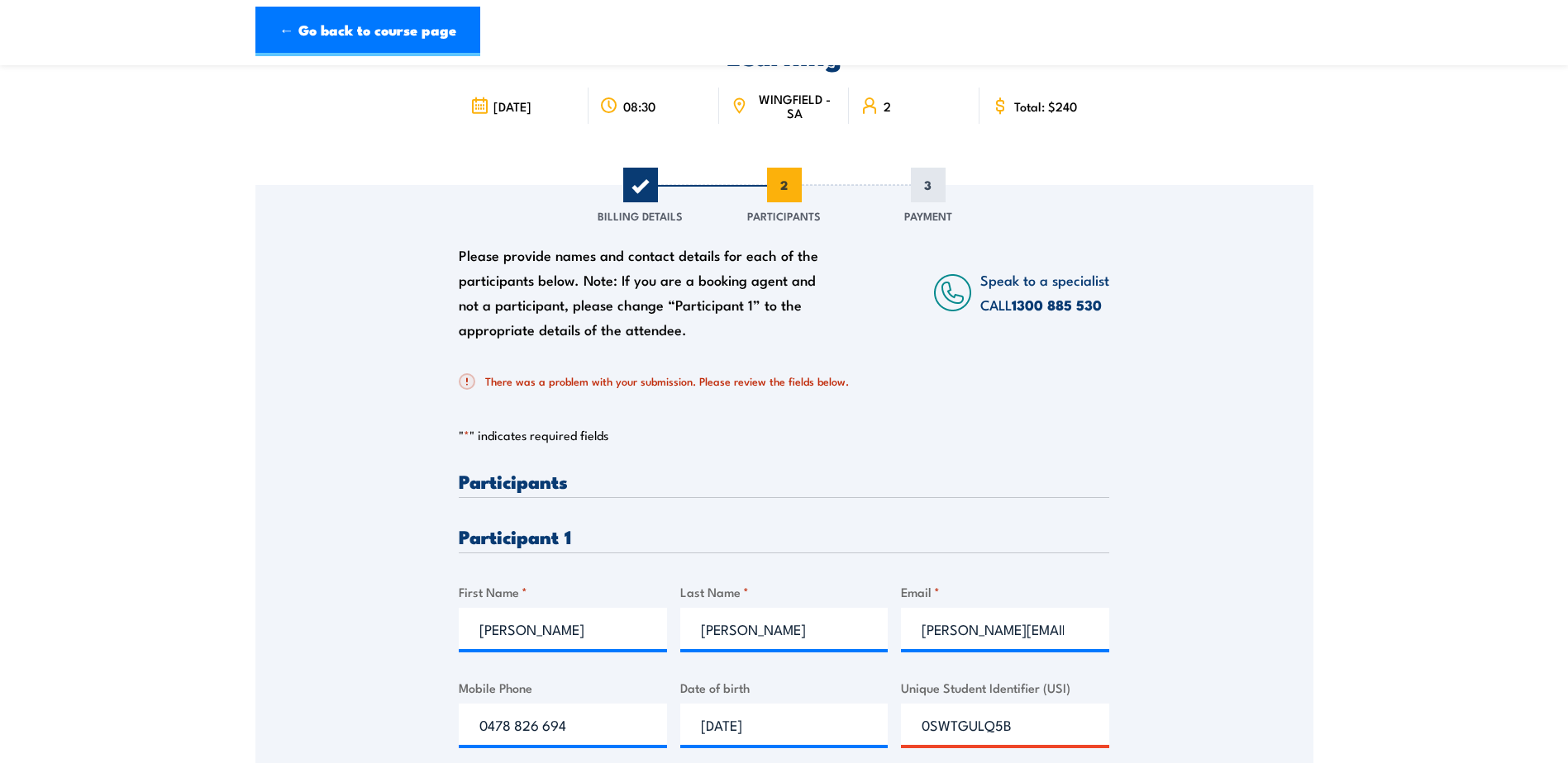
scroll to position [373, 0]
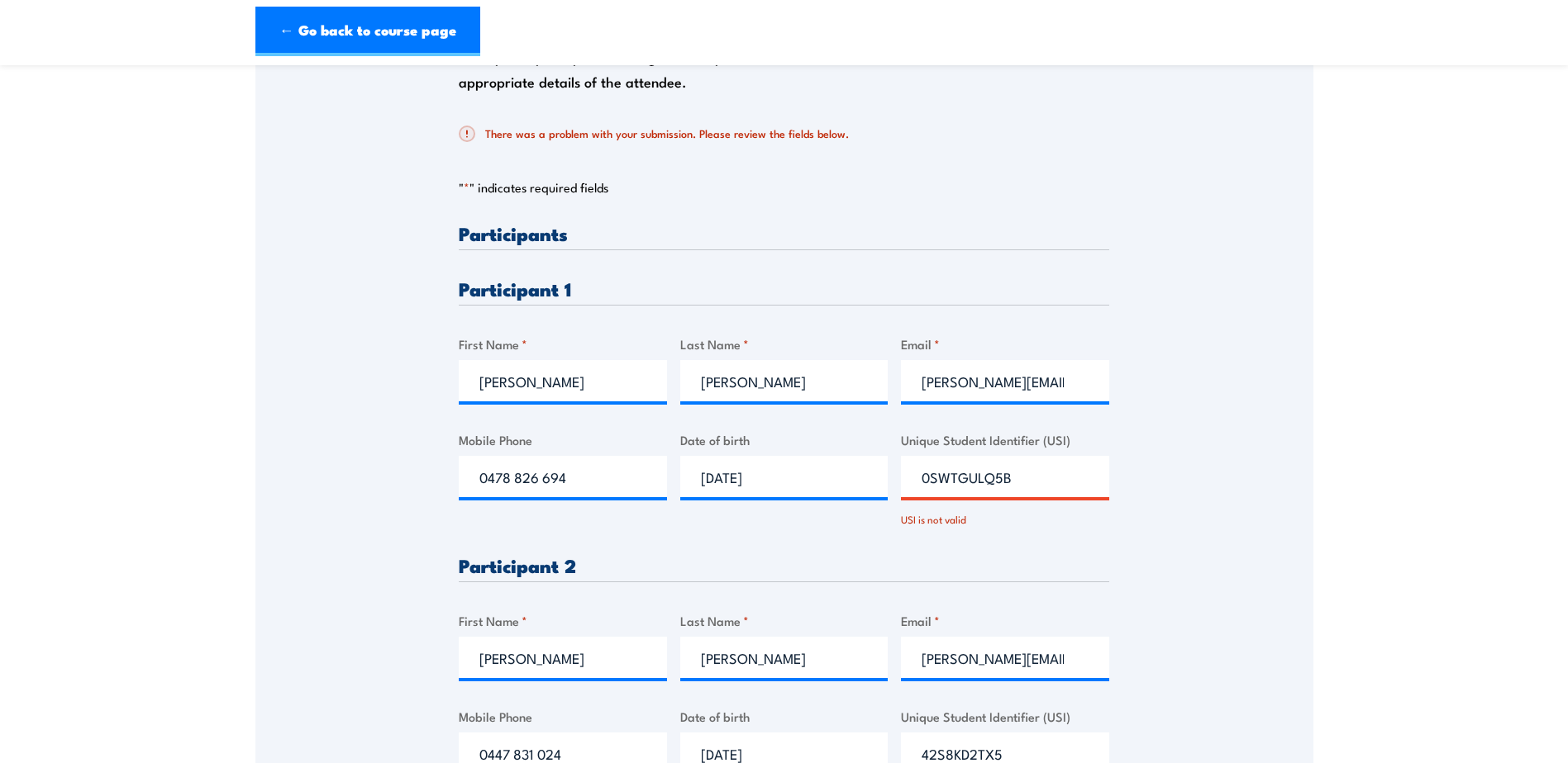
click at [932, 473] on input "0SWTGULQ5B" at bounding box center [1004, 477] width 208 height 41
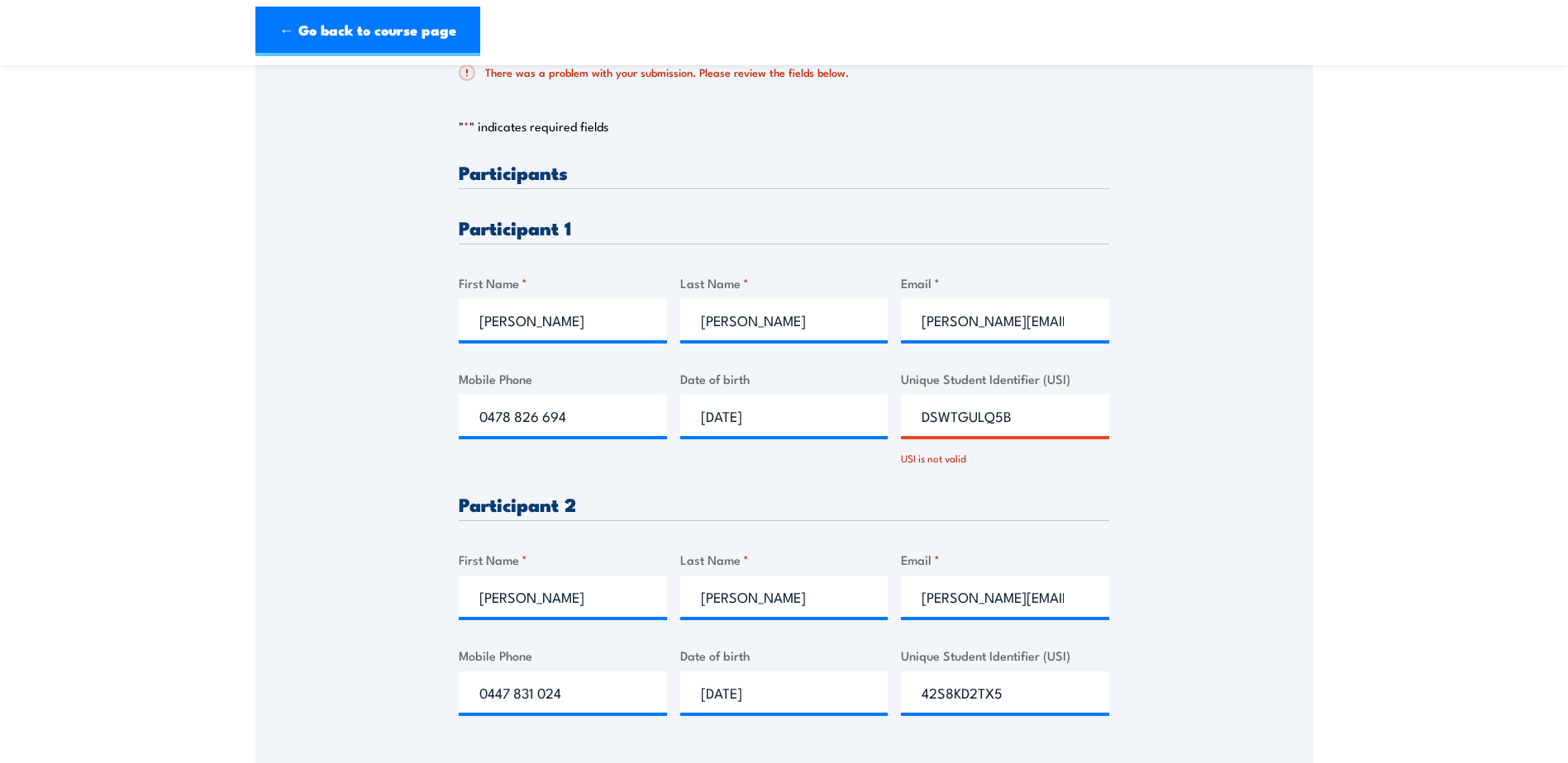
scroll to position [786, 0]
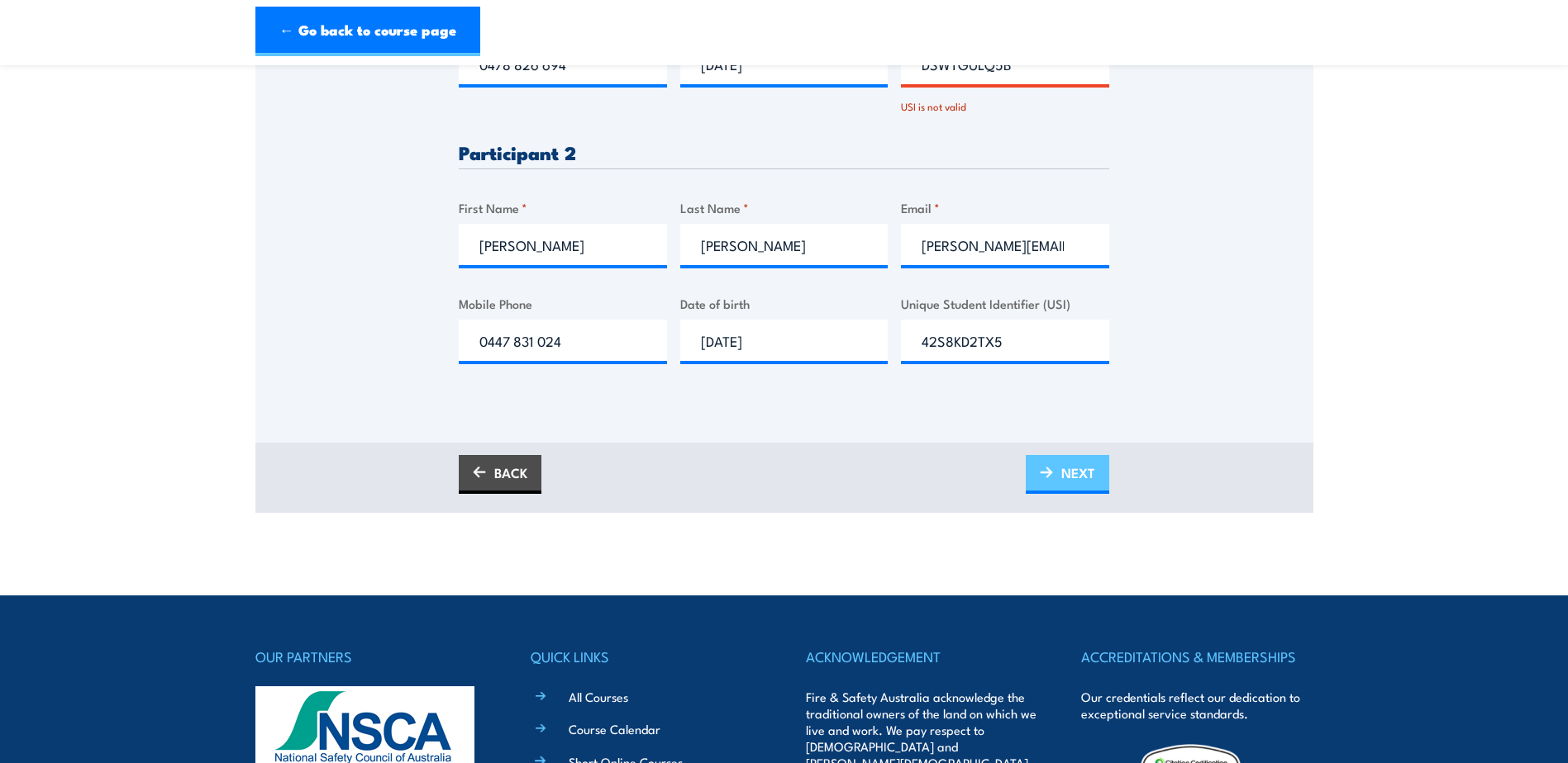
type input "DSWTGULQ5B"
click at [1074, 454] on span "NEXT" at bounding box center [1078, 473] width 34 height 43
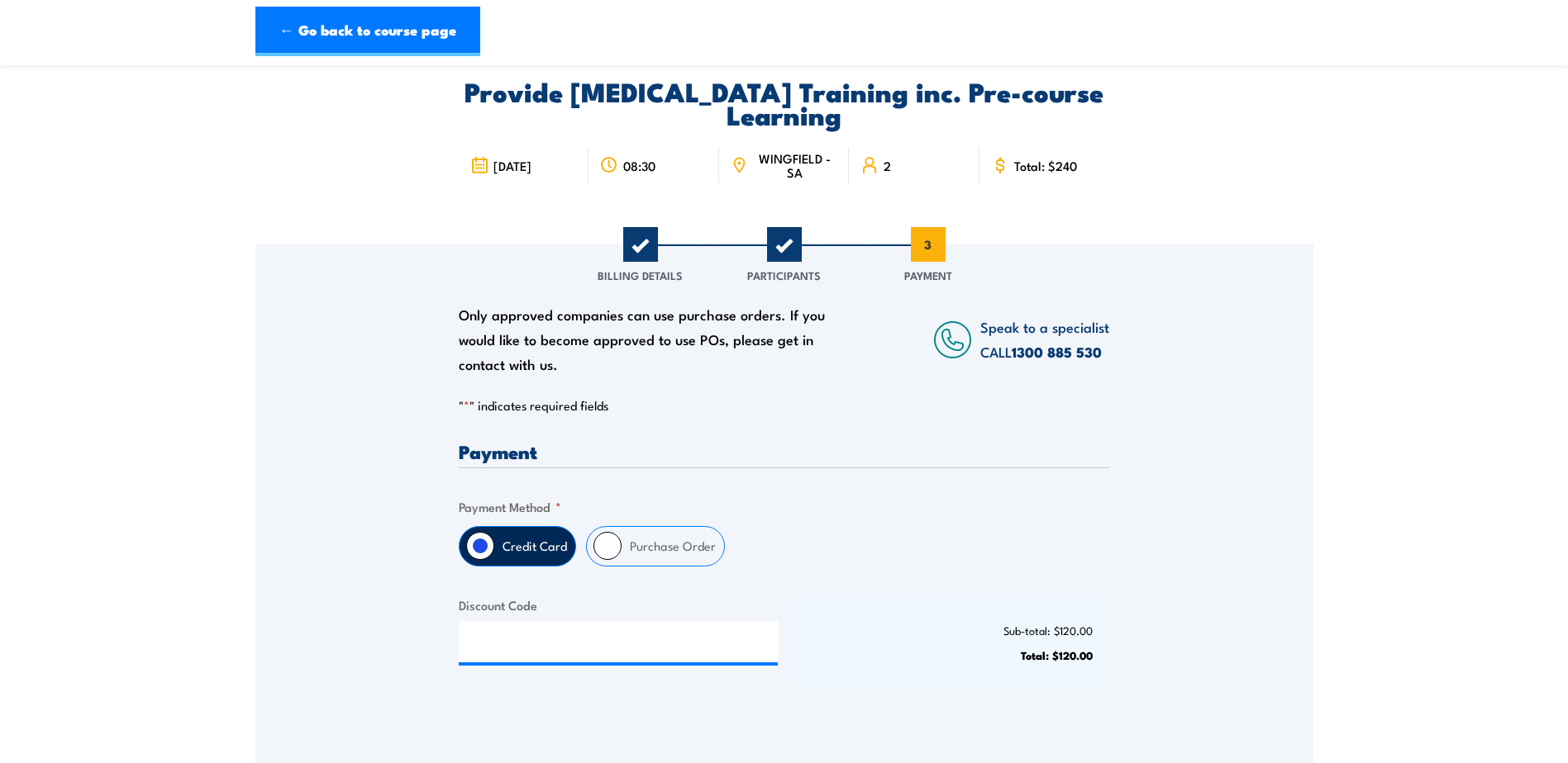
scroll to position [165, 0]
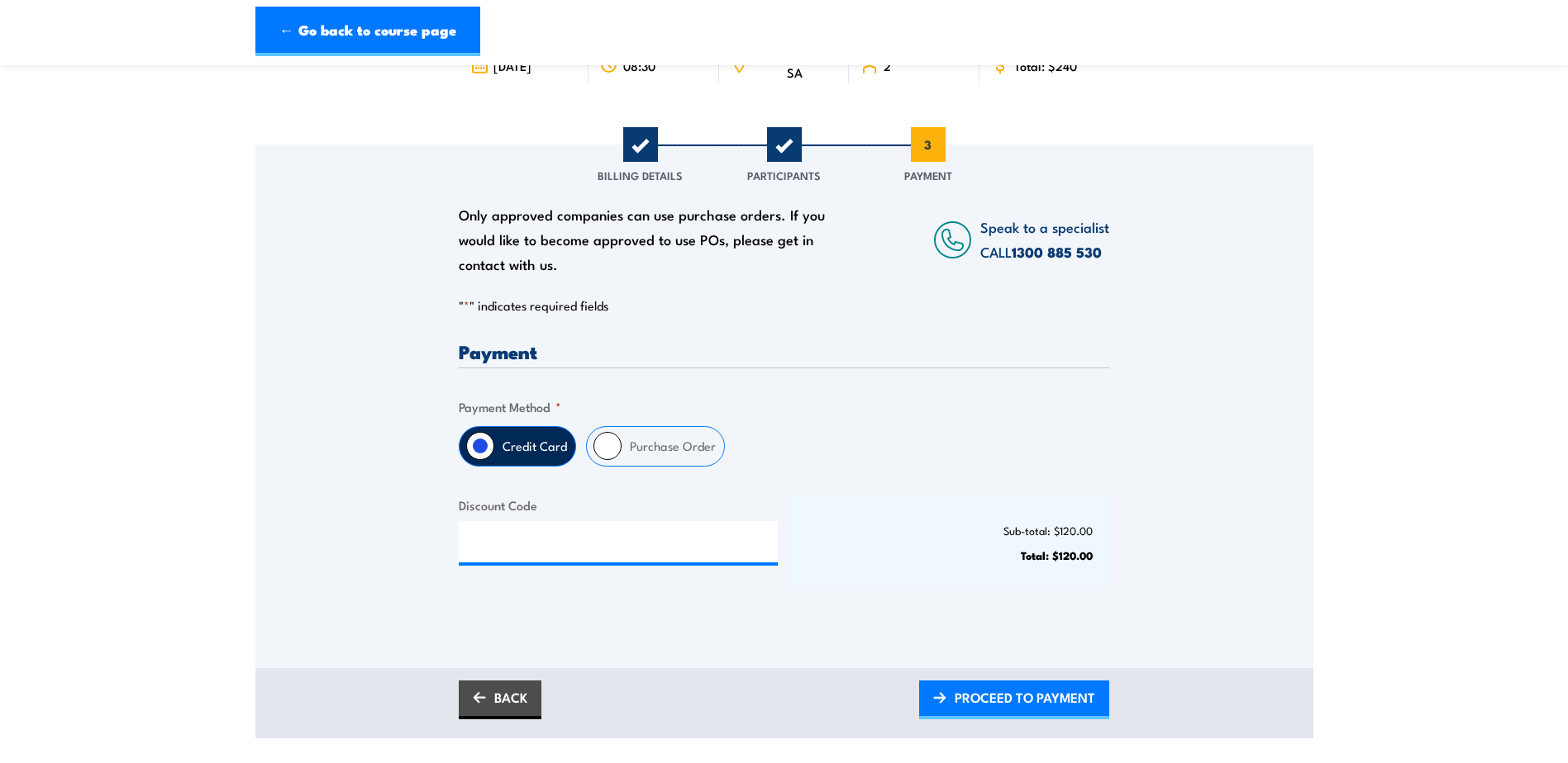
click at [610, 444] on input "Purchase Order" at bounding box center [608, 446] width 28 height 28
radio input "true"
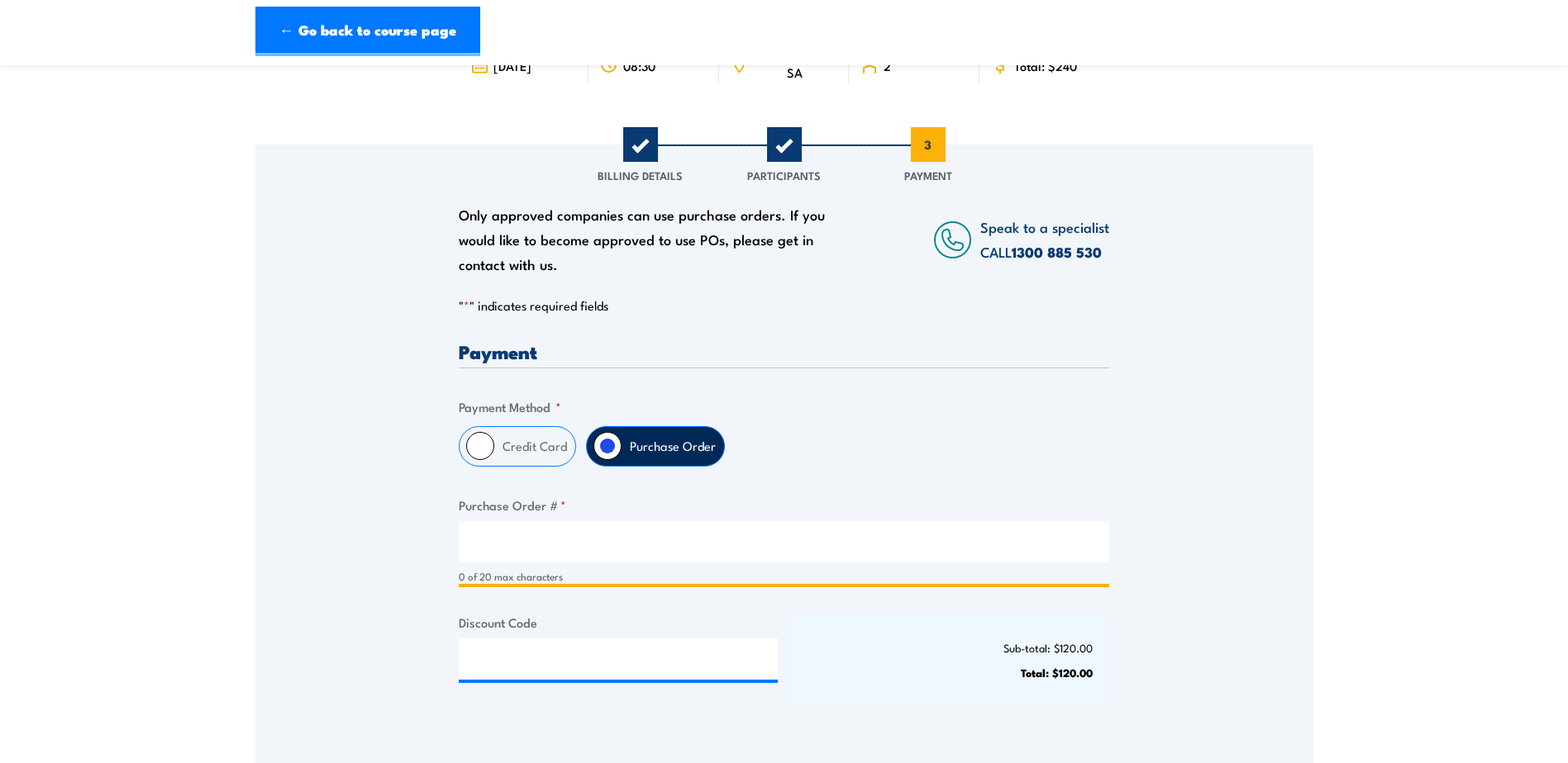
click at [521, 547] on input "Purchase Order # *" at bounding box center [784, 542] width 650 height 41
type input "T"
click at [579, 540] on input "Truck Service & Sale" at bounding box center [784, 542] width 650 height 41
drag, startPoint x: 628, startPoint y: 542, endPoint x: 406, endPoint y: 536, distance: 222.1
click at [406, 536] on div "Only approved companies can use purchase orders. If you would like to become ap…" at bounding box center [784, 443] width 1058 height 595
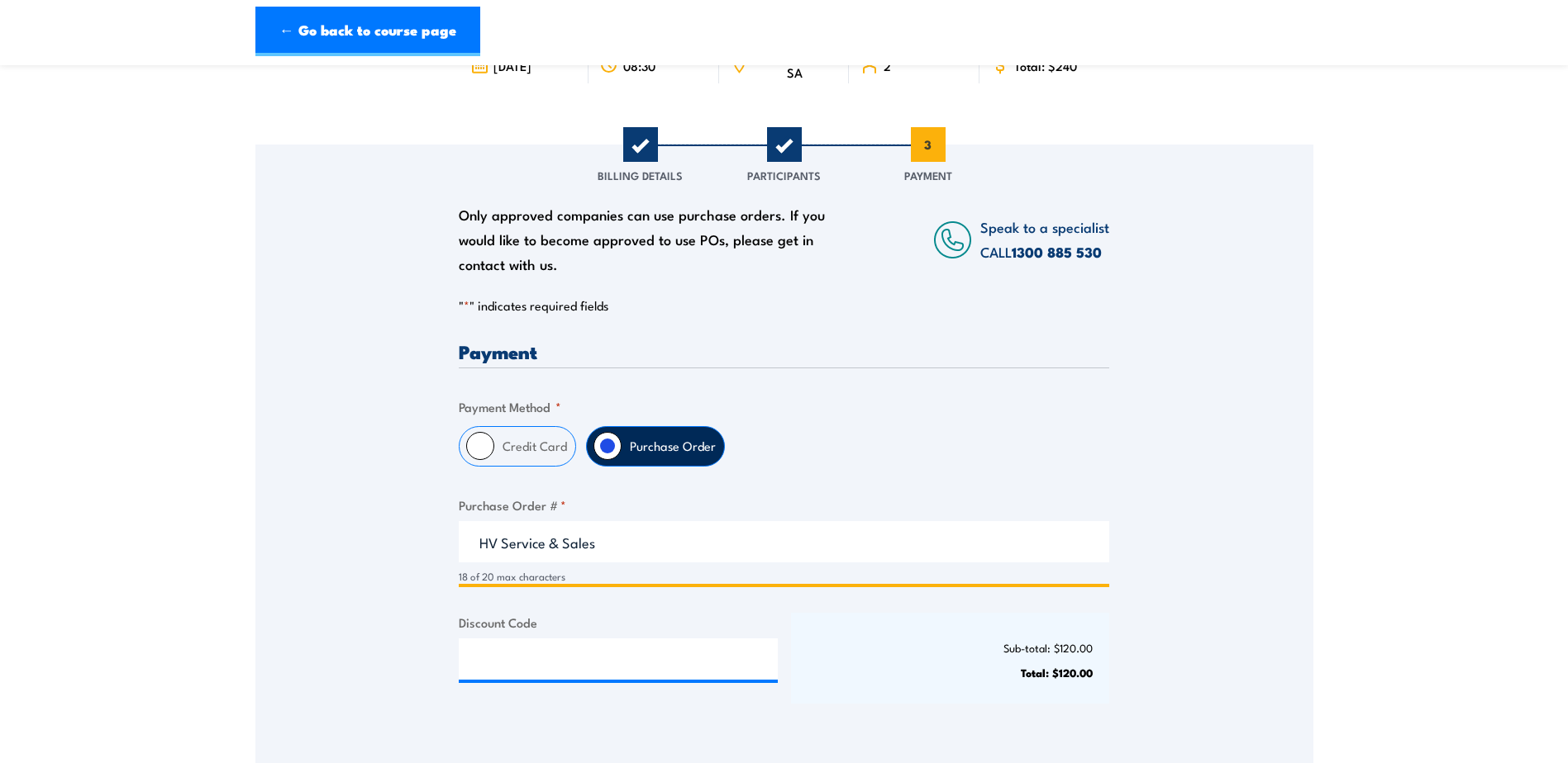
type input "HV Service & Sales"
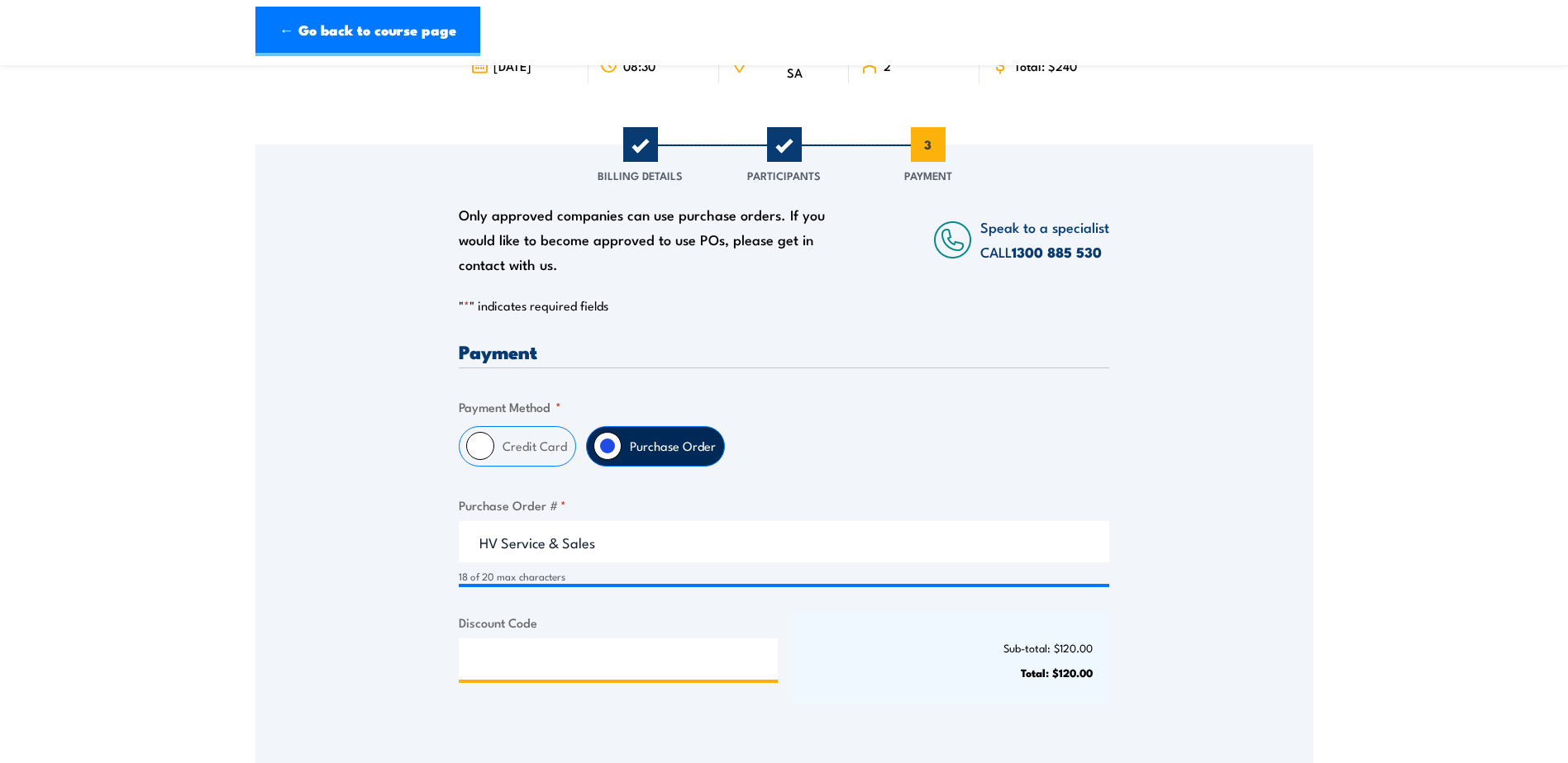
click at [678, 666] on input "Discount Code" at bounding box center [618, 659] width 319 height 41
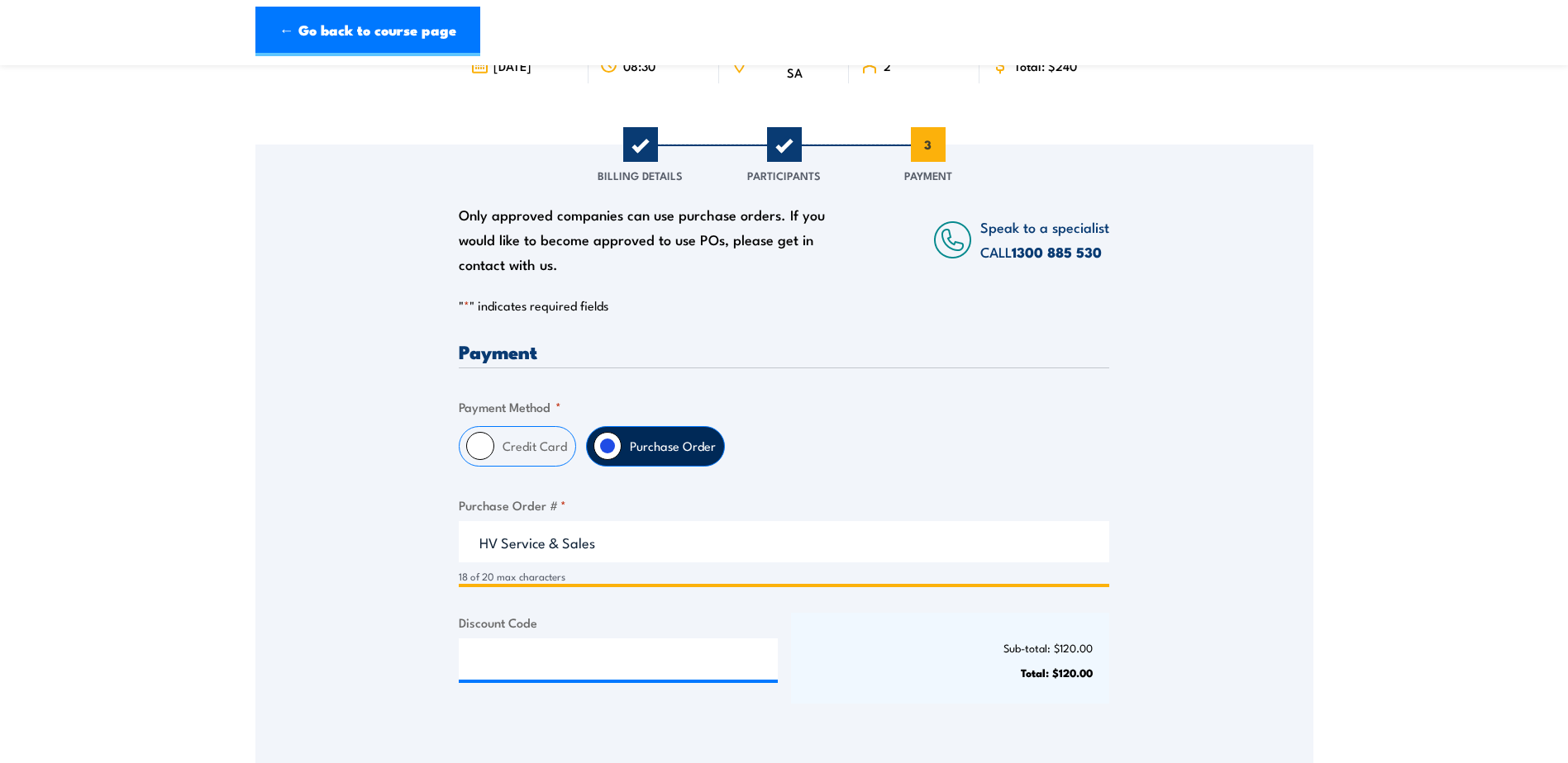
click at [649, 535] on input "HV Service & Sales" at bounding box center [784, 542] width 650 height 41
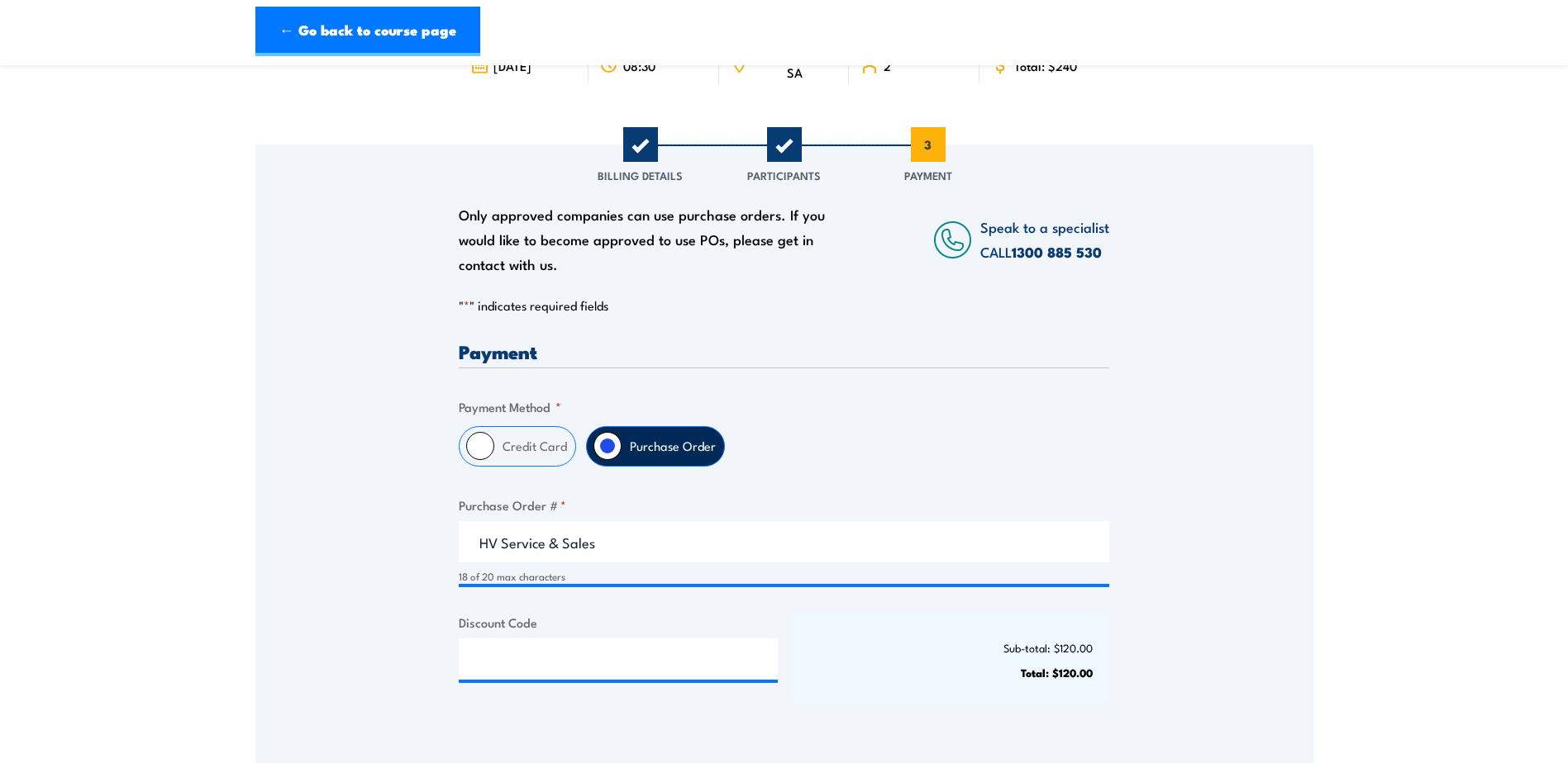
click at [870, 647] on p "Sub-total: $120.00" at bounding box center [950, 648] width 286 height 12
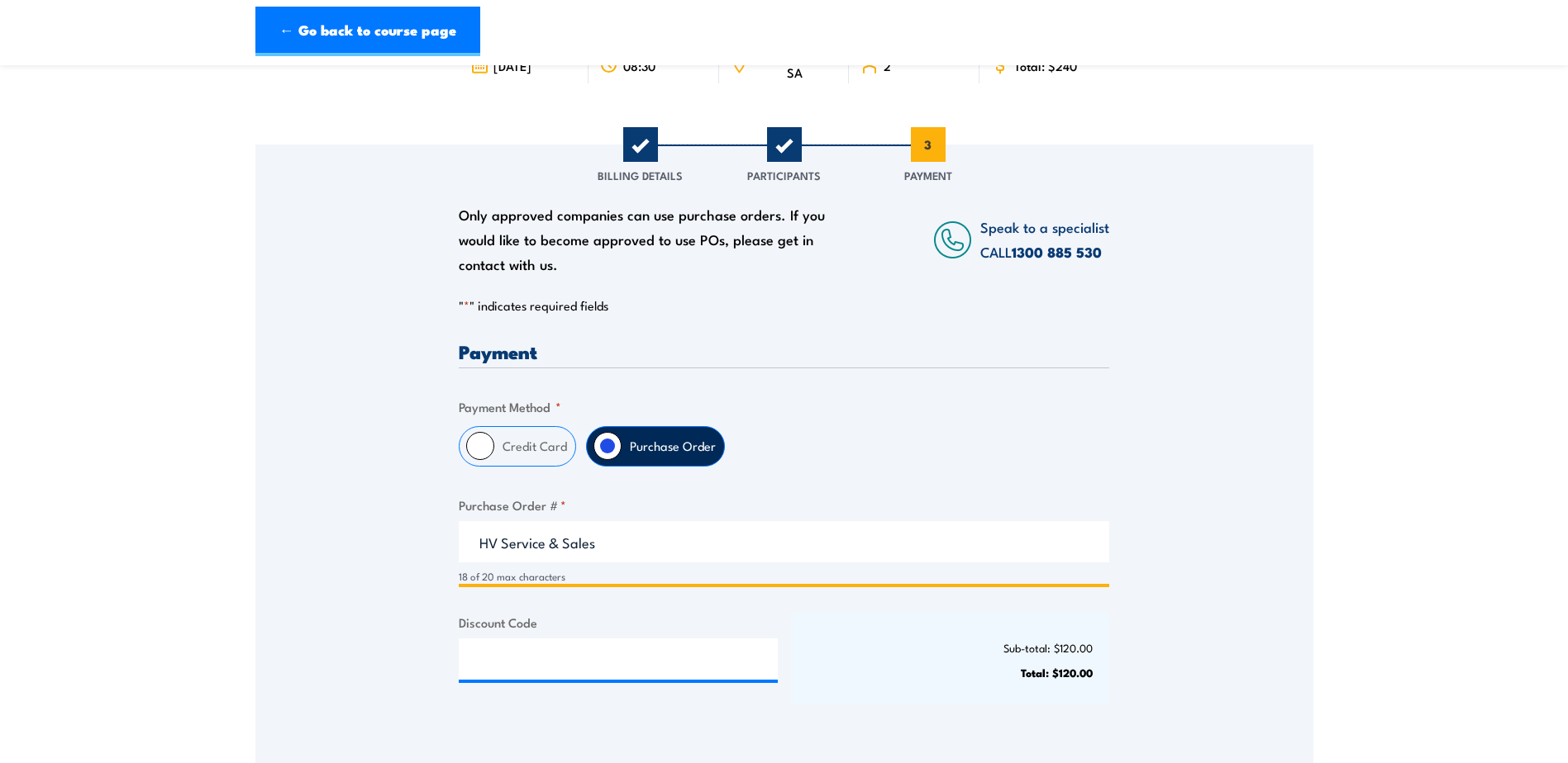
click at [628, 545] on input "HV Service & Sales" at bounding box center [784, 542] width 650 height 41
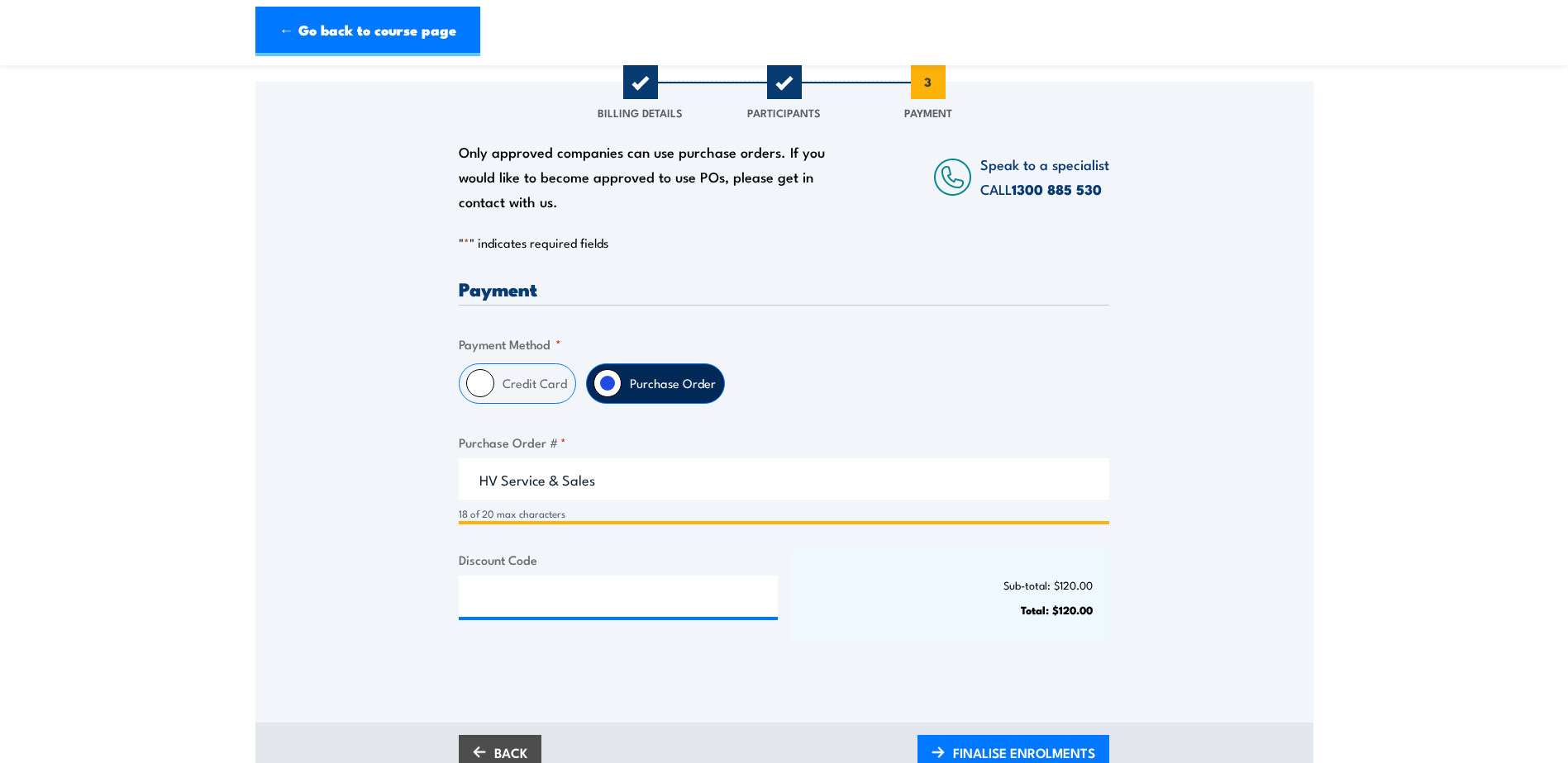
scroll to position [248, 0]
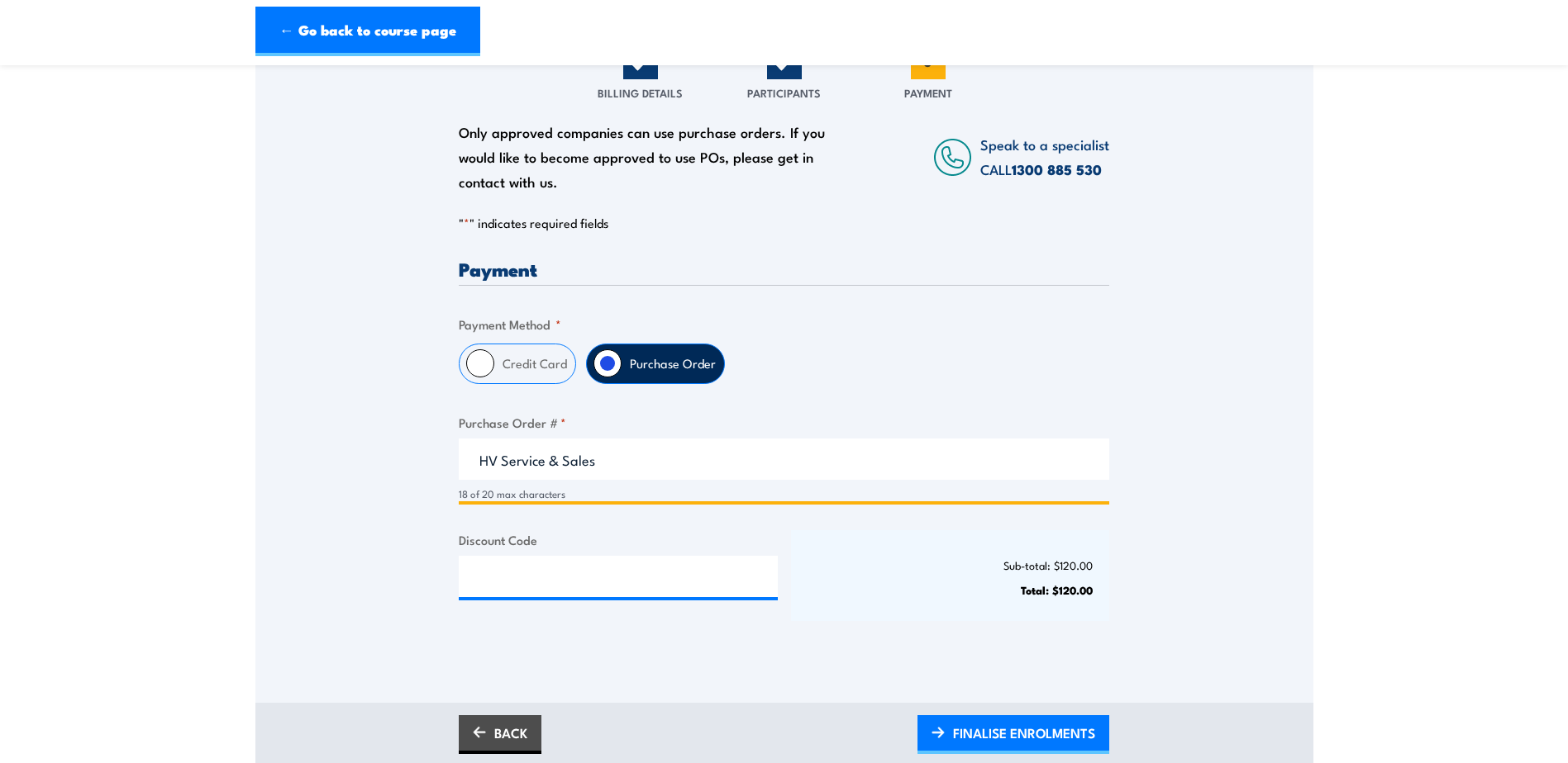
click at [619, 458] on input "HV Service & Sales" at bounding box center [784, 460] width 650 height 41
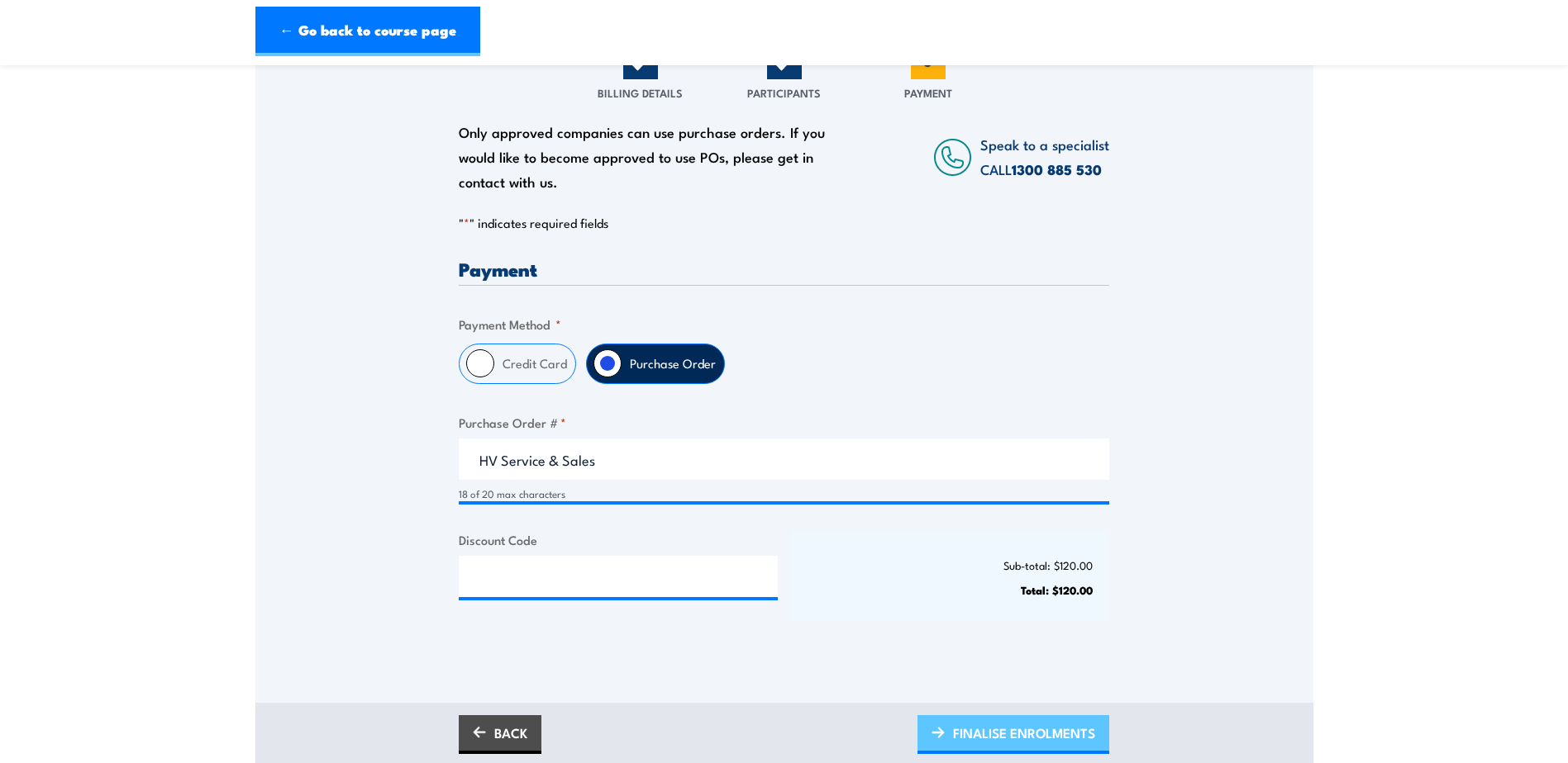
click at [1005, 728] on span "FINALISE ENROLMENTS" at bounding box center [1023, 733] width 142 height 43
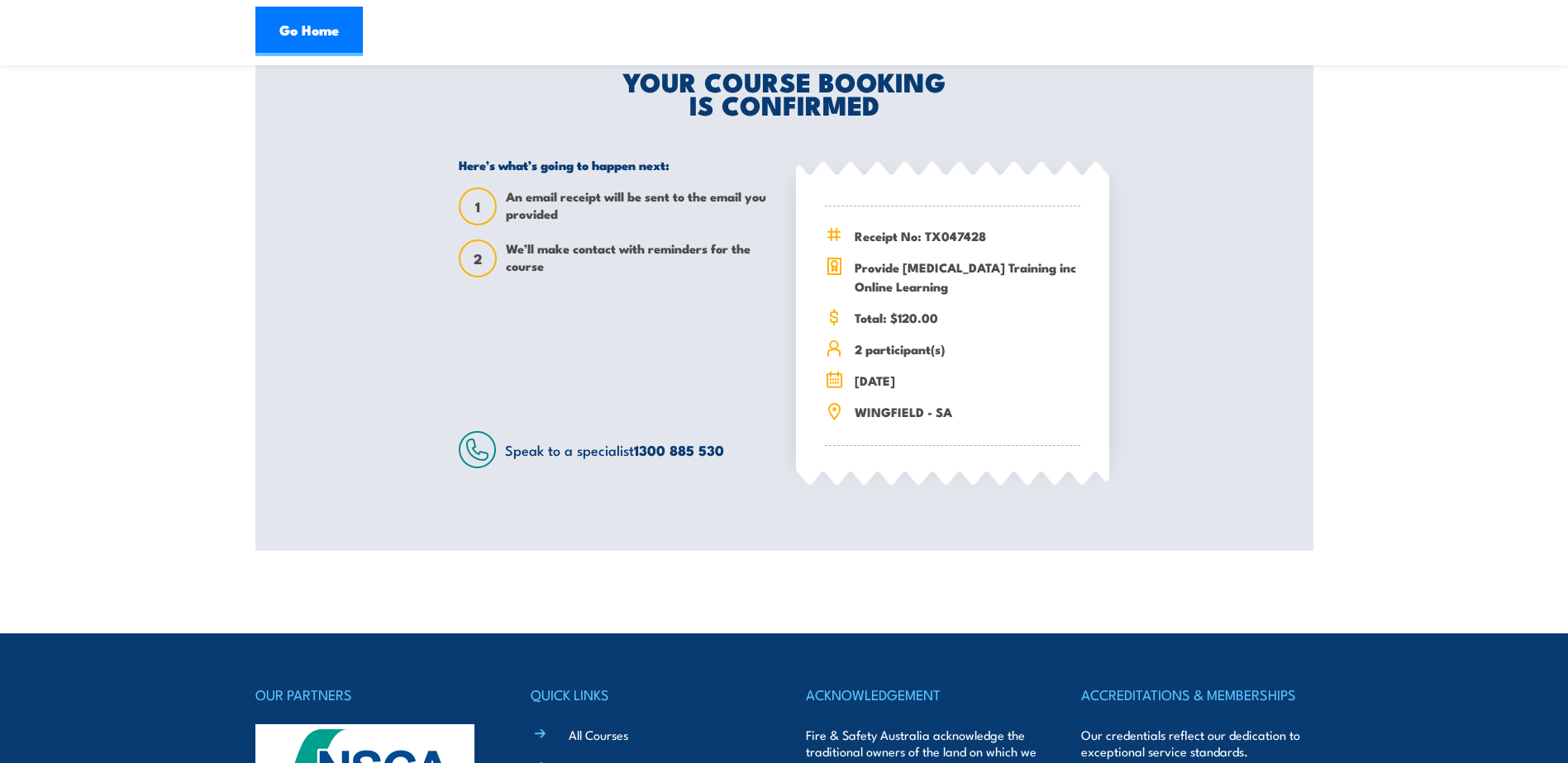
scroll to position [248, 0]
